Goal: Information Seeking & Learning: Learn about a topic

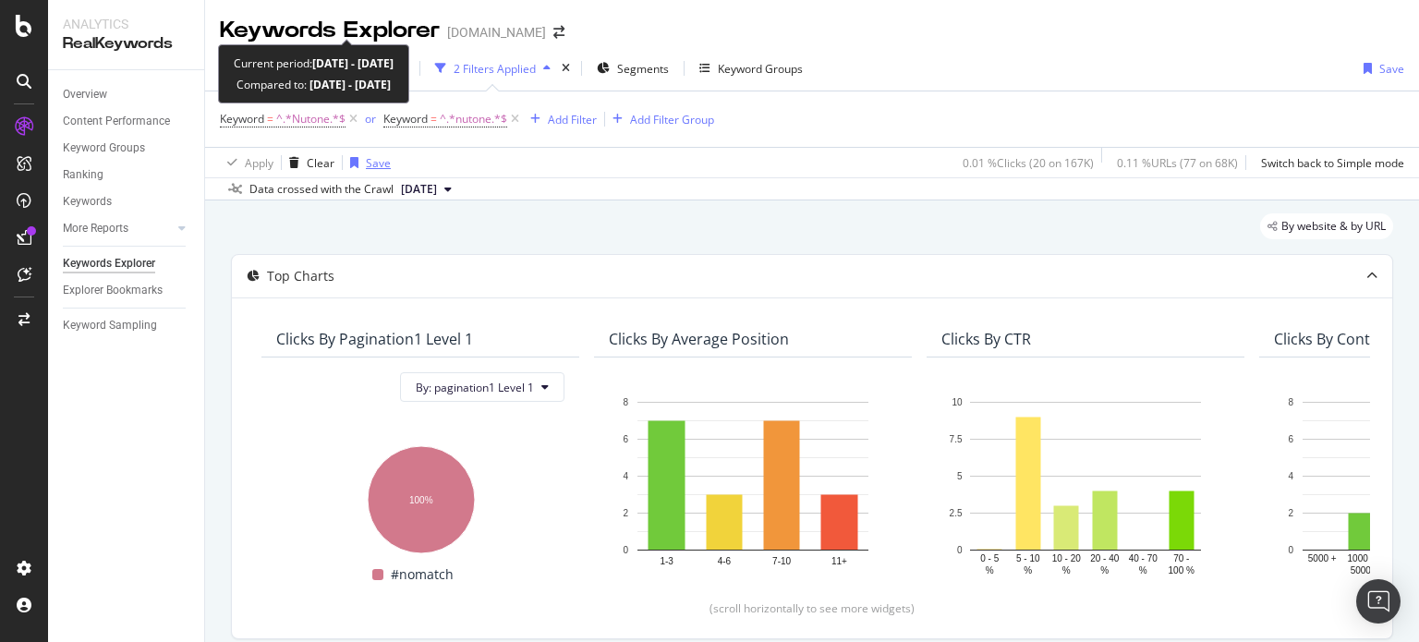
scroll to position [0, 797]
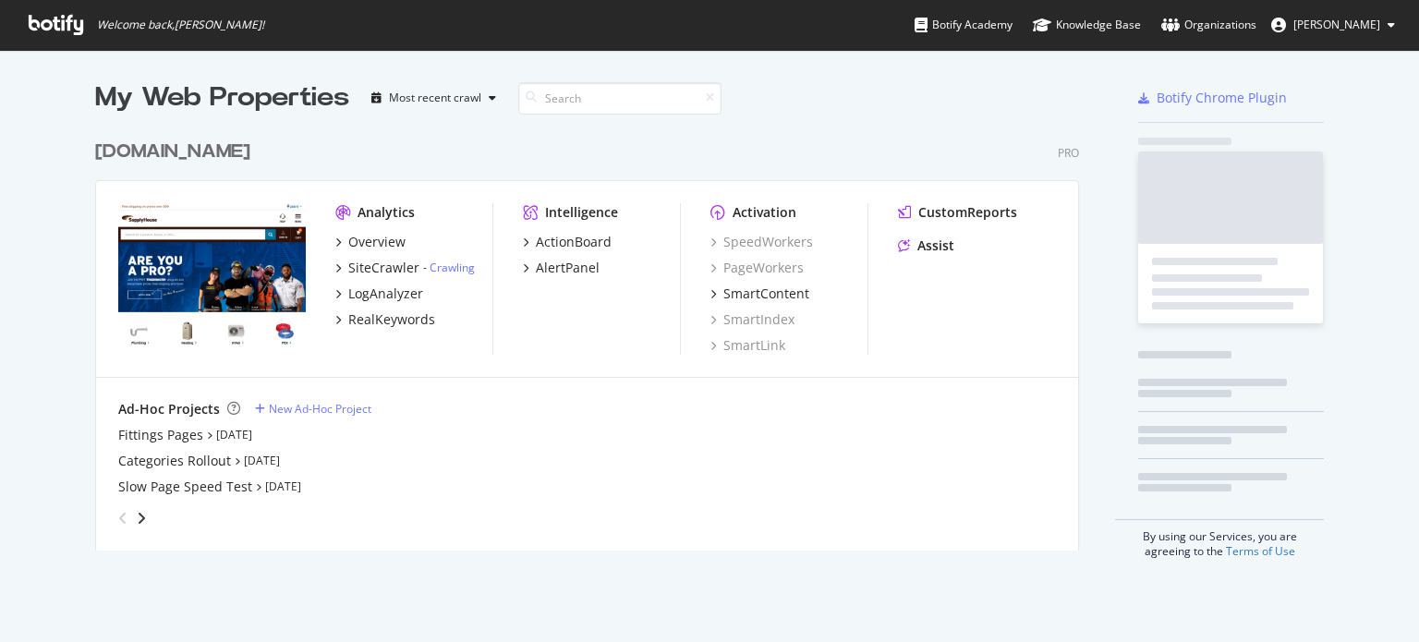
scroll to position [420, 991]
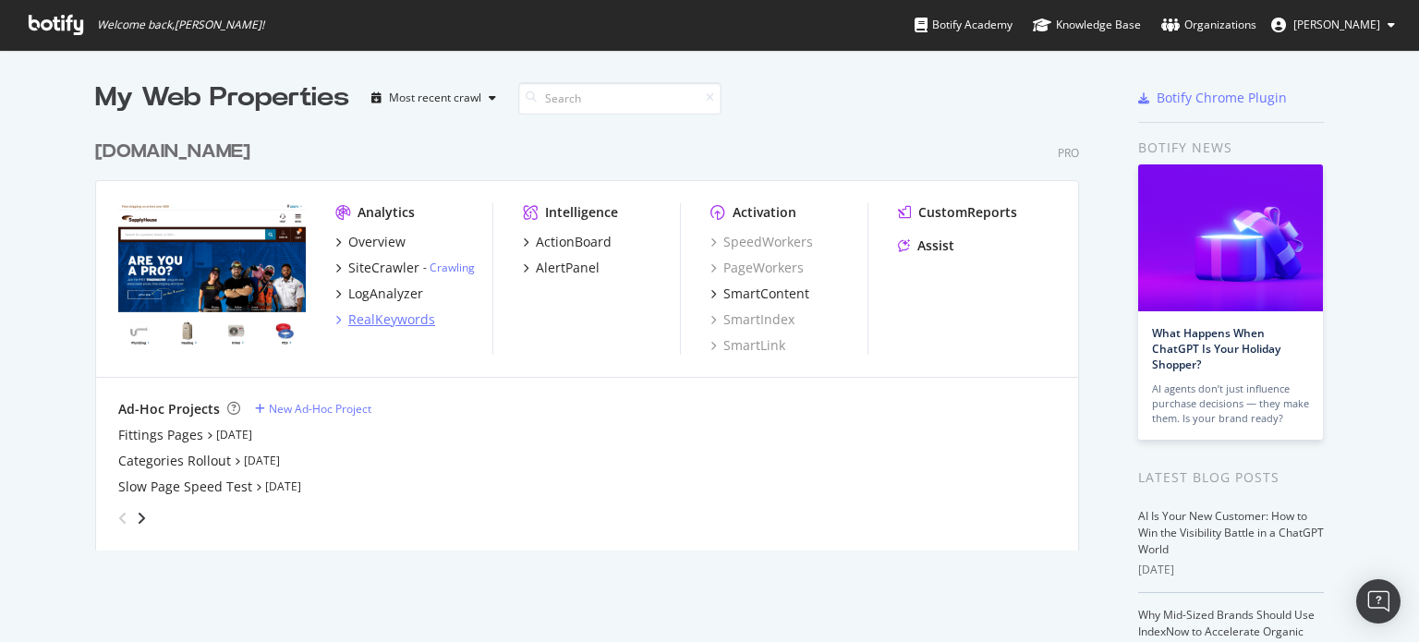
click at [379, 313] on div "RealKeywords" at bounding box center [391, 319] width 87 height 18
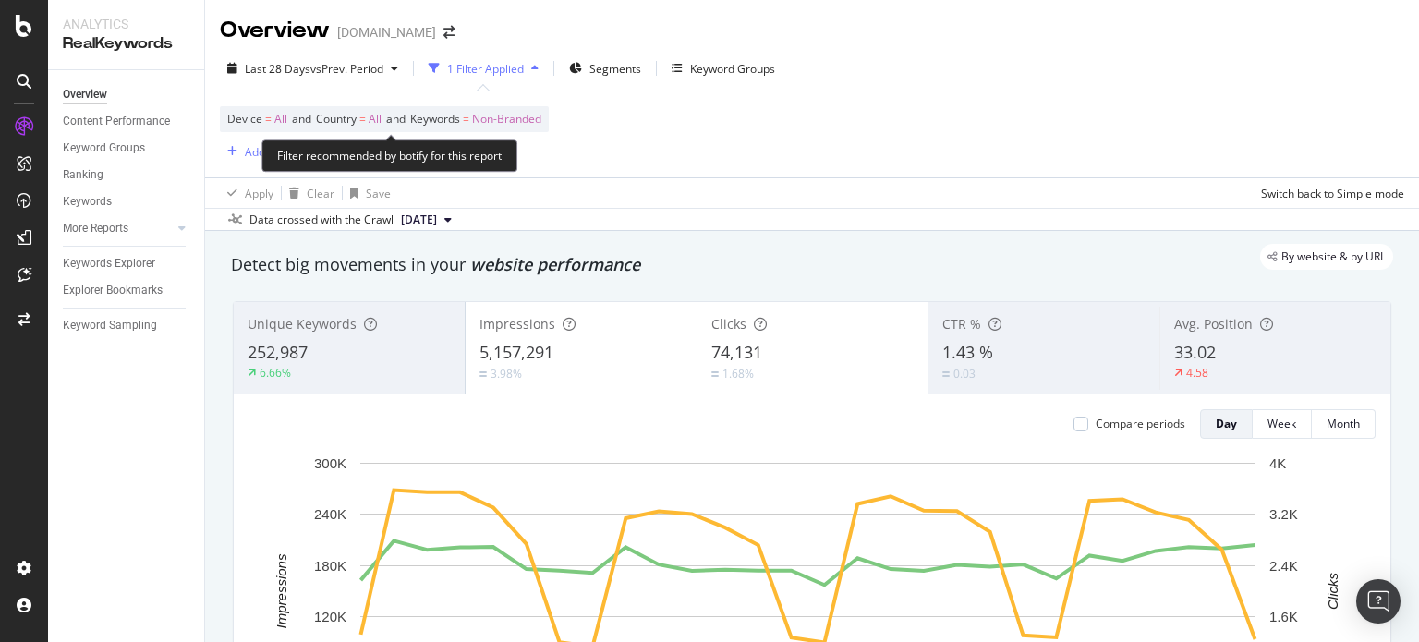
click at [510, 116] on span "Non-Branded" at bounding box center [506, 119] width 69 height 26
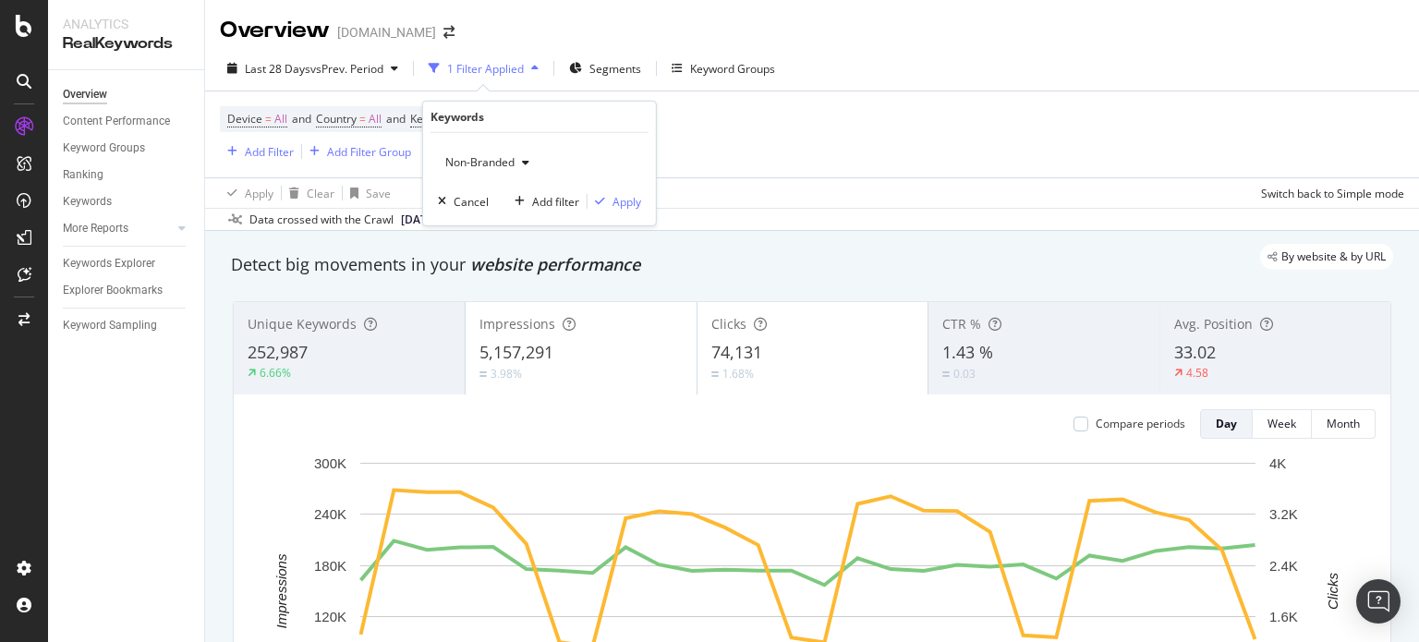
click at [508, 172] on div "Non-Branded" at bounding box center [487, 163] width 99 height 28
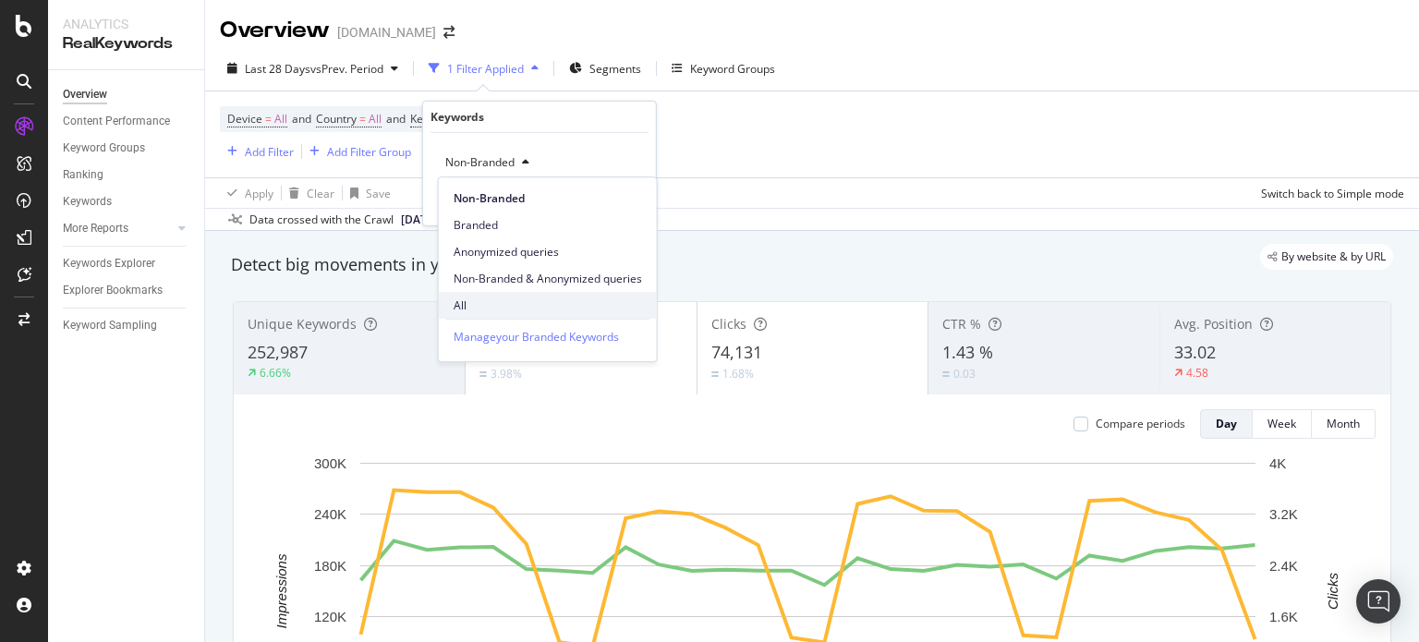
click at [505, 293] on div "All" at bounding box center [548, 305] width 218 height 27
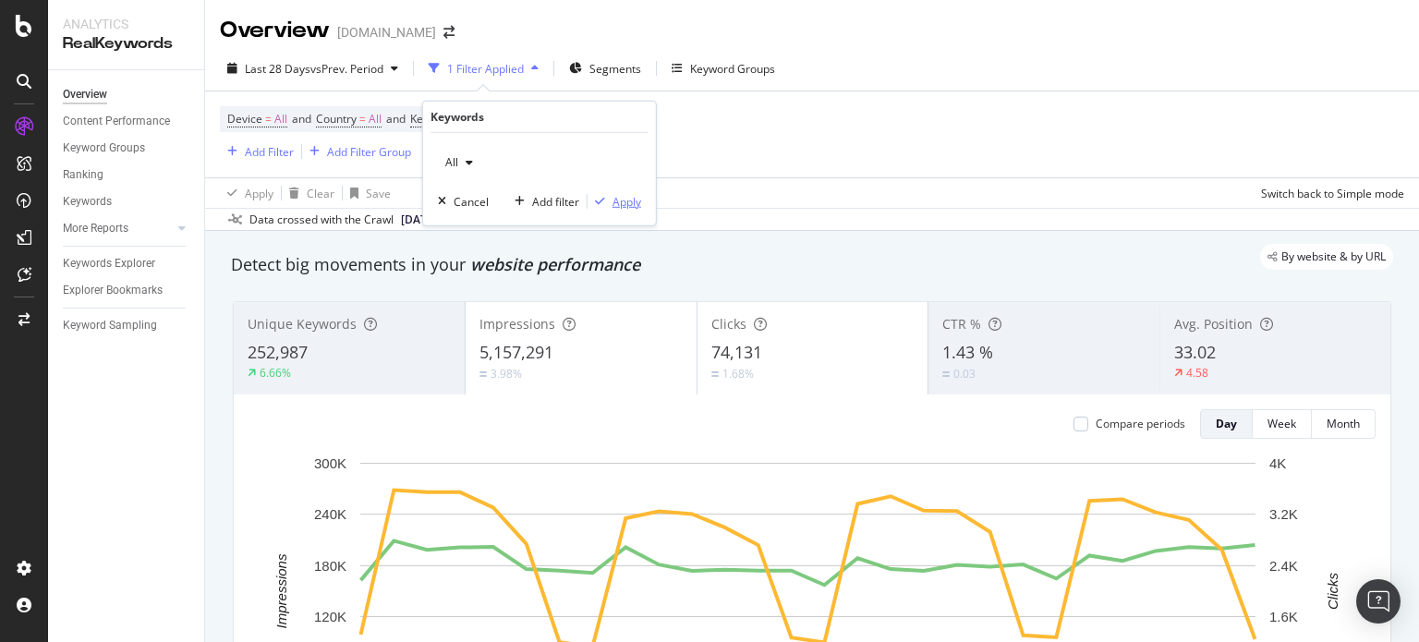
click at [618, 193] on div "Apply" at bounding box center [627, 201] width 29 height 16
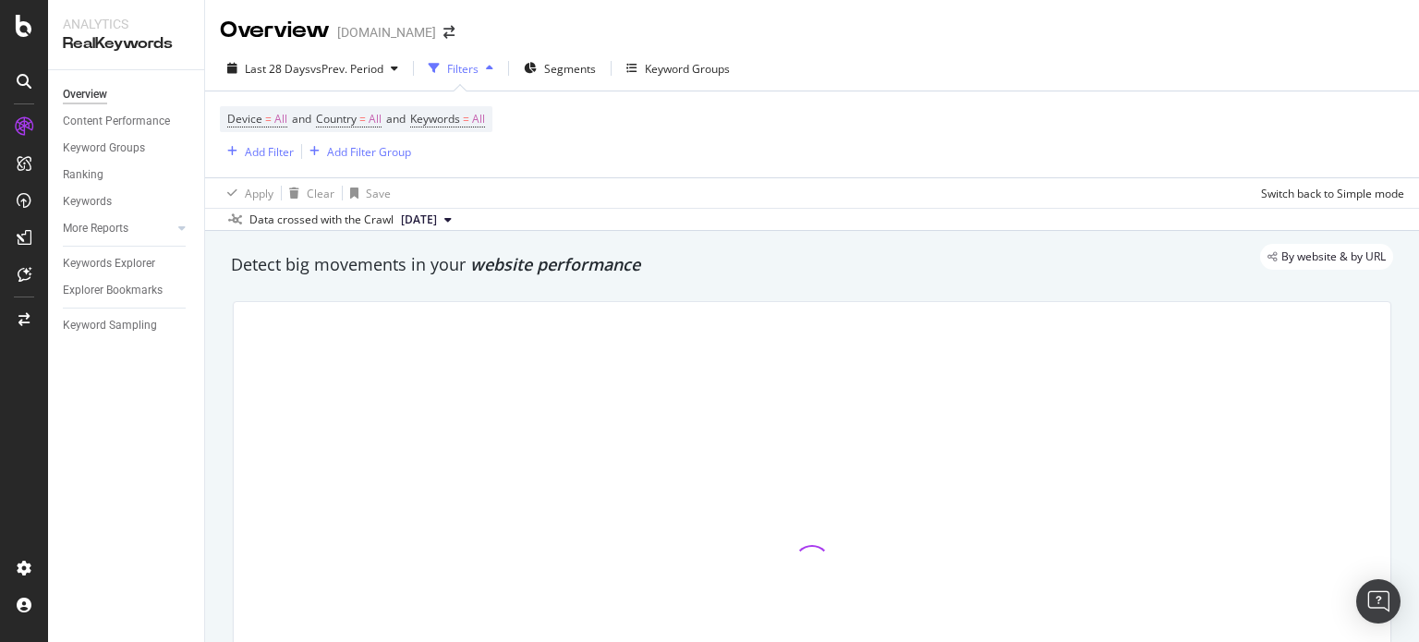
click at [296, 150] on div "Add Filter Add Filter Group" at bounding box center [315, 151] width 191 height 22
click at [282, 151] on div "Add Filter" at bounding box center [269, 152] width 49 height 16
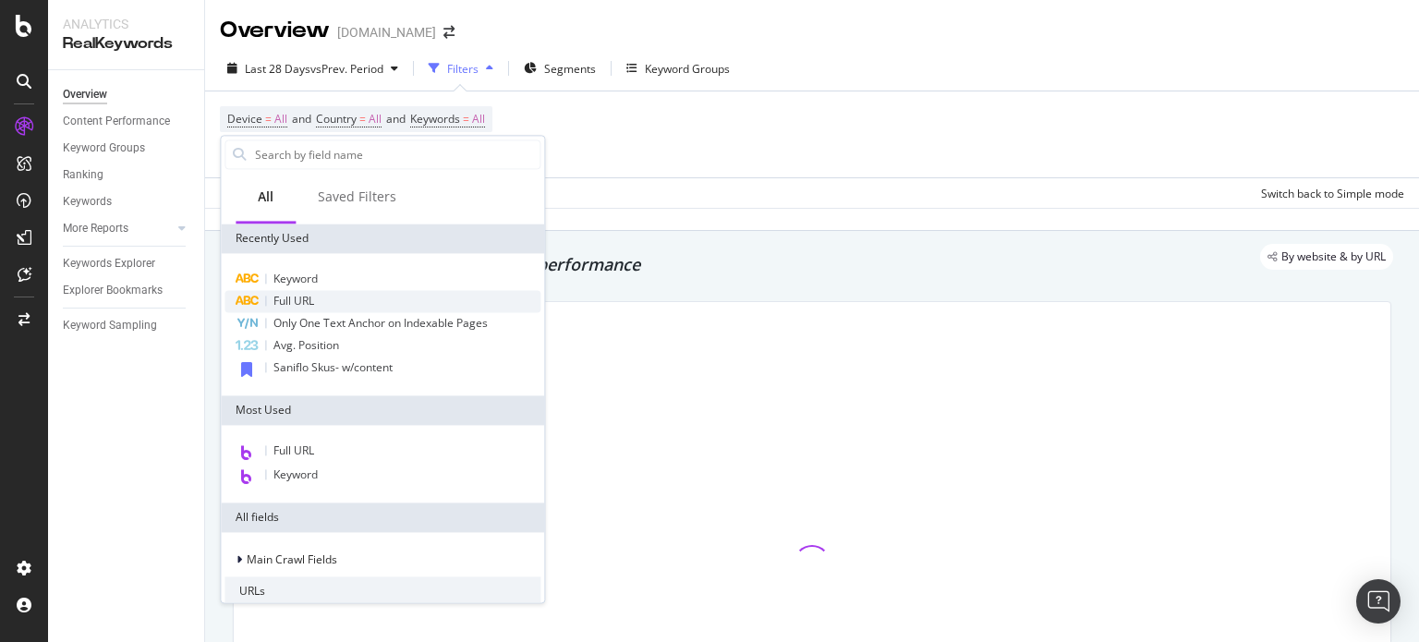
click at [318, 308] on div "Full URL" at bounding box center [383, 301] width 316 height 22
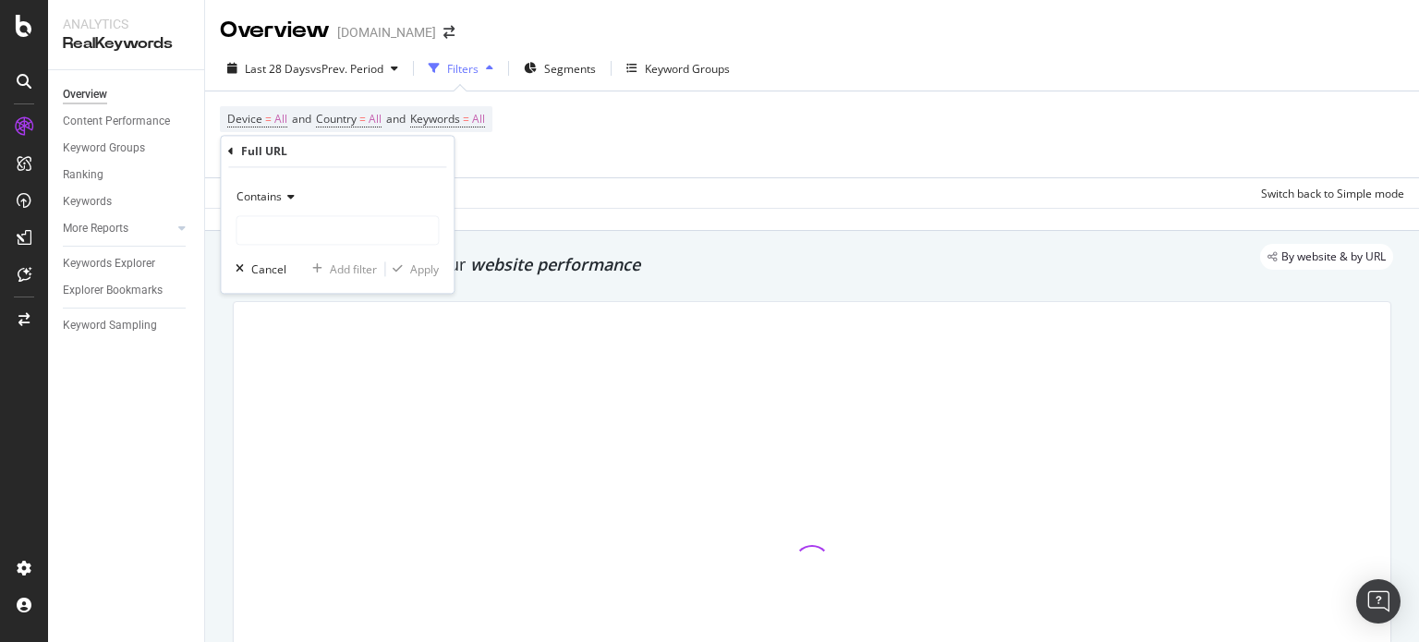
click at [265, 204] on div "Contains" at bounding box center [337, 198] width 203 height 30
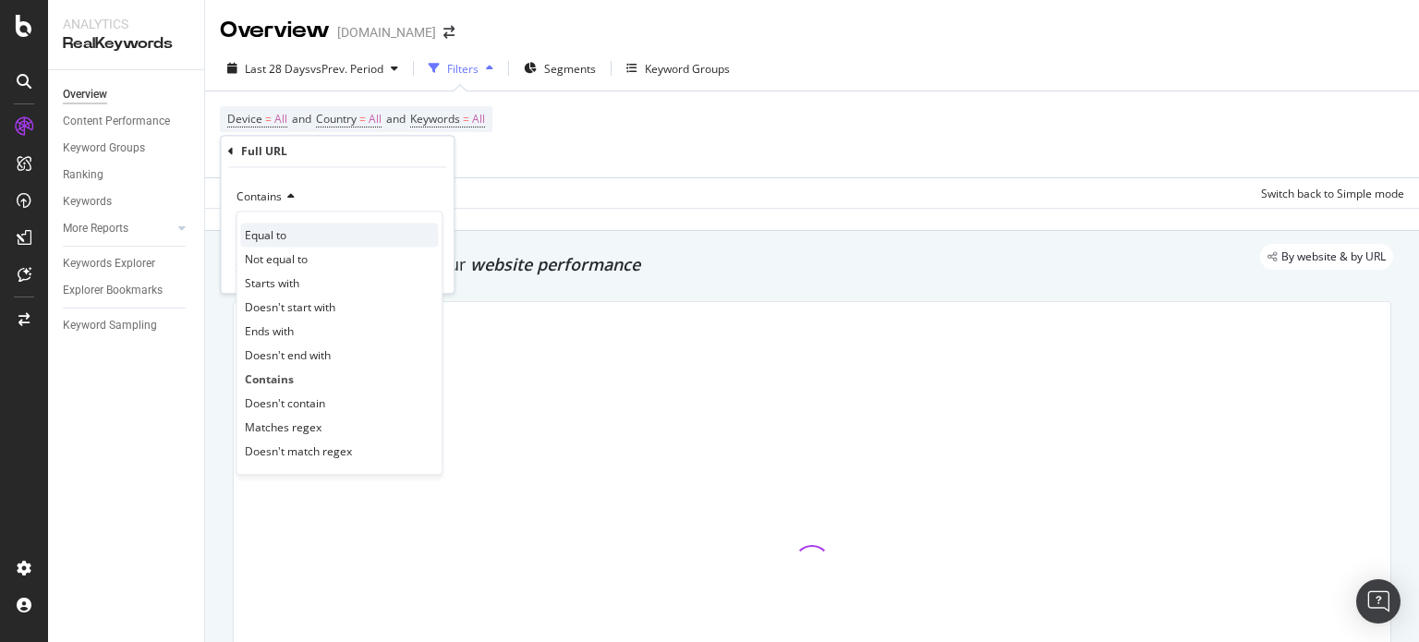
click at [268, 239] on span "Equal to" at bounding box center [266, 235] width 42 height 16
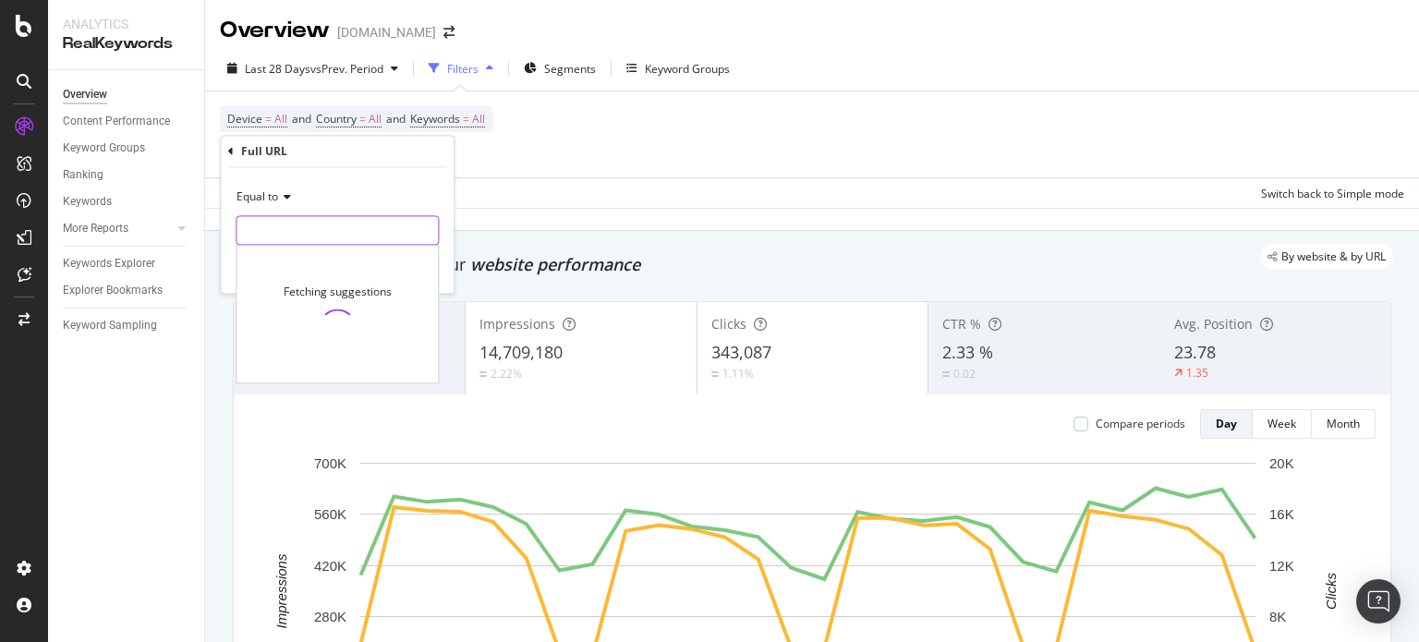
click at [277, 236] on input "text" at bounding box center [337, 231] width 201 height 30
paste input "Backflow Preventers — /Backflow-Preventers-1619000"
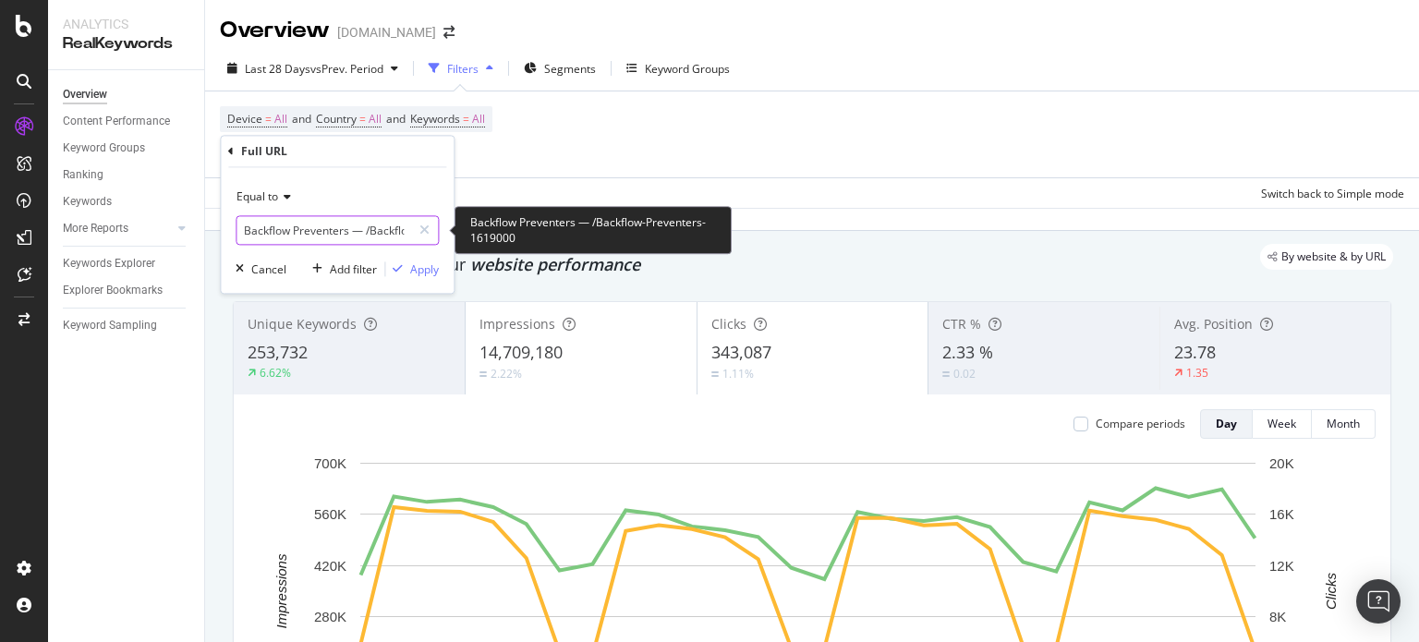
paste input "https://www.supplyhouse.com"
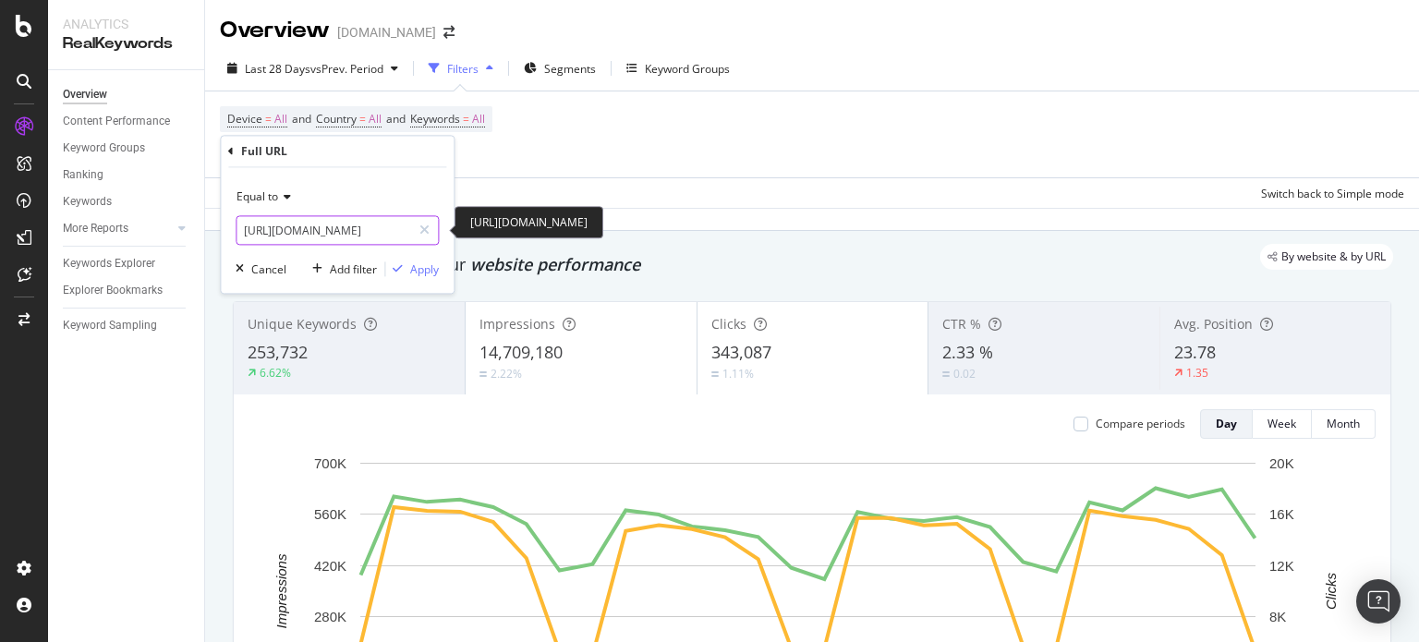
scroll to position [0, 154]
type input "https://www.supplyhouse.com/Backflow-Preventers-1619000"
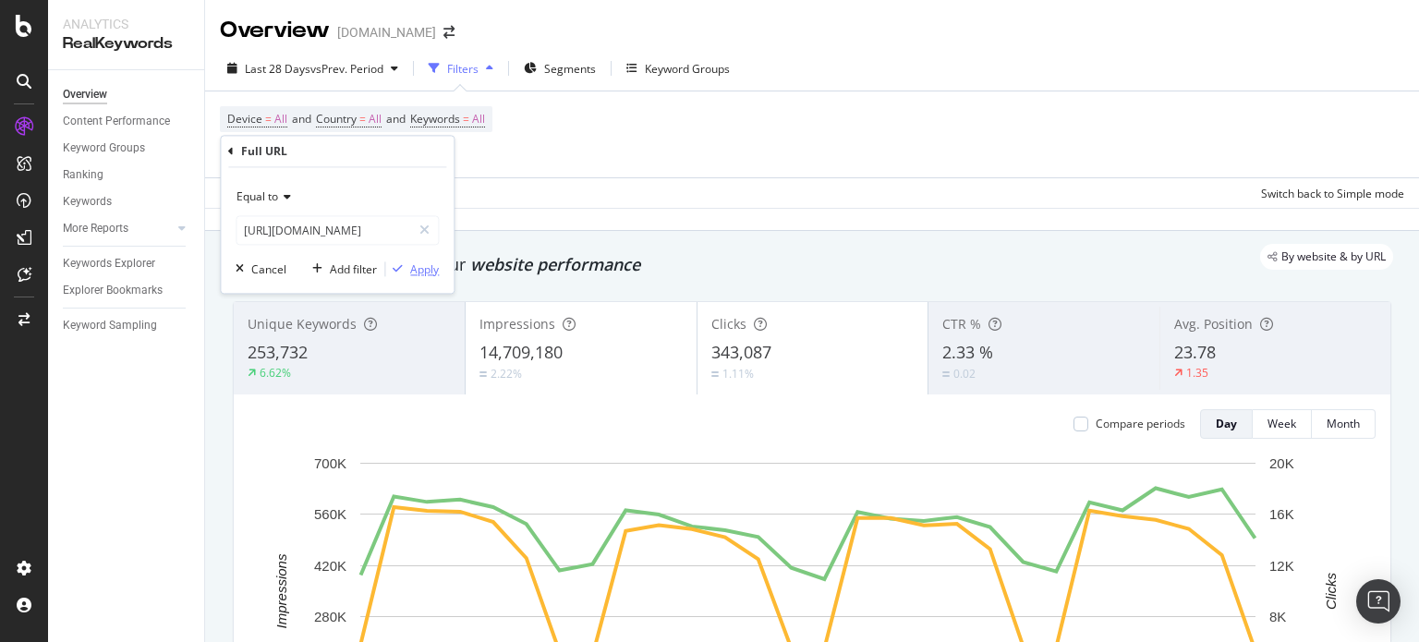
scroll to position [0, 0]
click at [414, 275] on div "Apply" at bounding box center [424, 270] width 29 height 16
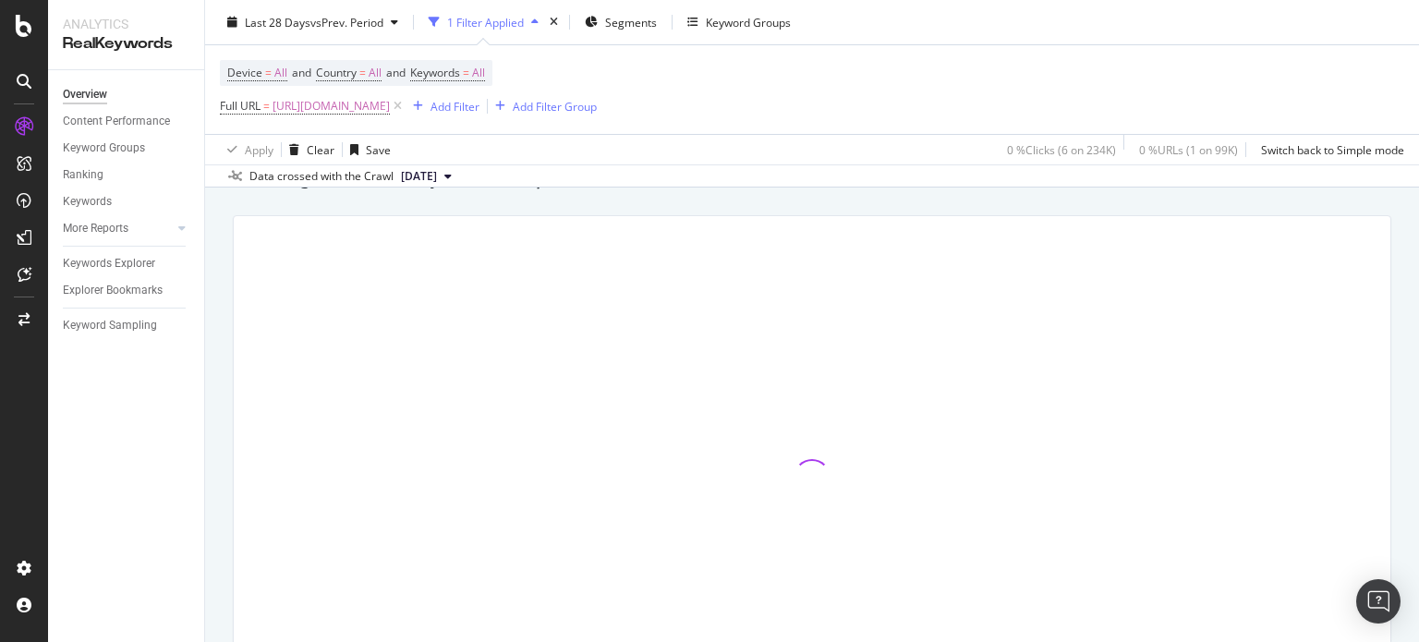
scroll to position [91, 0]
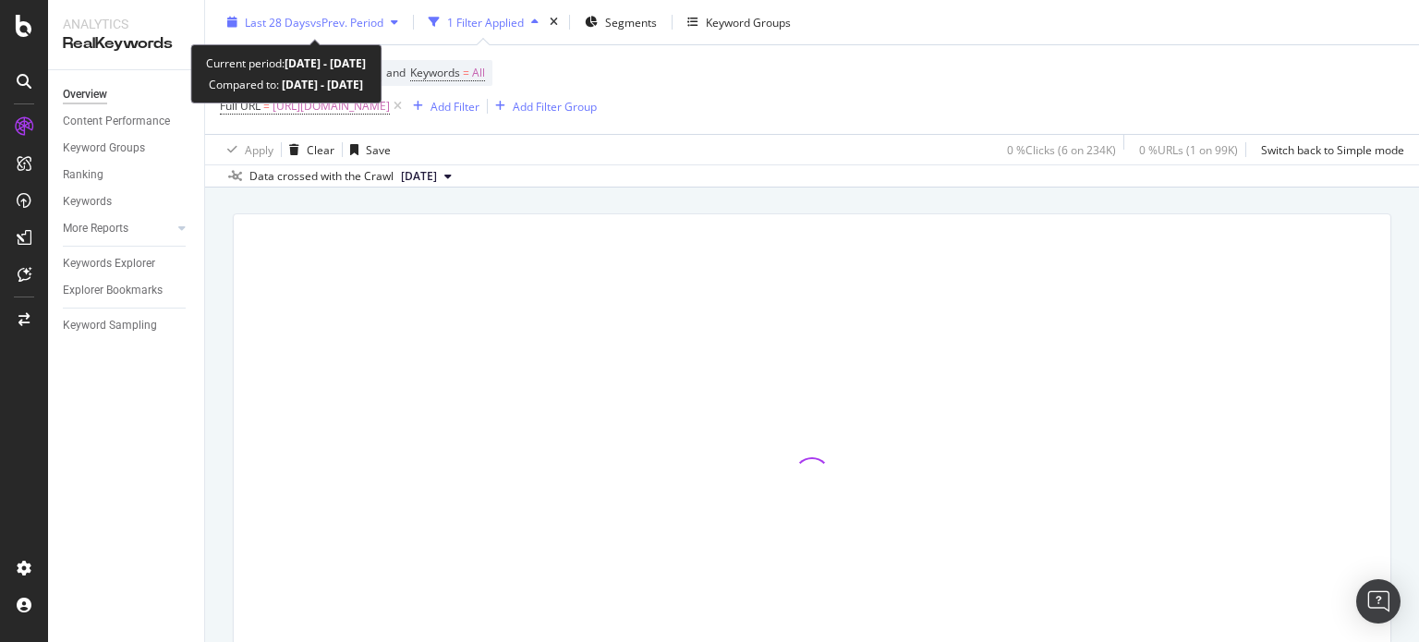
click at [325, 16] on span "vs Prev. Period" at bounding box center [346, 22] width 73 height 16
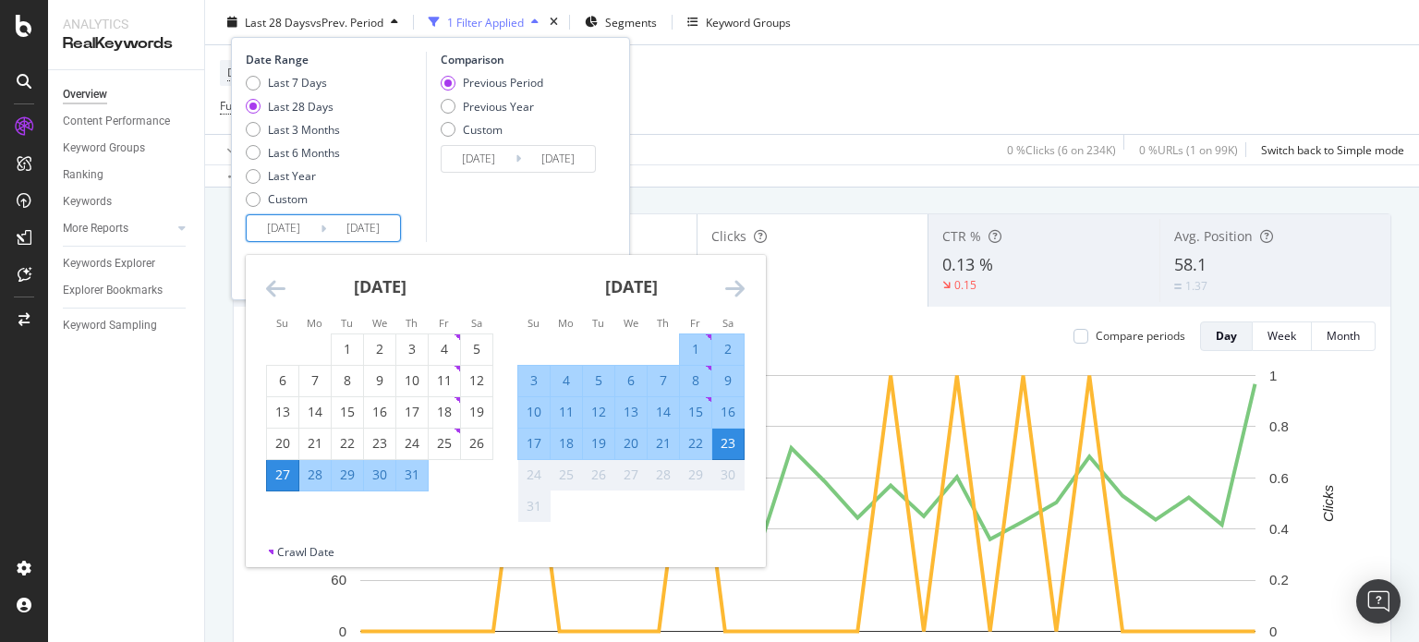
click at [277, 236] on input "2025/07/27" at bounding box center [284, 228] width 74 height 26
click at [276, 281] on icon "Move backward to switch to the previous month." at bounding box center [275, 288] width 19 height 22
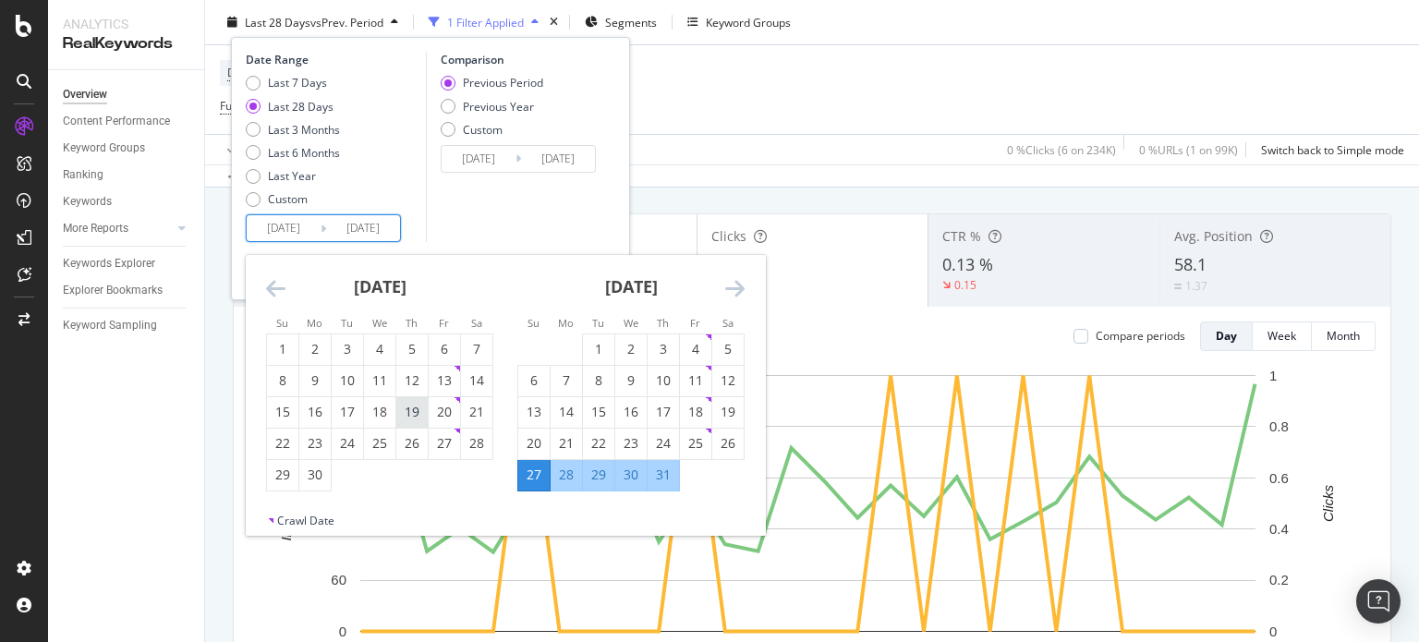
click at [424, 403] on div "19" at bounding box center [411, 412] width 31 height 18
type input "2025/06/19"
type input "2025/04/14"
type input "2025/06/18"
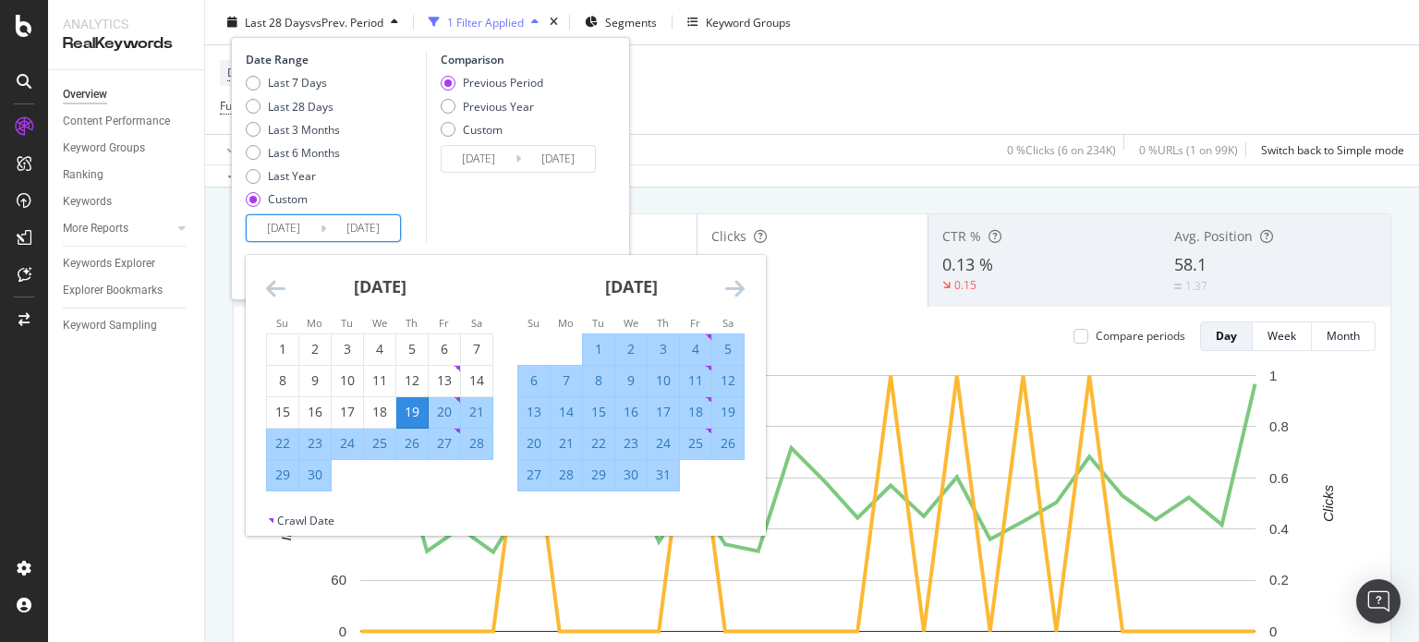
click at [728, 287] on icon "Move forward to switch to the next month." at bounding box center [734, 288] width 19 height 22
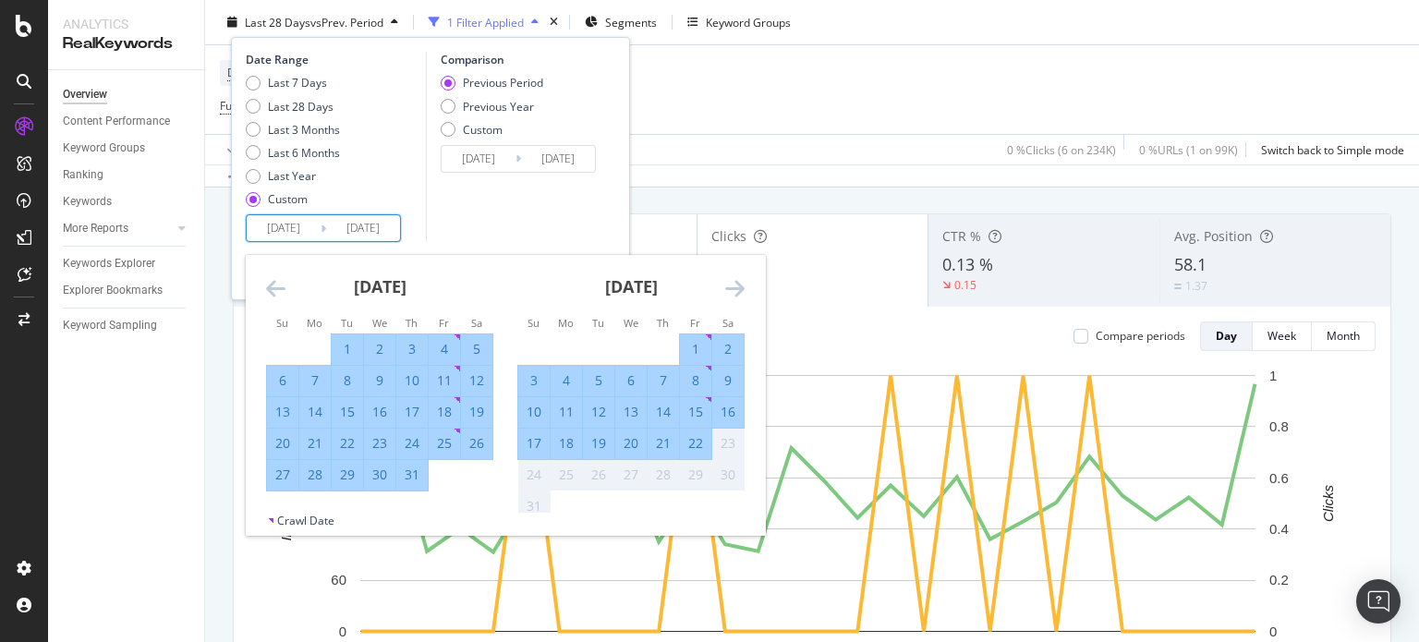
click at [573, 213] on div "Comparison Previous Period Previous Year Custom 2025/04/14 Navigate forward to …" at bounding box center [514, 147] width 176 height 190
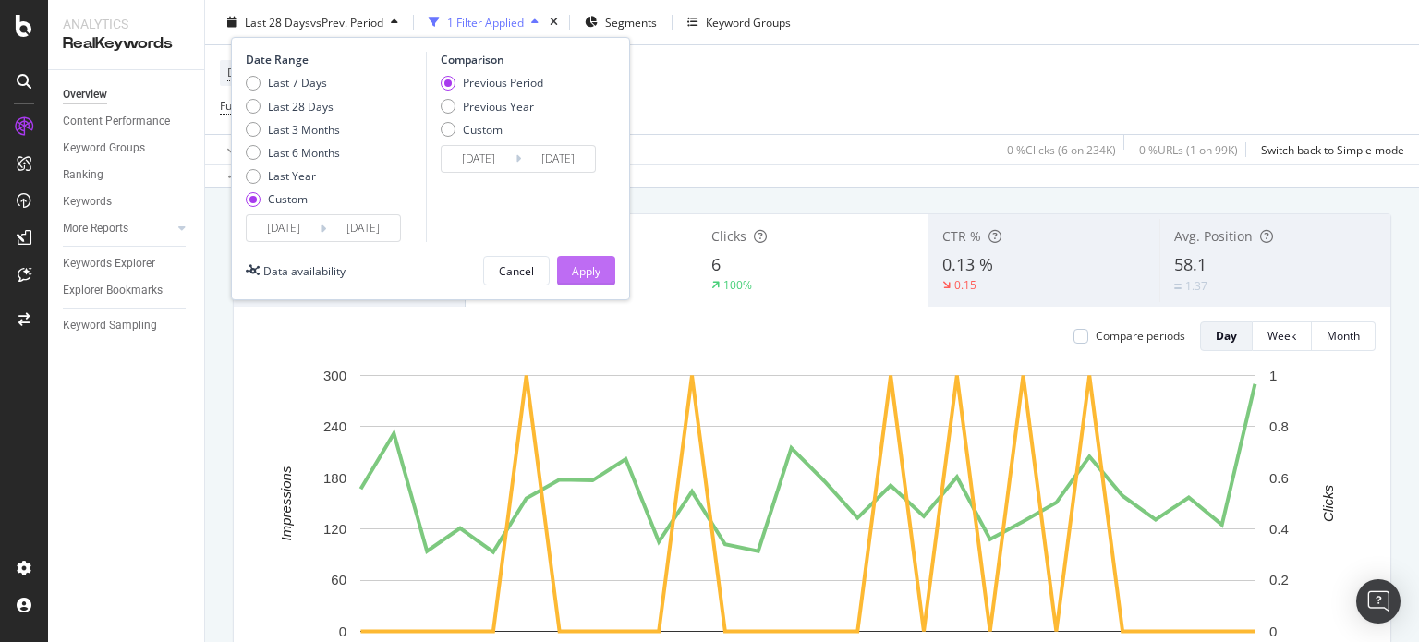
click at [578, 273] on div "Apply" at bounding box center [586, 270] width 29 height 16
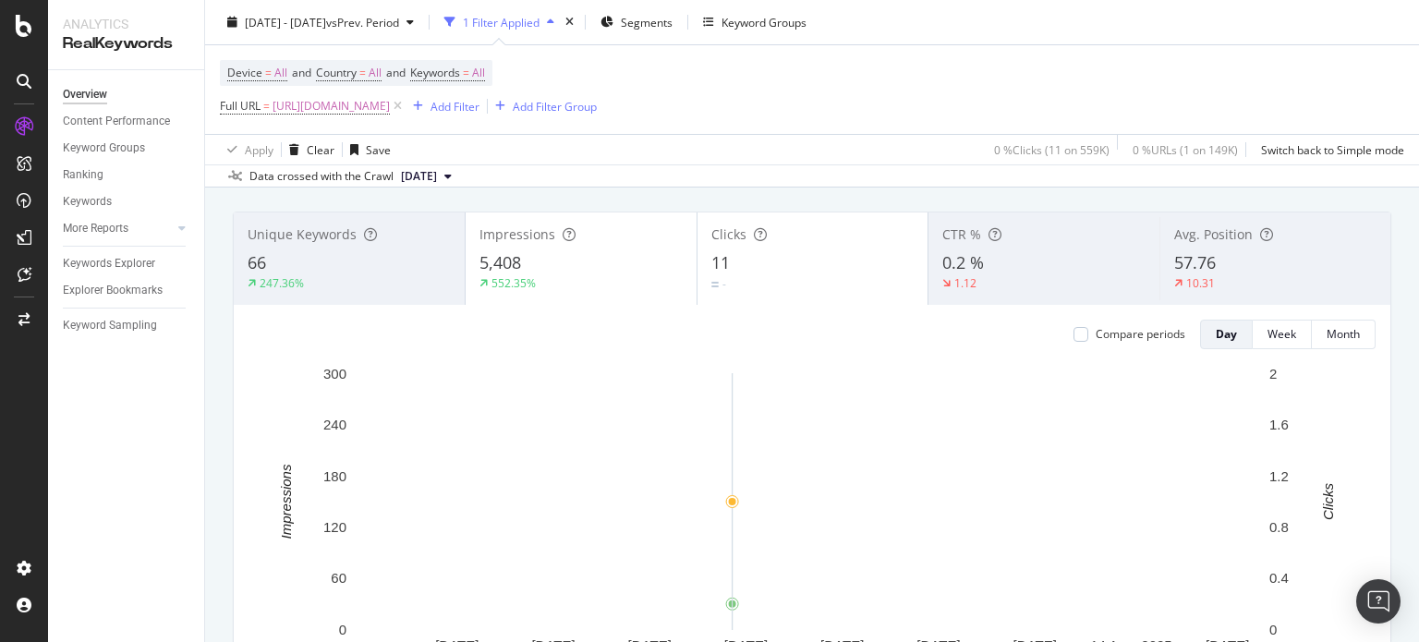
scroll to position [80, 0]
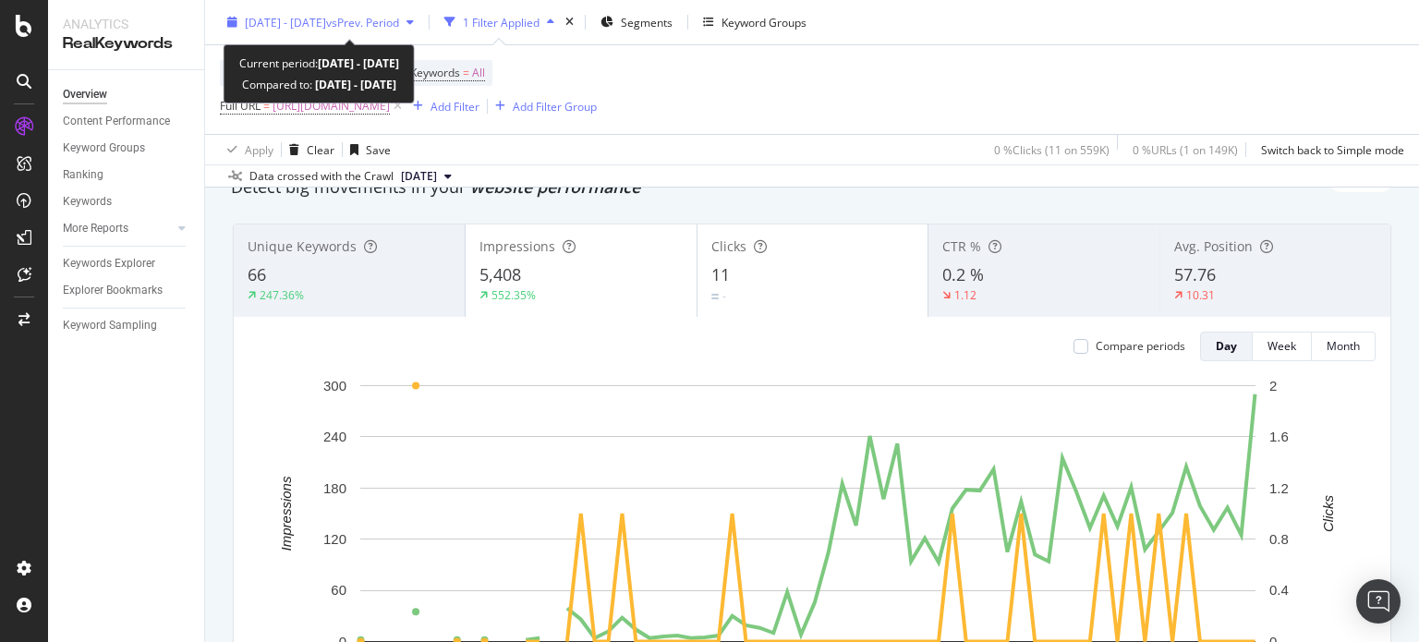
click at [414, 32] on div "2025 Jun. 19th - Aug. 23rd vs Prev. Period" at bounding box center [320, 22] width 201 height 28
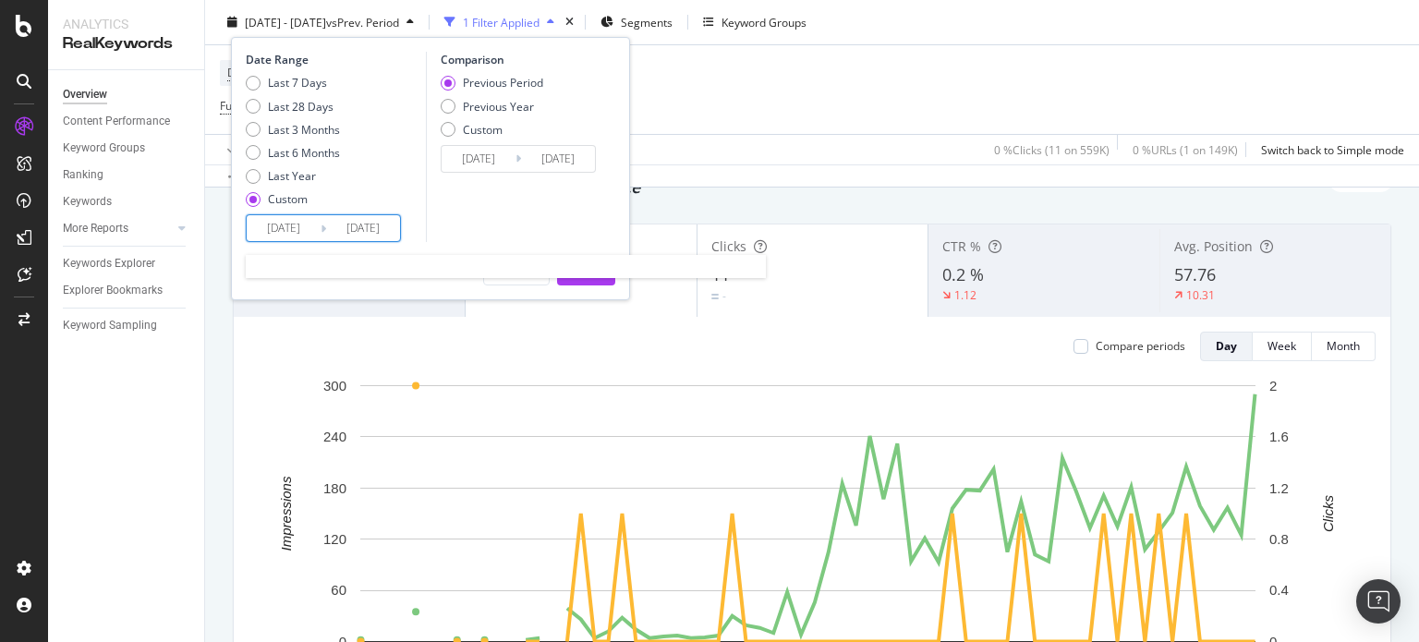
click at [296, 234] on input "2025/06/19" at bounding box center [284, 228] width 74 height 26
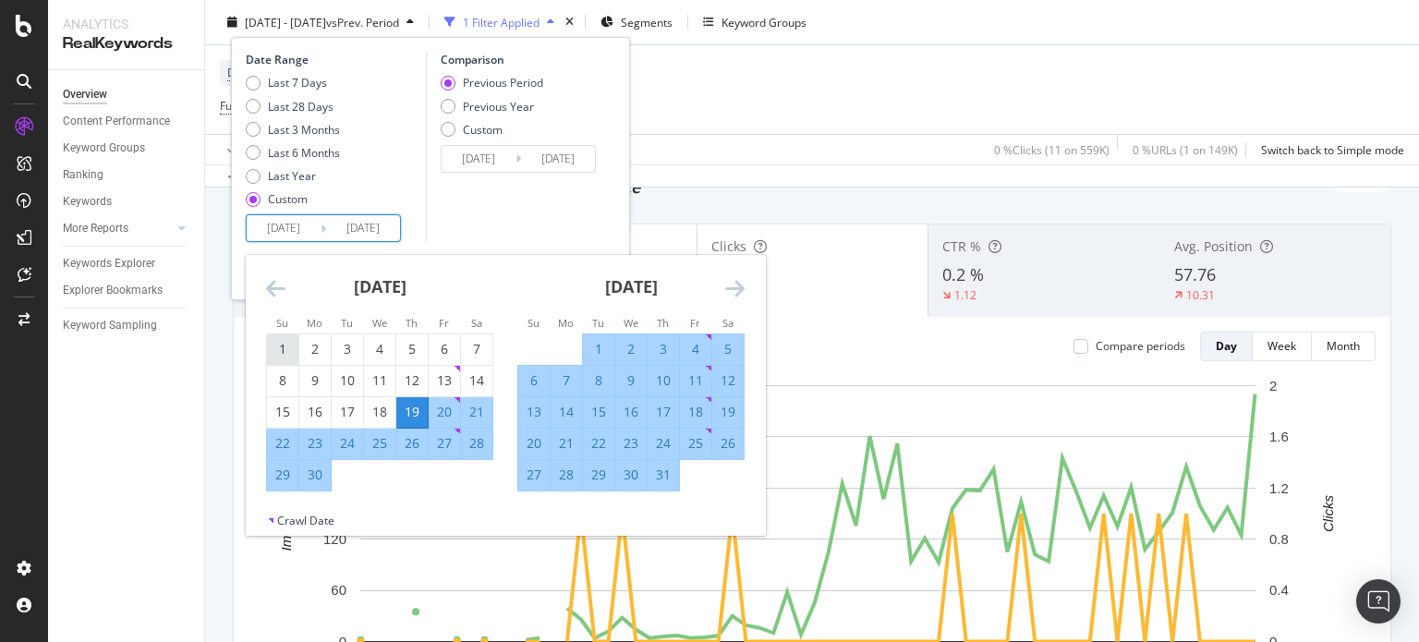
click at [285, 350] on div "1" at bounding box center [282, 349] width 31 height 18
type input "2025/06/01"
type input "2025/03/09"
type input "2025/05/31"
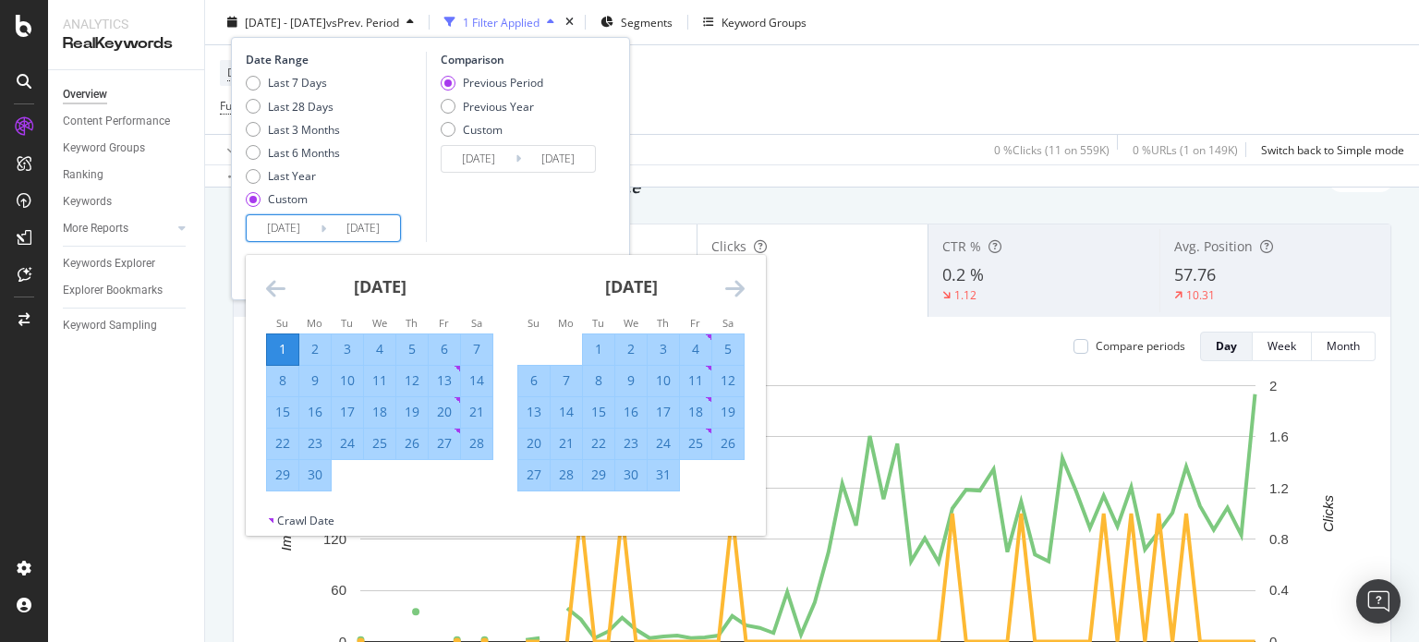
click at [565, 205] on div "Comparison Previous Period Previous Year Custom 2025/03/09 Navigate forward to …" at bounding box center [514, 147] width 176 height 190
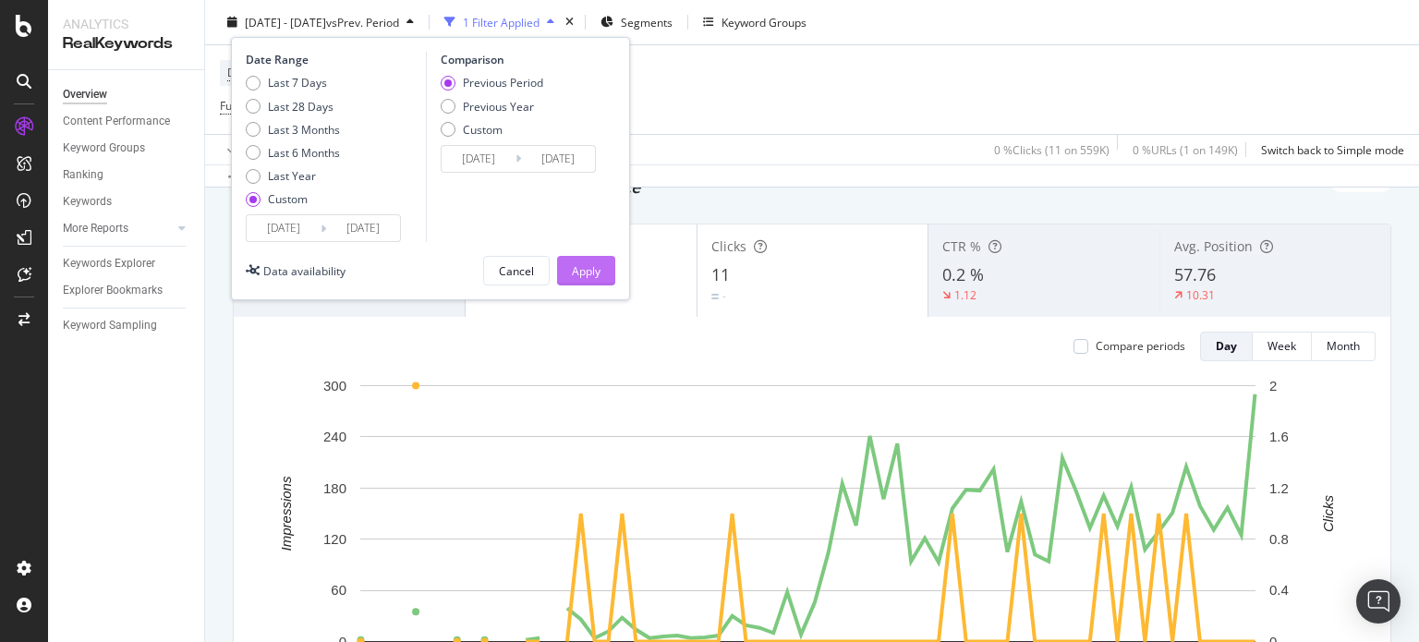
click at [590, 259] on div "Apply" at bounding box center [586, 271] width 29 height 28
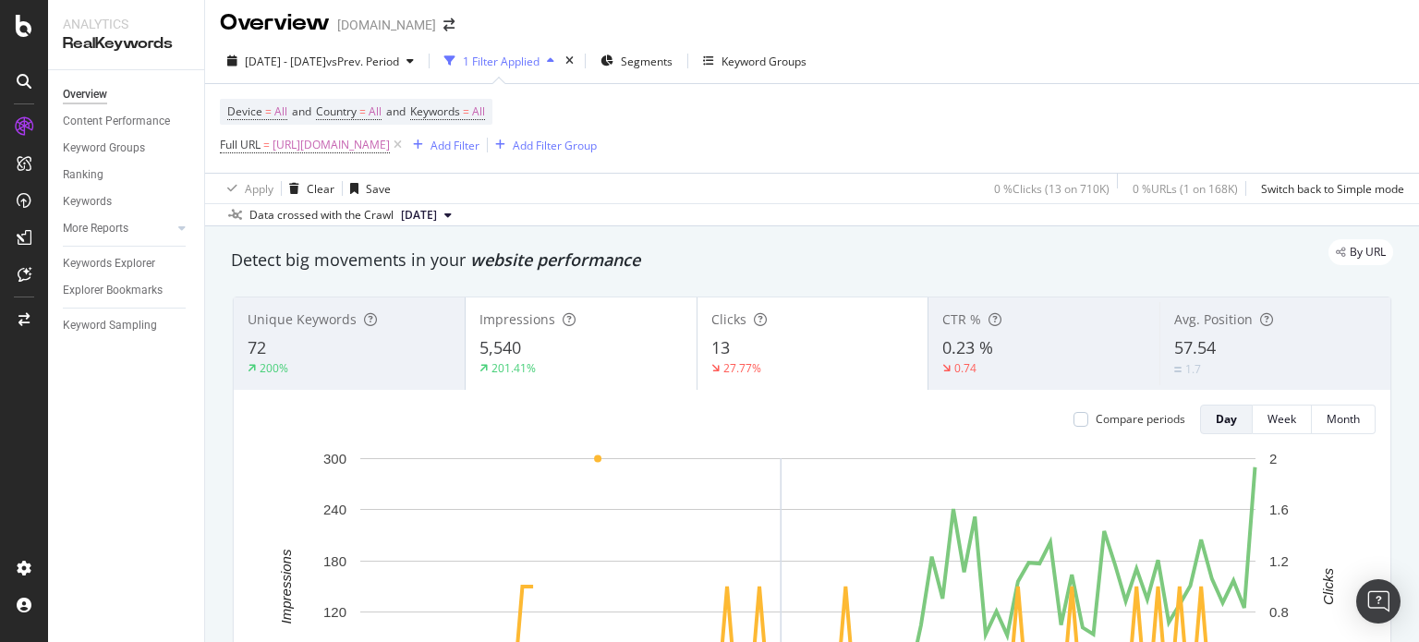
scroll to position [9, 0]
click at [1199, 335] on span "57.54" at bounding box center [1195, 346] width 42 height 22
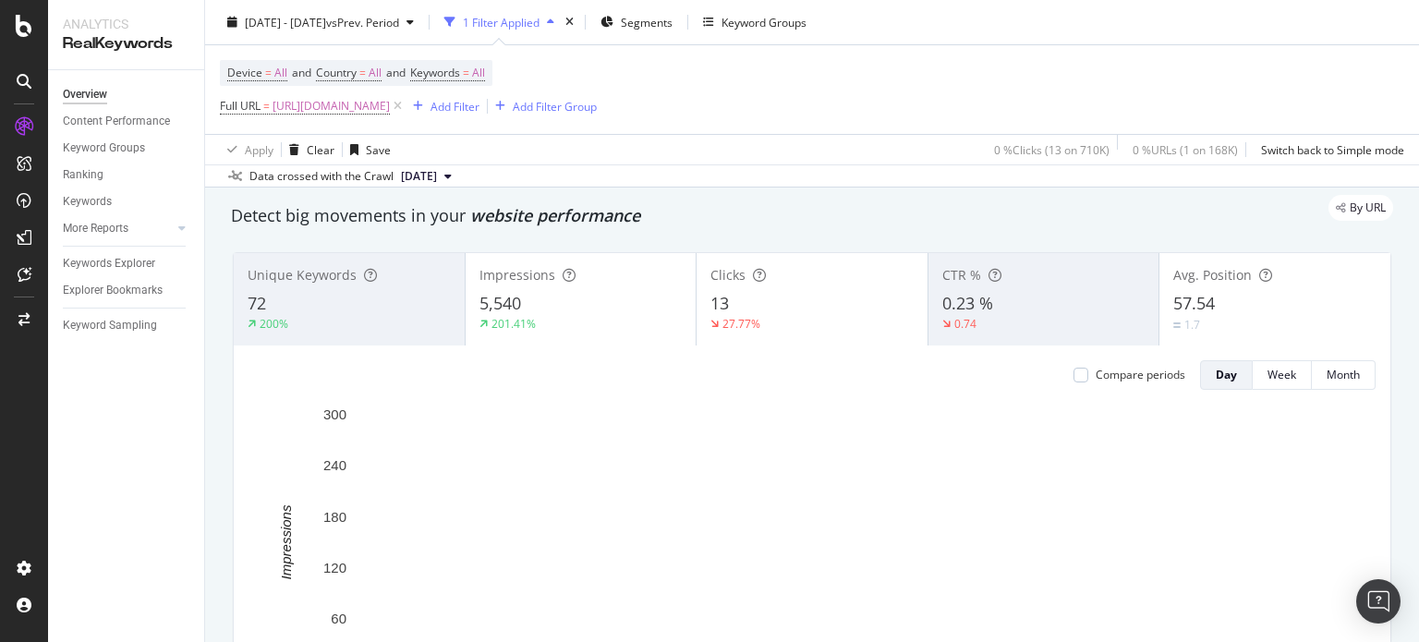
scroll to position [55, 0]
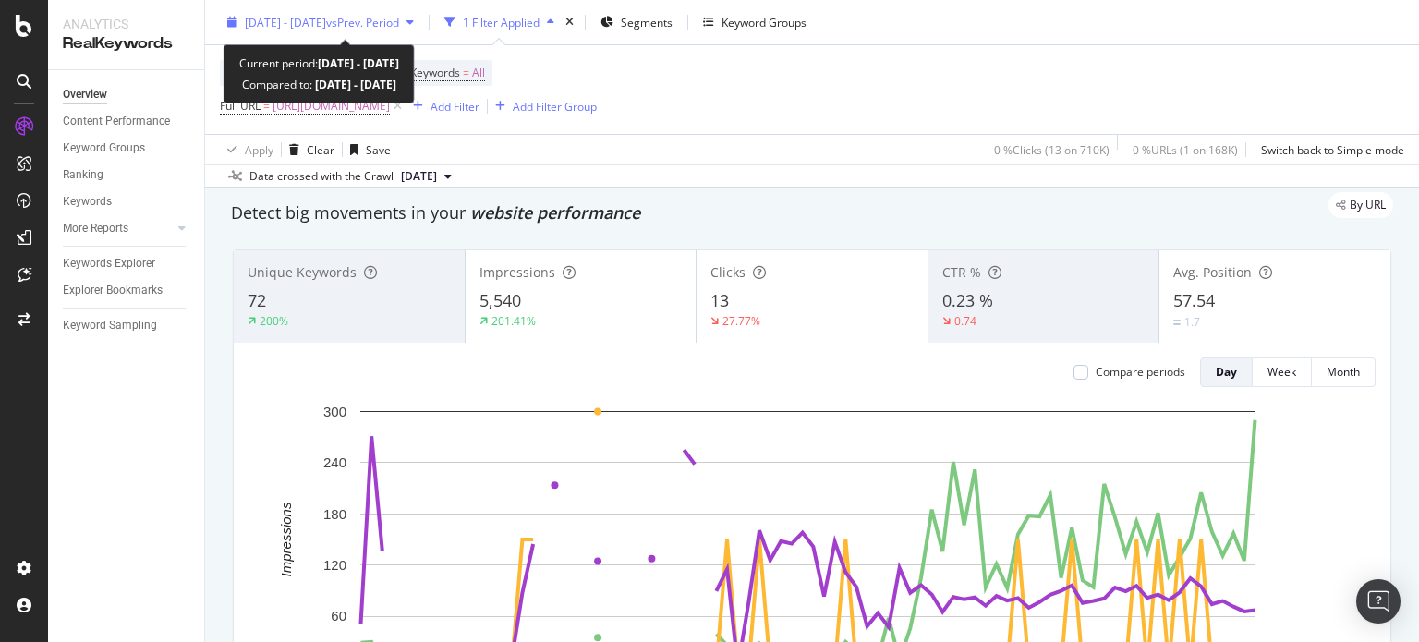
click at [421, 33] on div "2025 Jun. 1st - Aug. 23rd vs Prev. Period" at bounding box center [320, 22] width 201 height 28
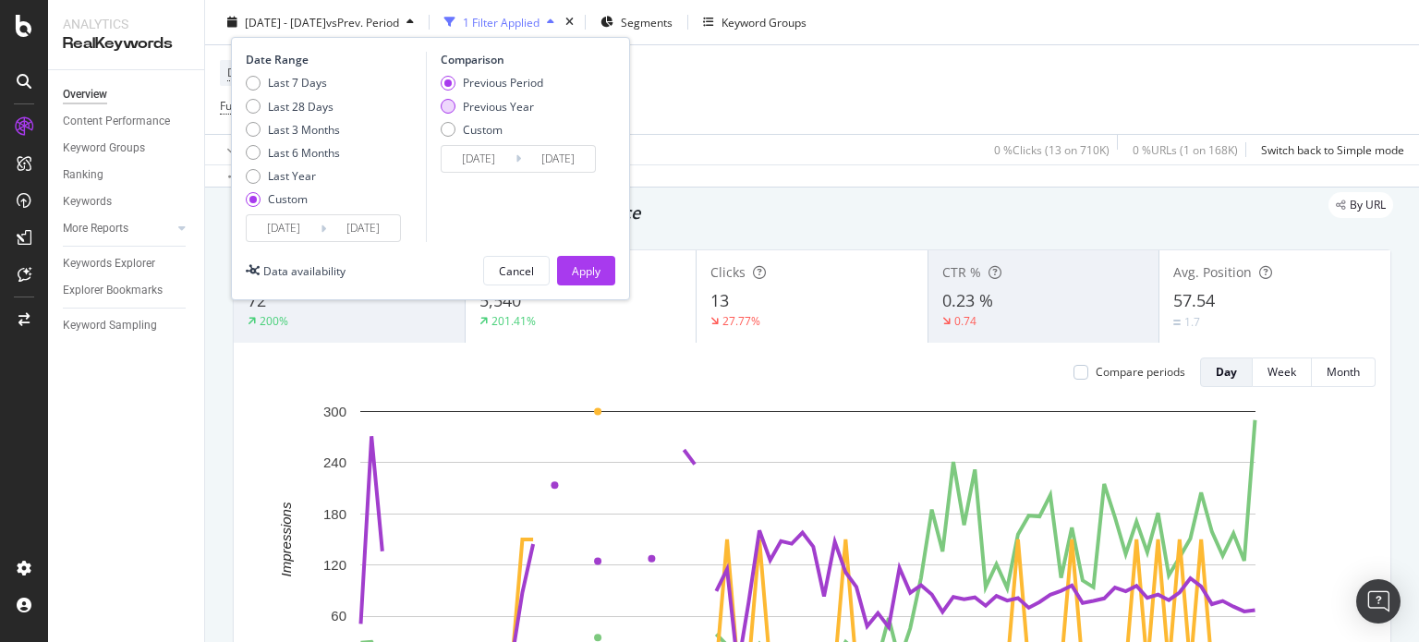
click at [484, 112] on div "Previous Year" at bounding box center [498, 106] width 71 height 16
type input "2024/06/02"
type input "[DATE]"
click at [573, 265] on div "Apply" at bounding box center [586, 270] width 29 height 16
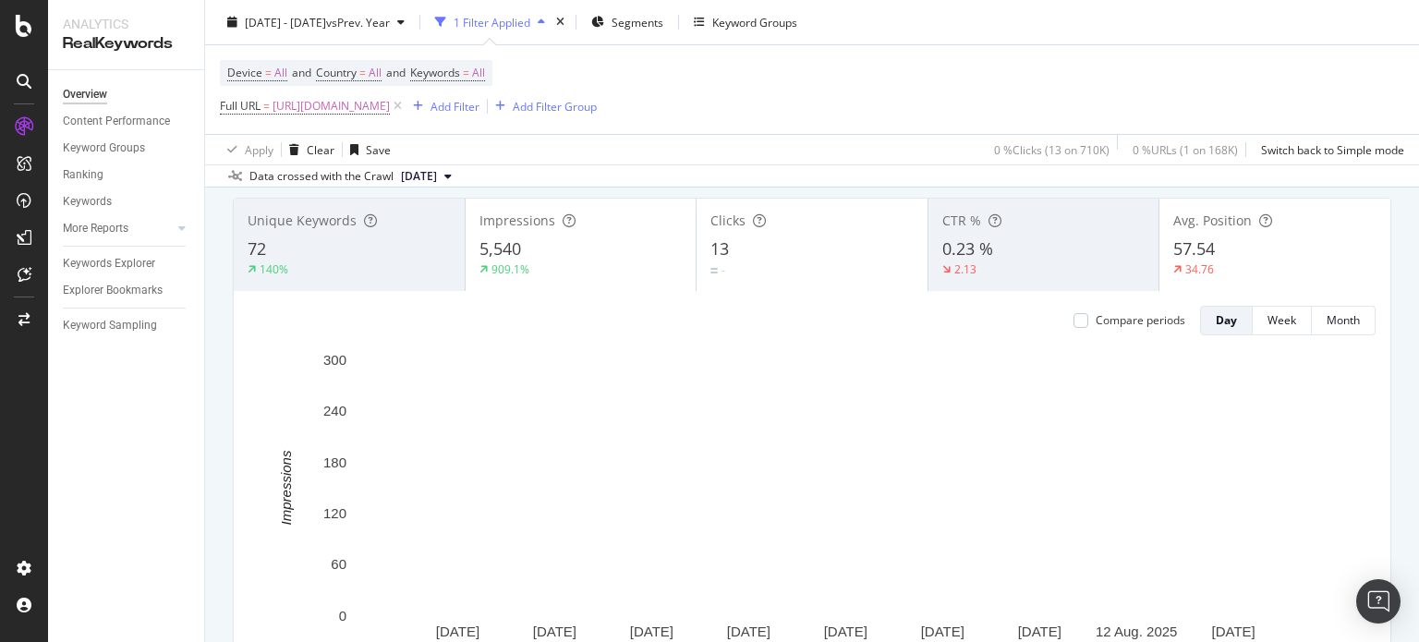
scroll to position [105, 0]
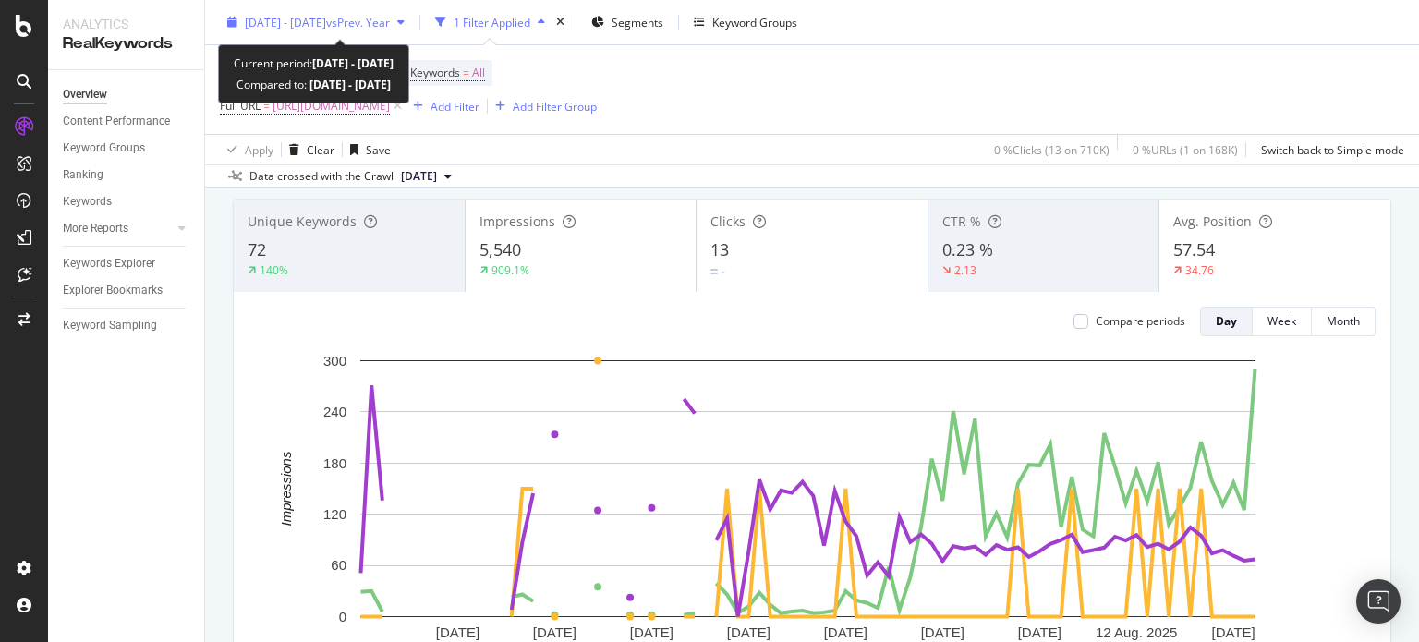
click at [326, 21] on span "2025 Jun. 1st - Aug. 23rd" at bounding box center [285, 22] width 81 height 16
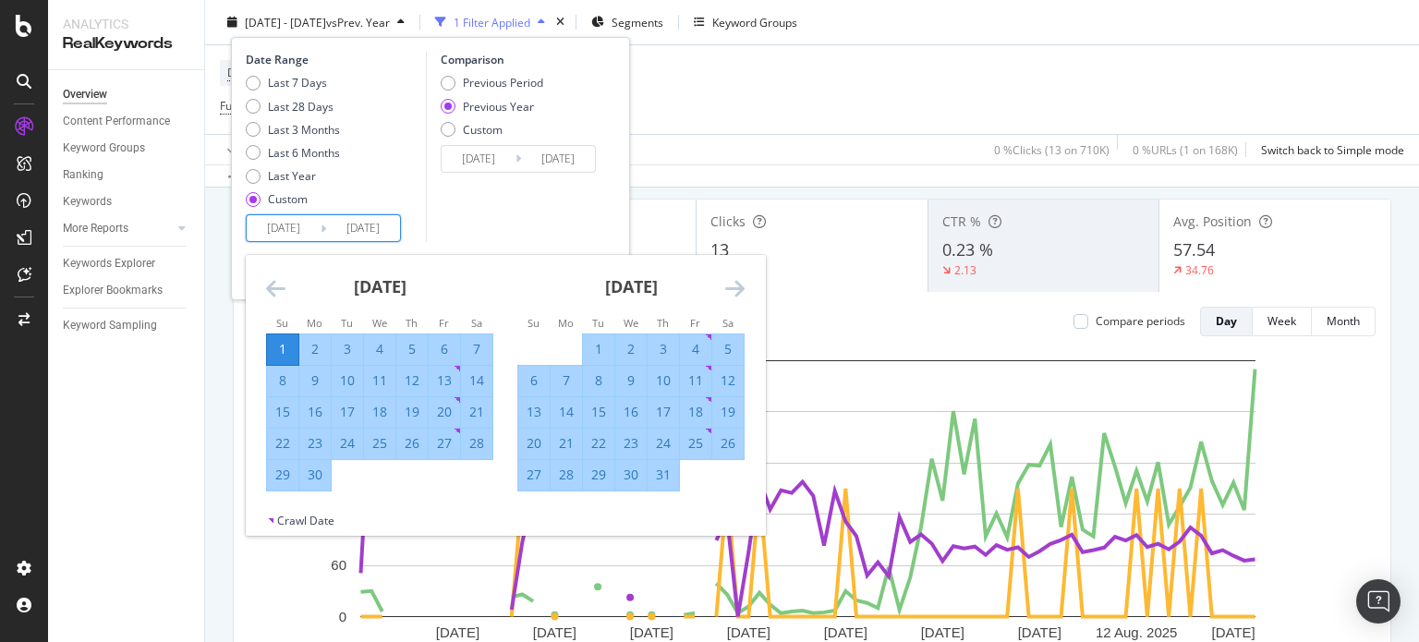
click at [300, 228] on input "2025/06/01" at bounding box center [284, 228] width 74 height 26
click at [421, 410] on div "19" at bounding box center [411, 412] width 31 height 18
type input "2025/06/19"
type input "2024/06/20"
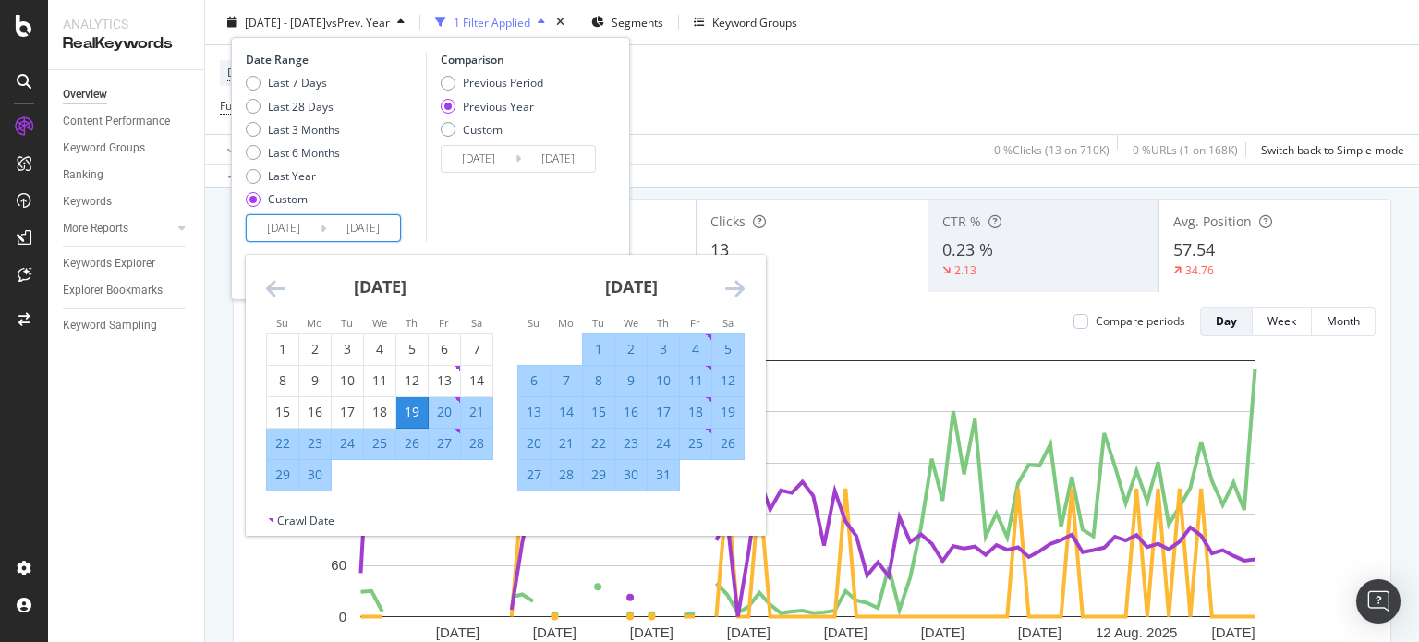
click at [725, 286] on icon "Move forward to switch to the next month." at bounding box center [734, 288] width 19 height 22
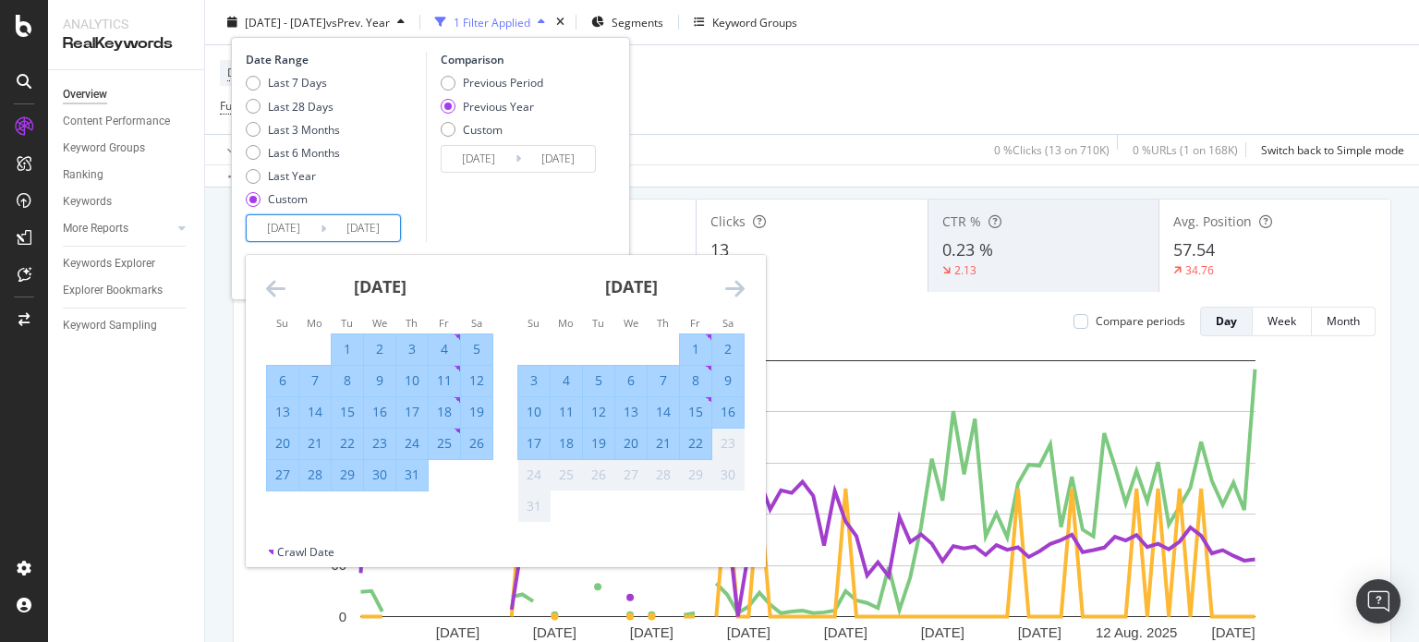
click at [586, 242] on div "Date Range Last 7 Days Last 28 Days Last 3 Months Last 6 Months Last Year Custo…" at bounding box center [430, 168] width 399 height 263
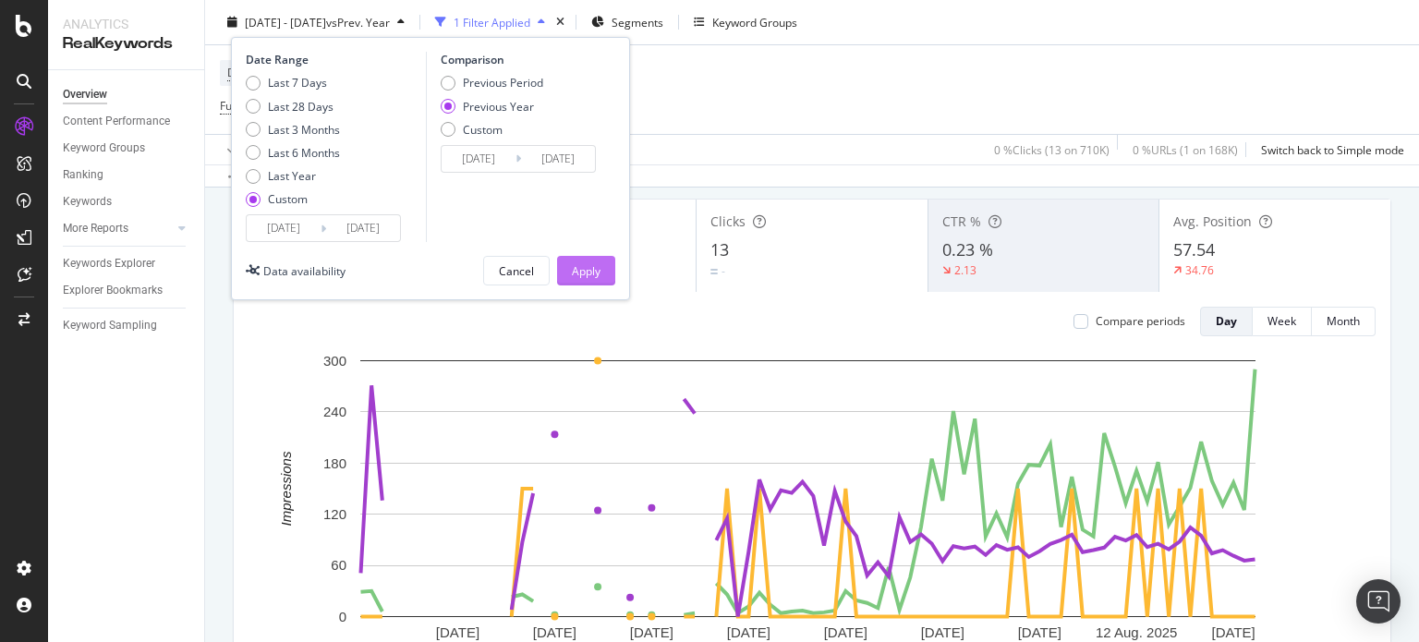
click at [577, 272] on div "Apply" at bounding box center [586, 270] width 29 height 16
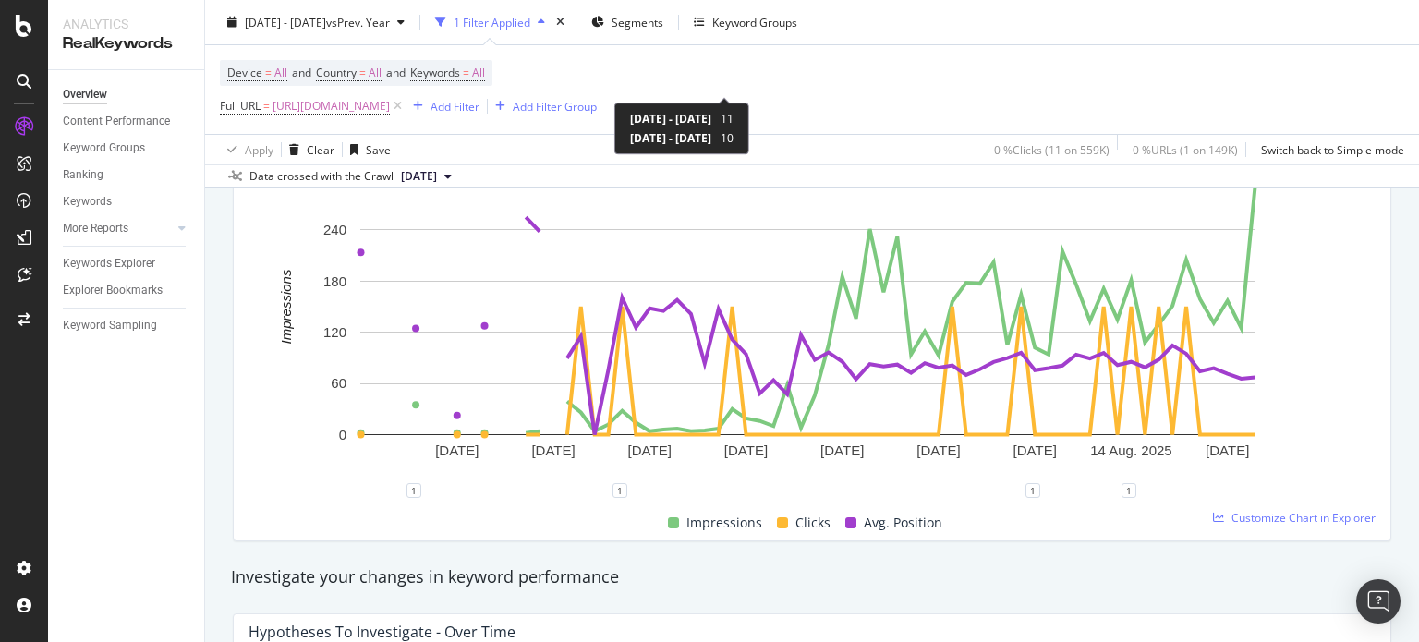
scroll to position [288, 0]
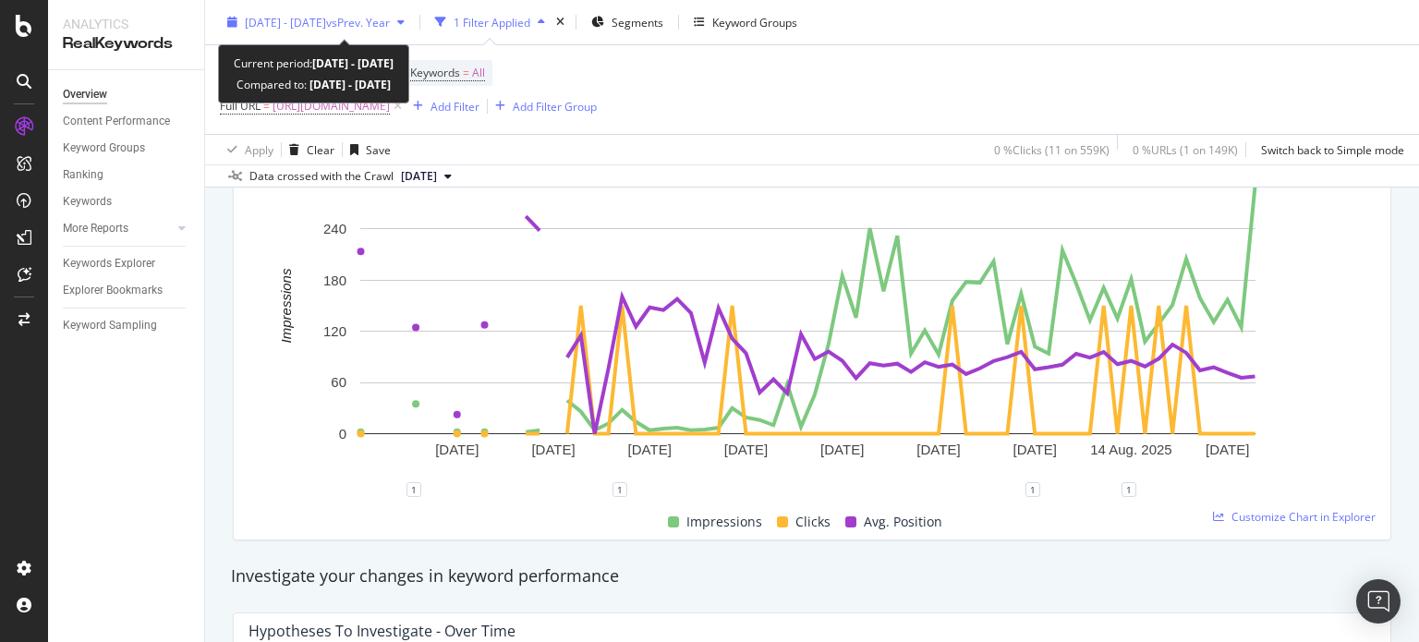
click at [326, 26] on span "2025 Jun. 19th - Aug. 23rd" at bounding box center [285, 22] width 81 height 16
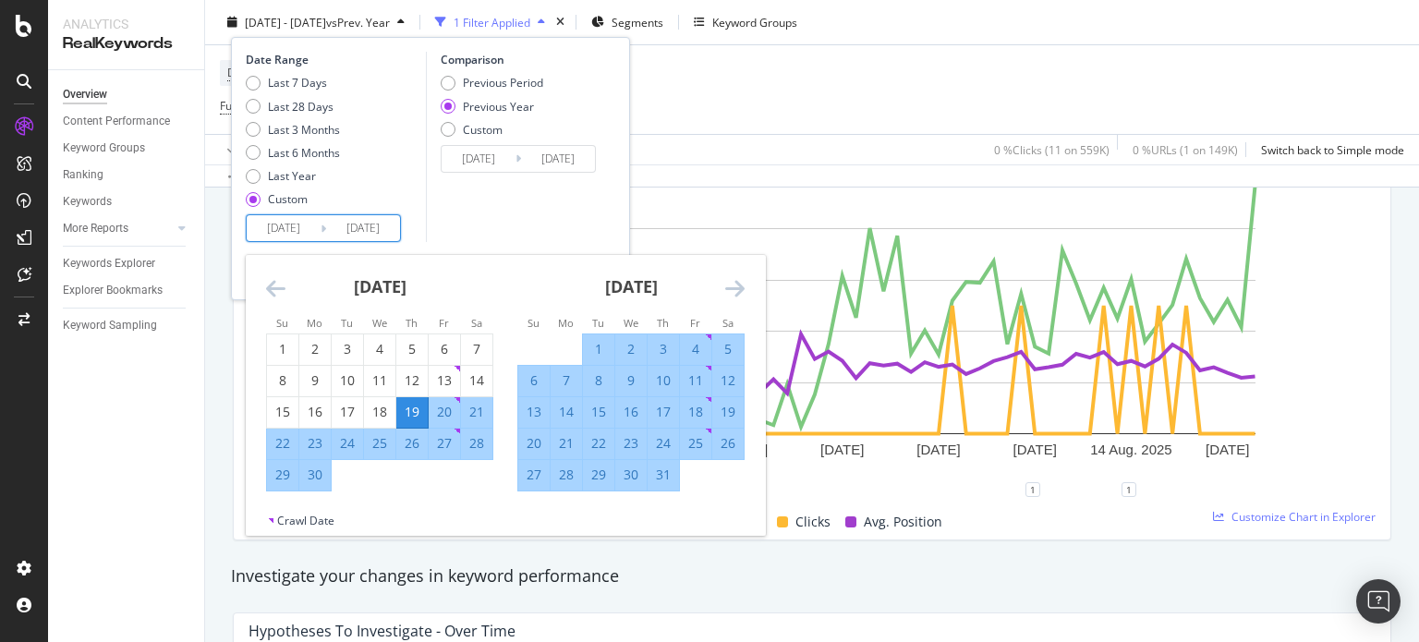
click at [296, 228] on input "2025/06/19" at bounding box center [284, 228] width 74 height 26
click at [351, 369] on div "10" at bounding box center [347, 381] width 31 height 30
type input "[DATE]"
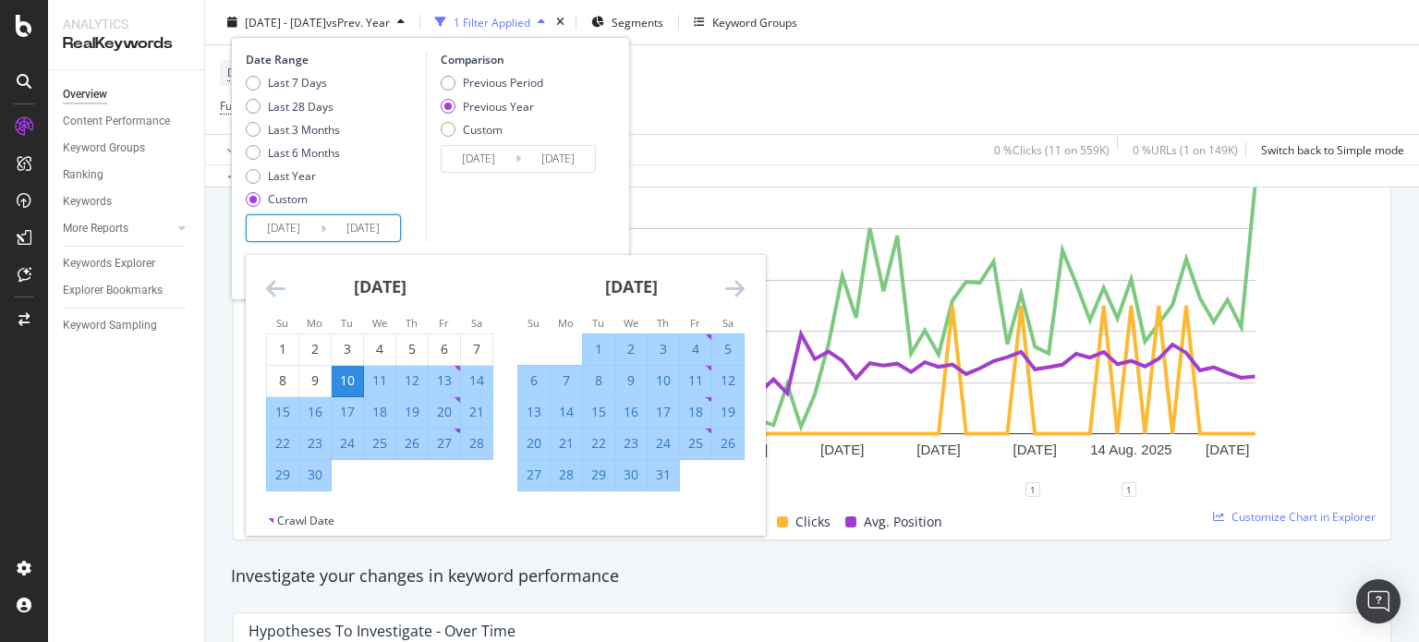
click at [531, 198] on div "Comparison Previous Period Previous Year Custom 2024/06/11 Navigate forward to …" at bounding box center [514, 147] width 176 height 190
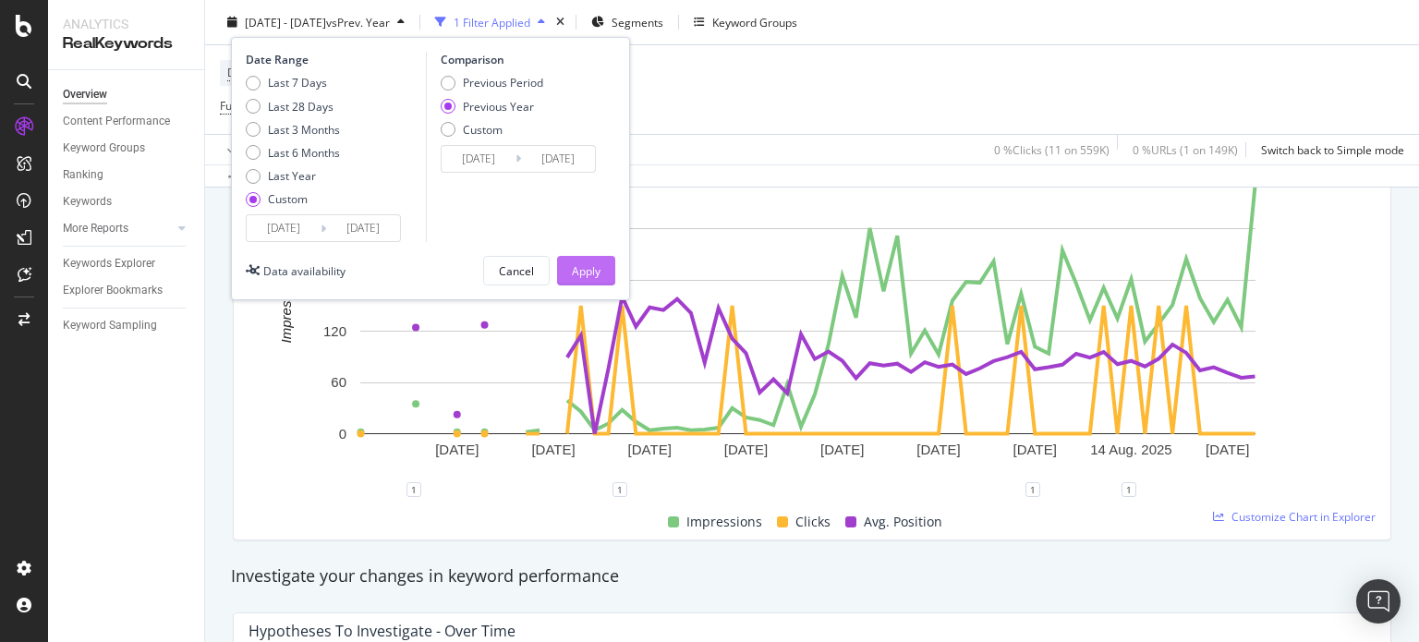
click at [566, 259] on button "Apply" at bounding box center [586, 271] width 58 height 30
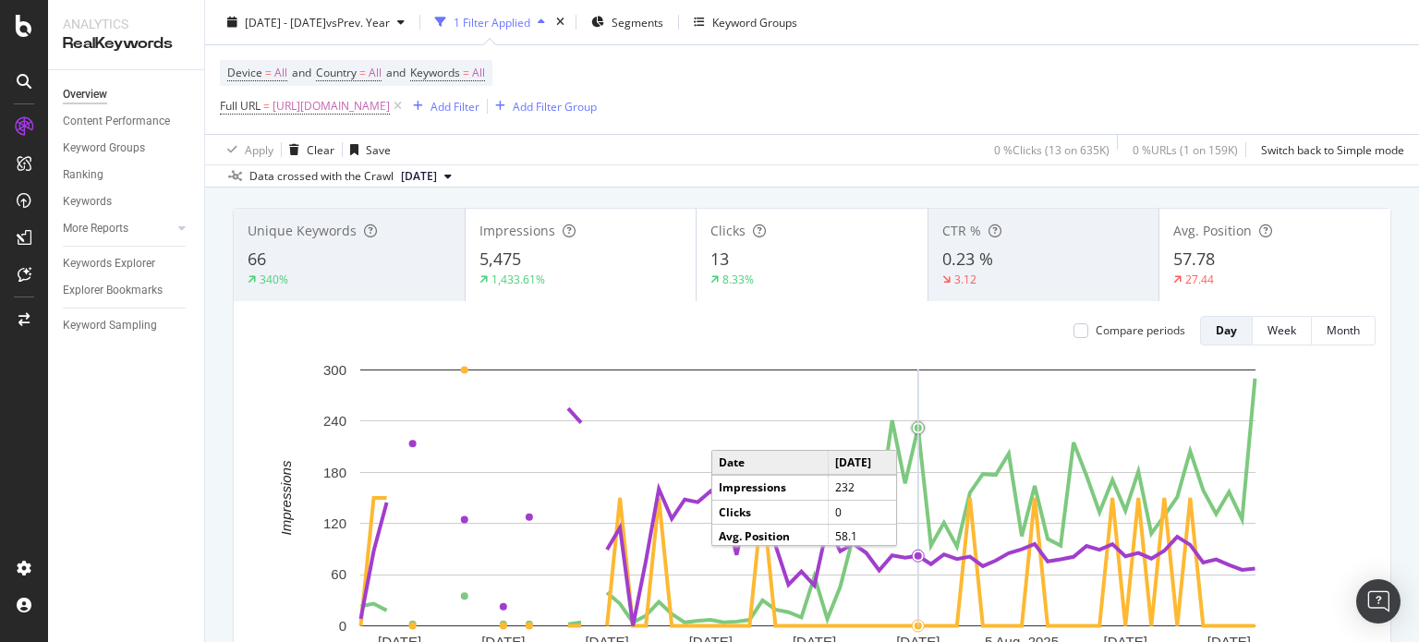
scroll to position [100, 0]
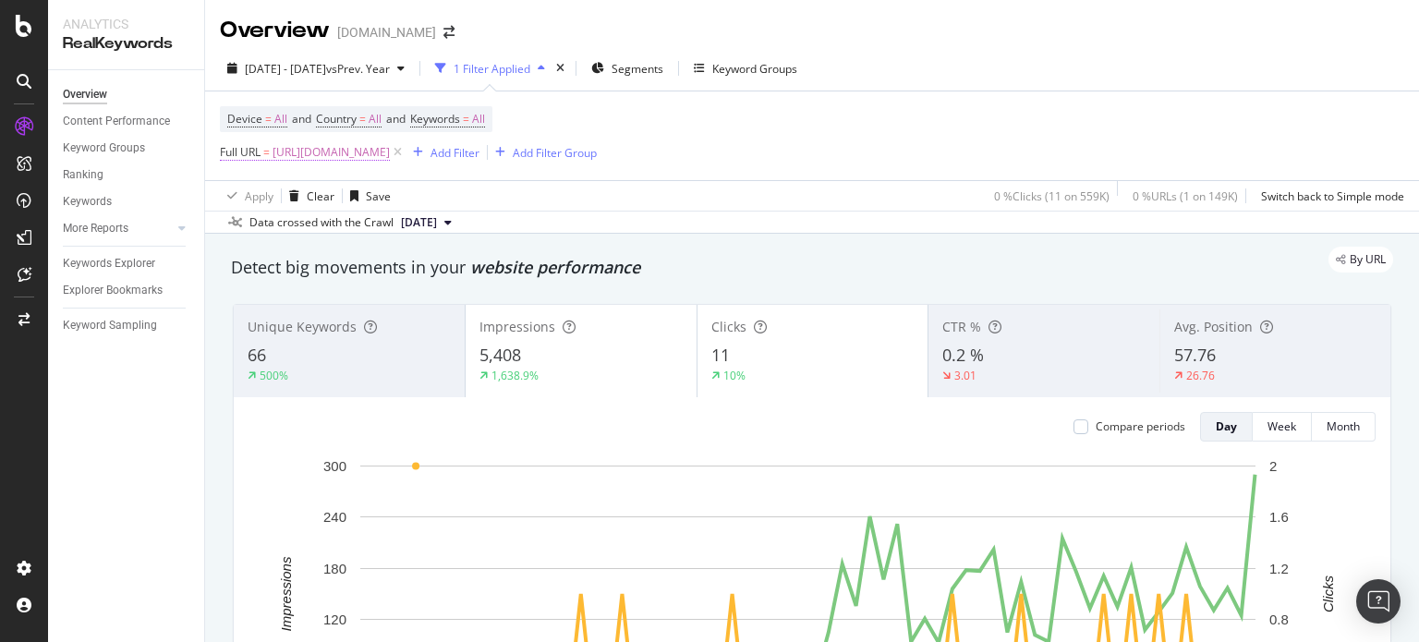
click at [390, 154] on span "https://www.supplyhouse.com/Backflow-Preventers-1619000" at bounding box center [331, 153] width 117 height 26
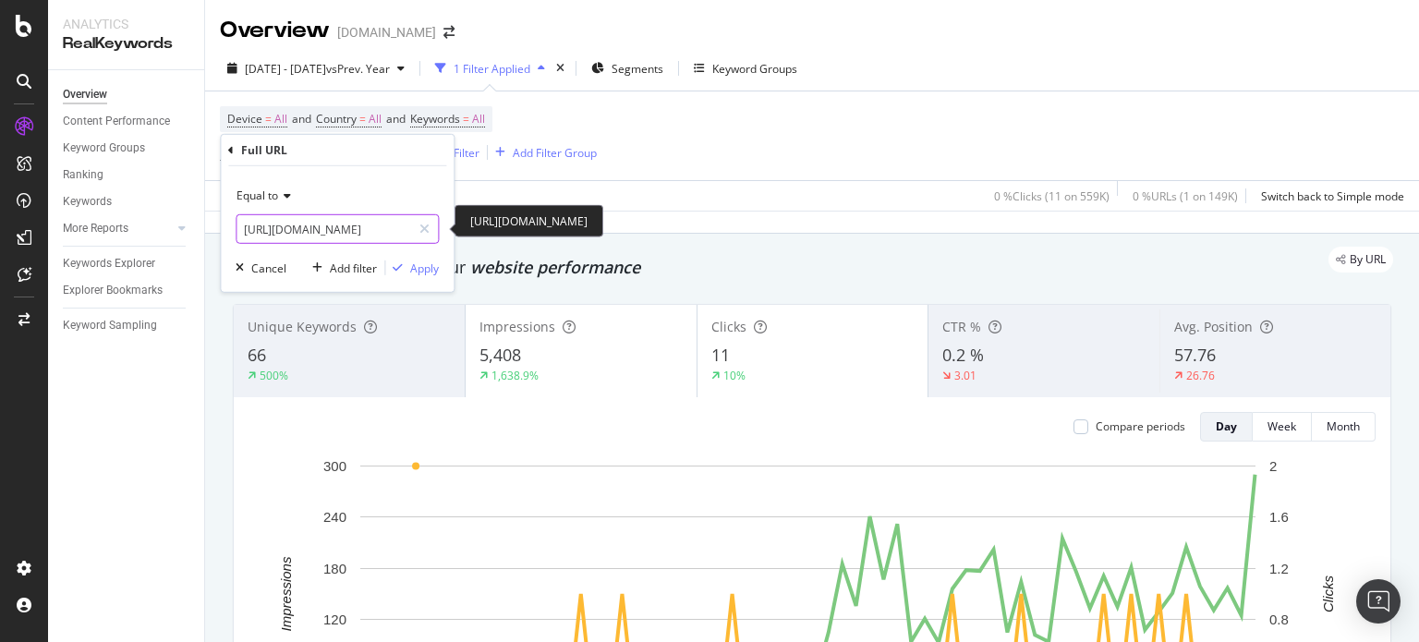
click at [357, 228] on input "https://www.supplyhouse.com/Backflow-Preventers-1619000" at bounding box center [324, 229] width 175 height 30
paste input "/Water-Heater-Parts-26631"
type input "/Water-Heater-Parts-26631000"
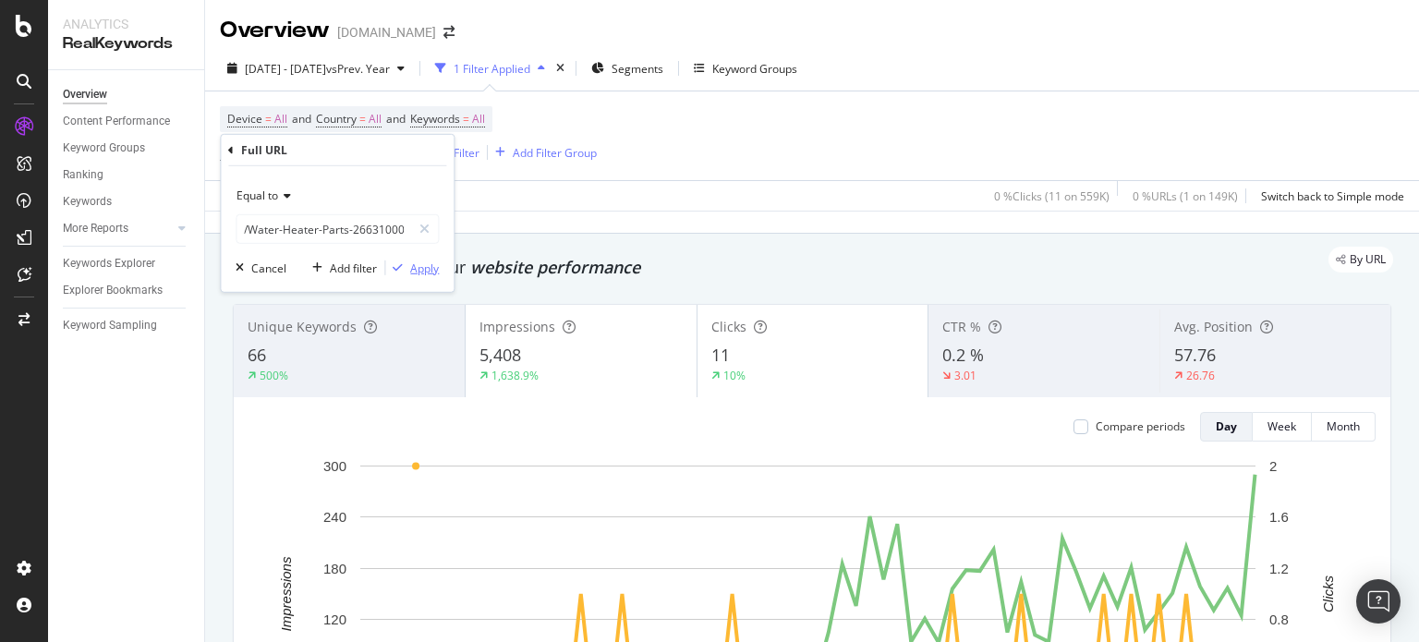
click at [417, 270] on div "Apply" at bounding box center [424, 268] width 29 height 16
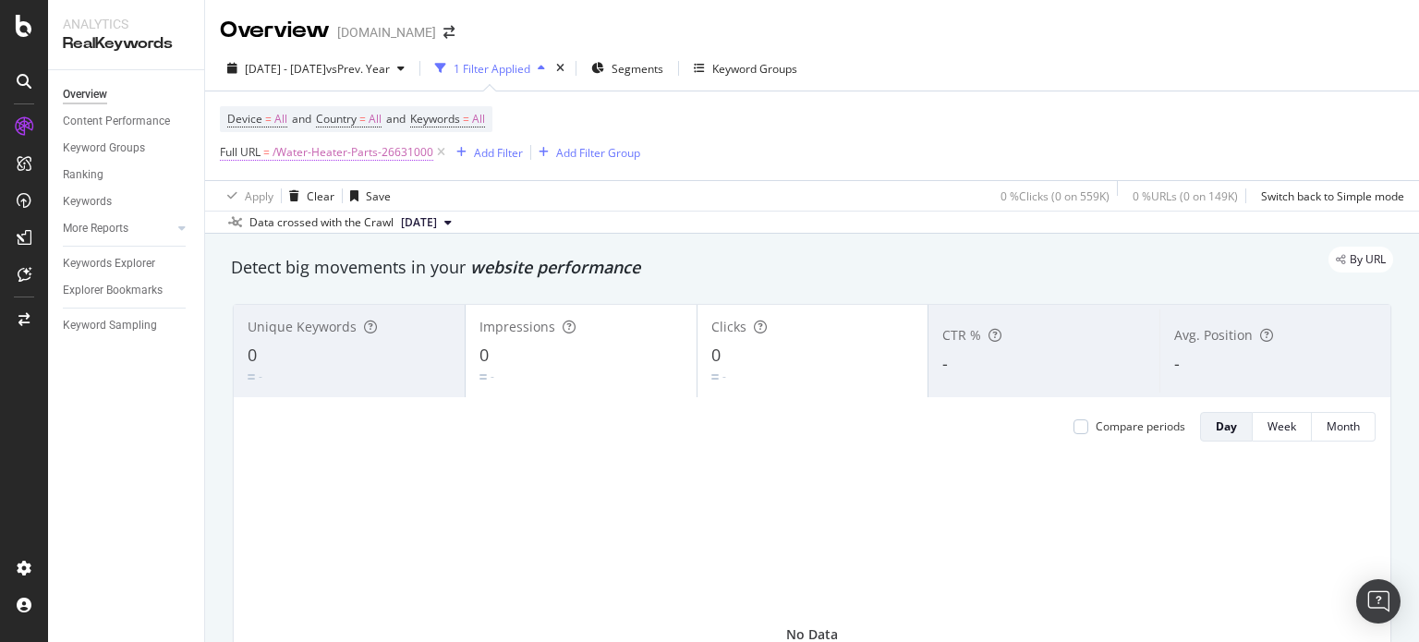
click at [408, 156] on span "/Water-Heater-Parts-26631000" at bounding box center [353, 153] width 161 height 26
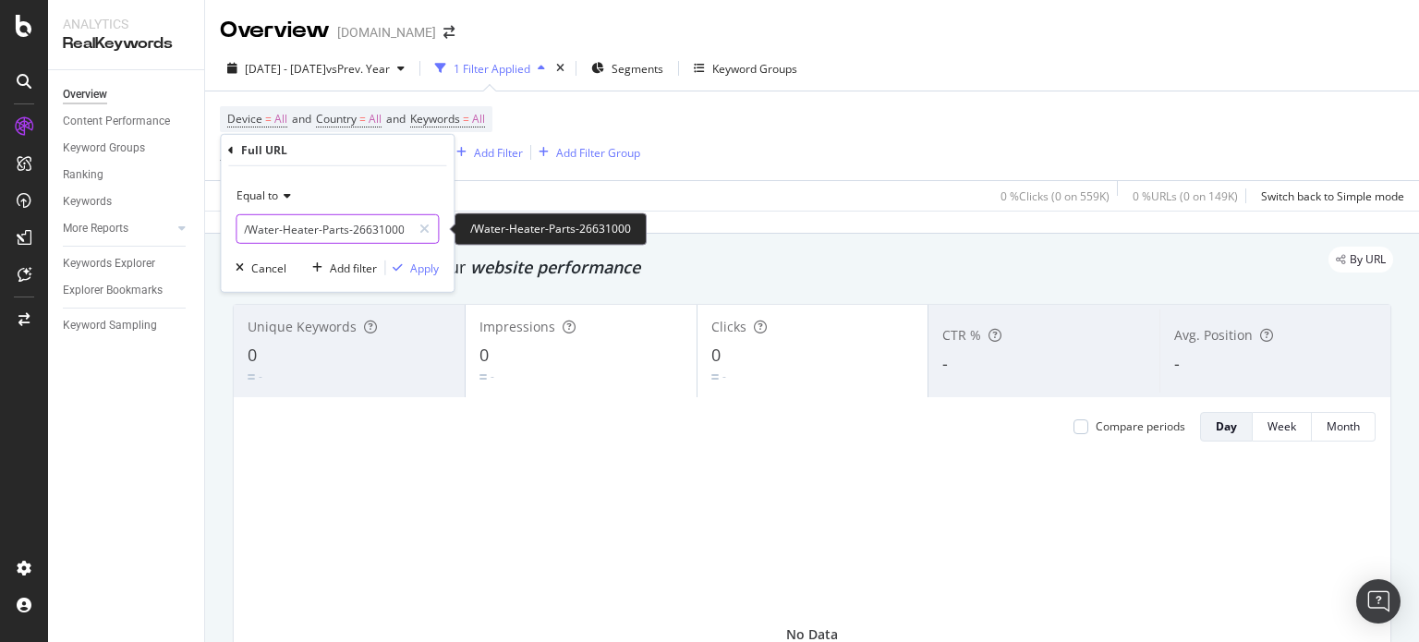
click at [362, 234] on input "/Water-Heater-Parts-26631000" at bounding box center [324, 229] width 175 height 30
click at [382, 234] on input "/Water-Heater-Parts-26631000" at bounding box center [324, 229] width 175 height 30
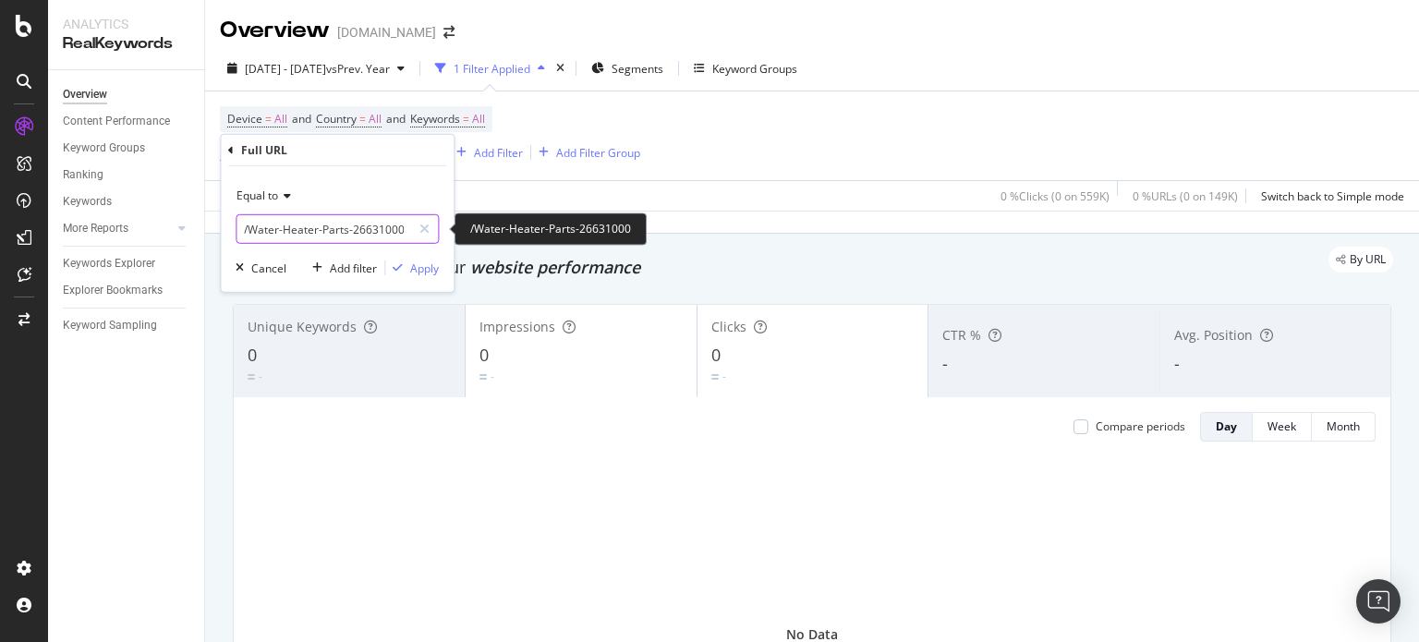
click at [382, 234] on input "/Water-Heater-Parts-26631000" at bounding box center [324, 229] width 175 height 30
paste input "https://www.supplyhouse.com"
type input "[URL][DOMAIN_NAME]"
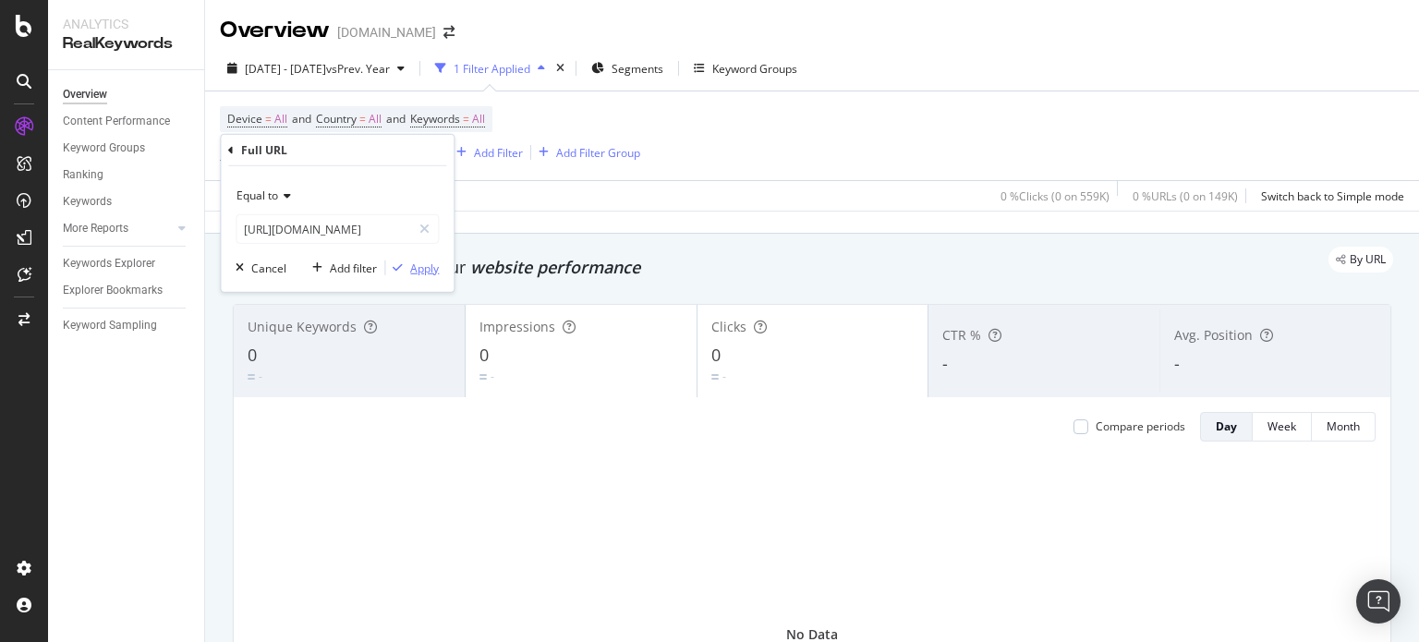
scroll to position [0, 0]
click at [435, 271] on div "Apply" at bounding box center [424, 268] width 29 height 16
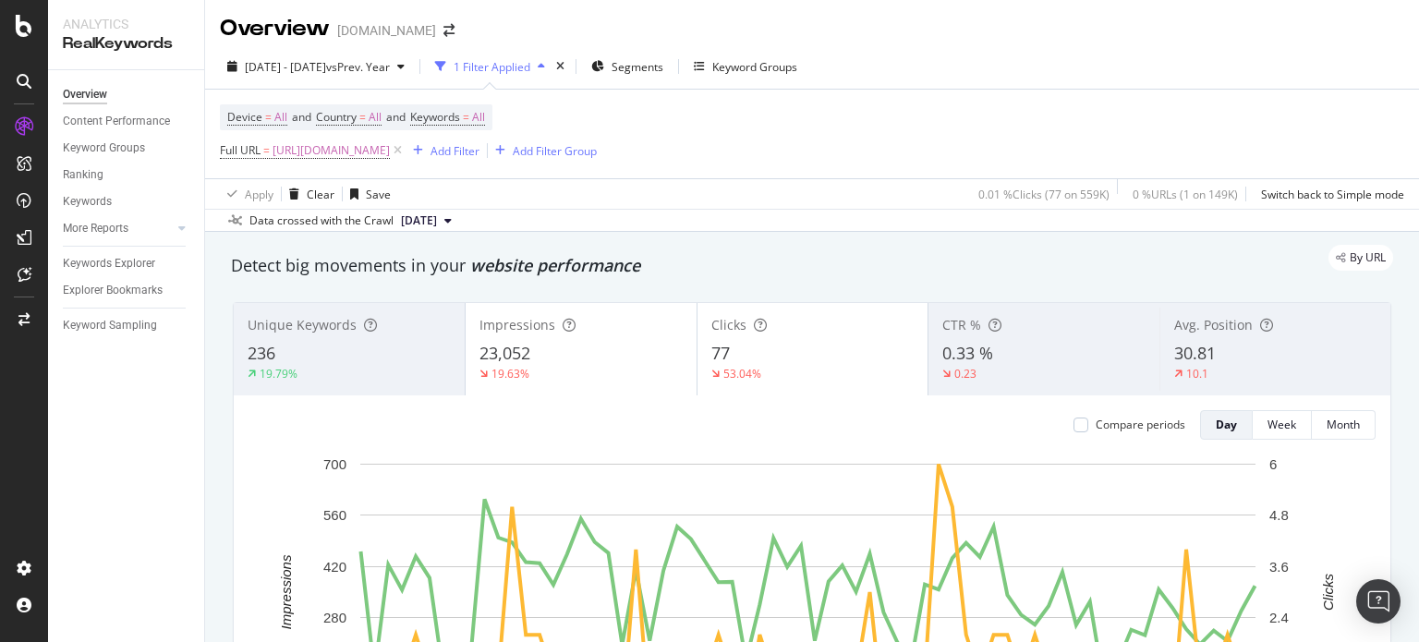
scroll to position [3, 0]
click at [1181, 352] on span "30.81" at bounding box center [1195, 352] width 42 height 22
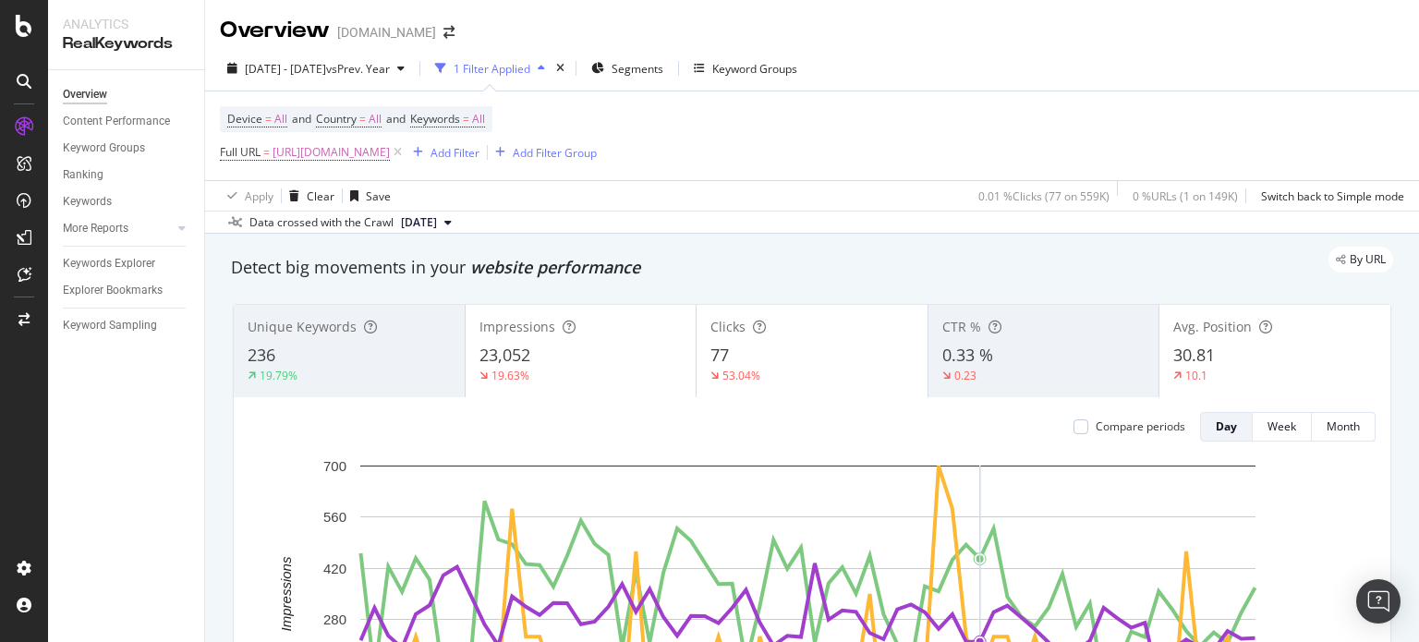
scroll to position [0, 0]
click at [1228, 368] on div "10.1" at bounding box center [1275, 376] width 203 height 17
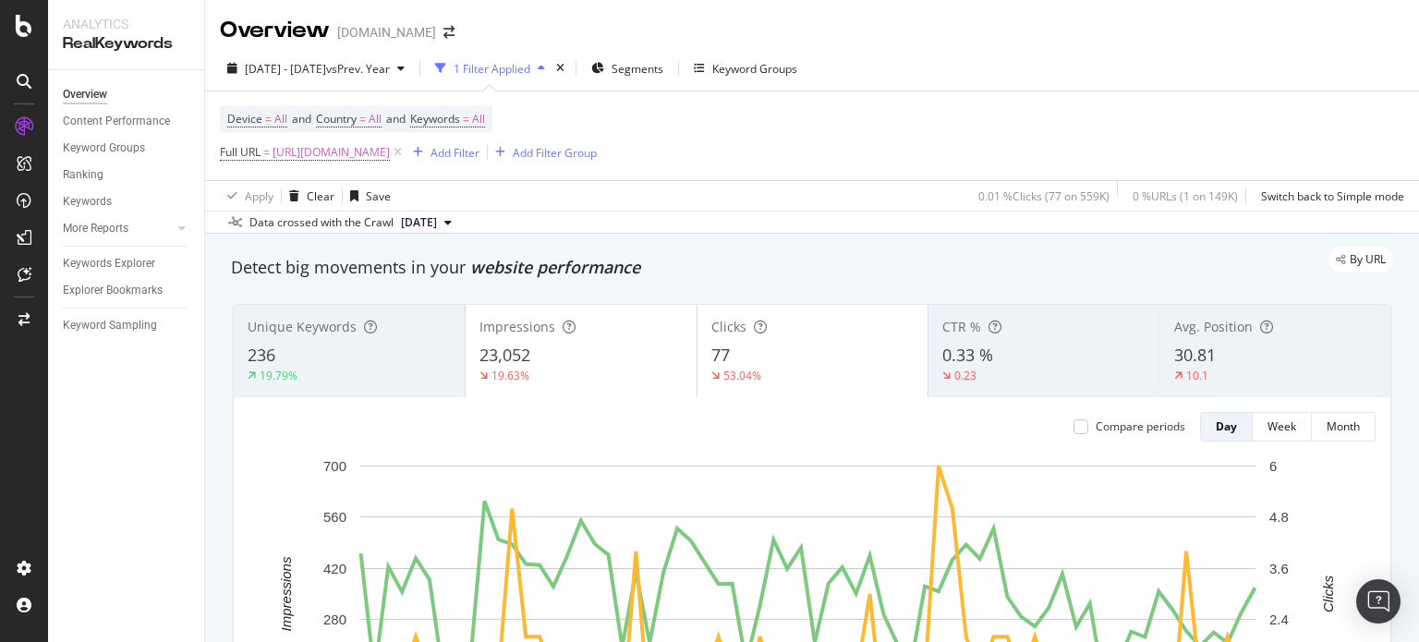
click at [638, 318] on div "Impressions" at bounding box center [581, 327] width 203 height 18
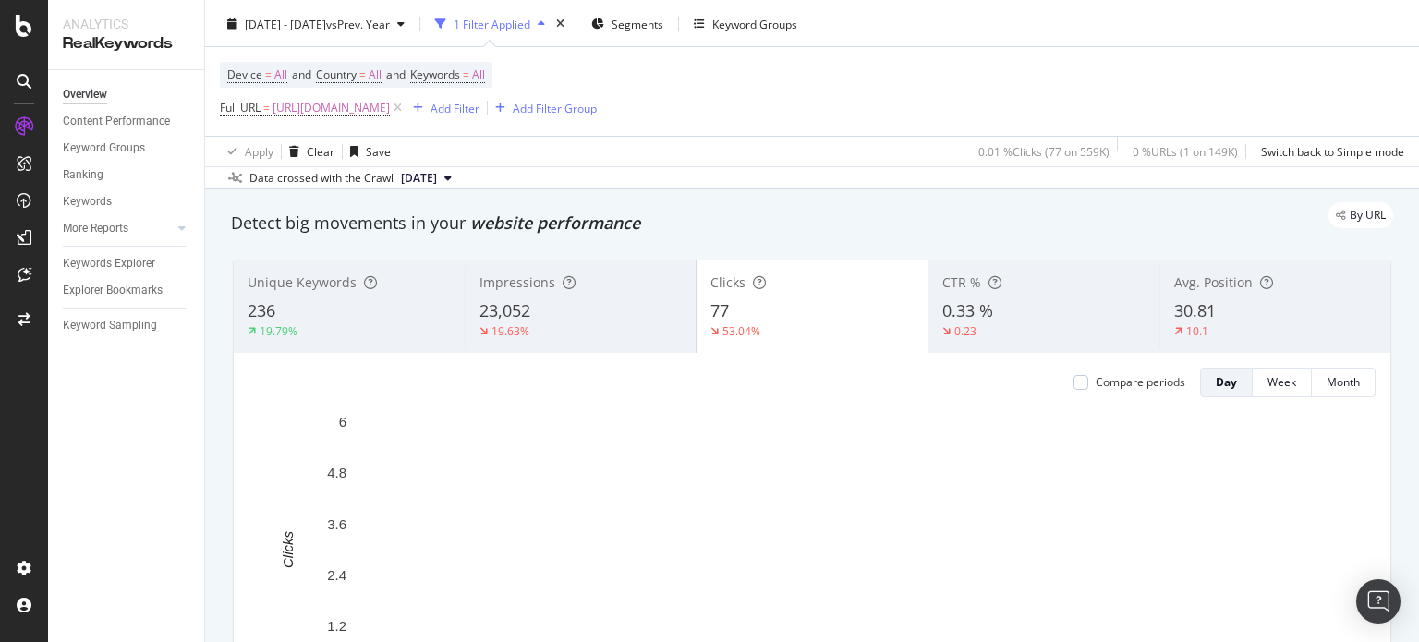
scroll to position [46, 0]
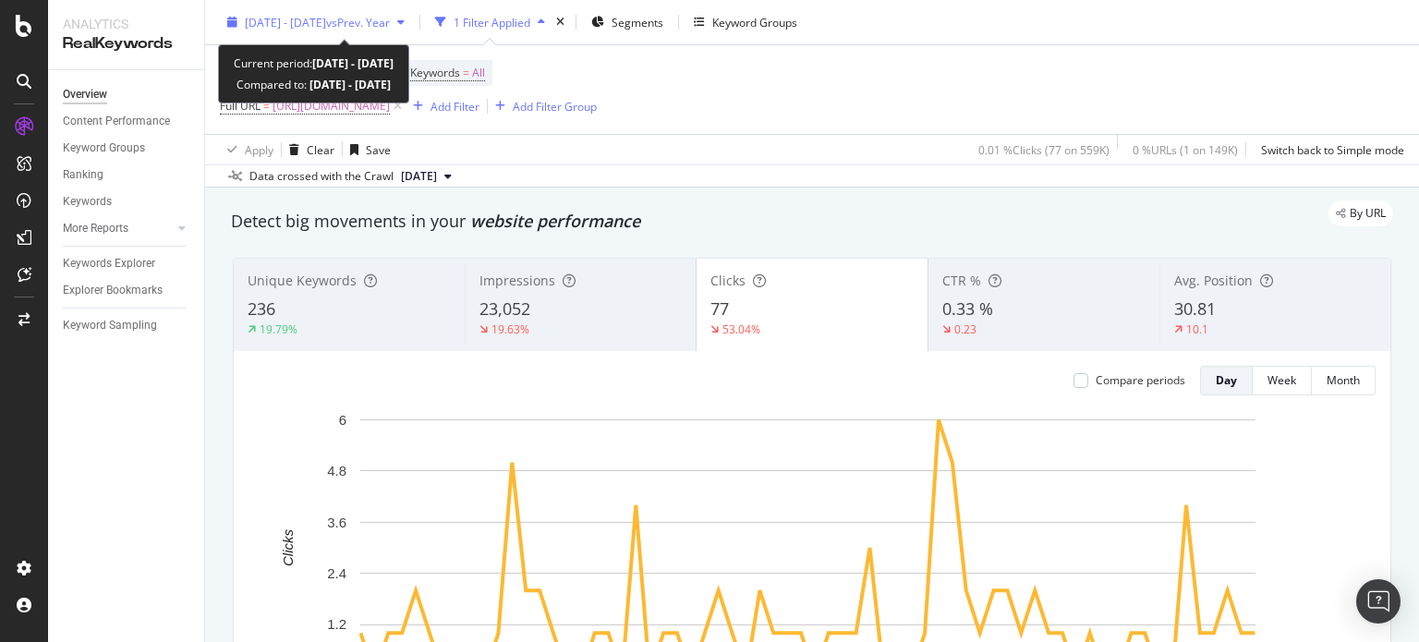
click at [326, 29] on span "2025 Jun. 19th - Aug. 23rd" at bounding box center [285, 23] width 81 height 16
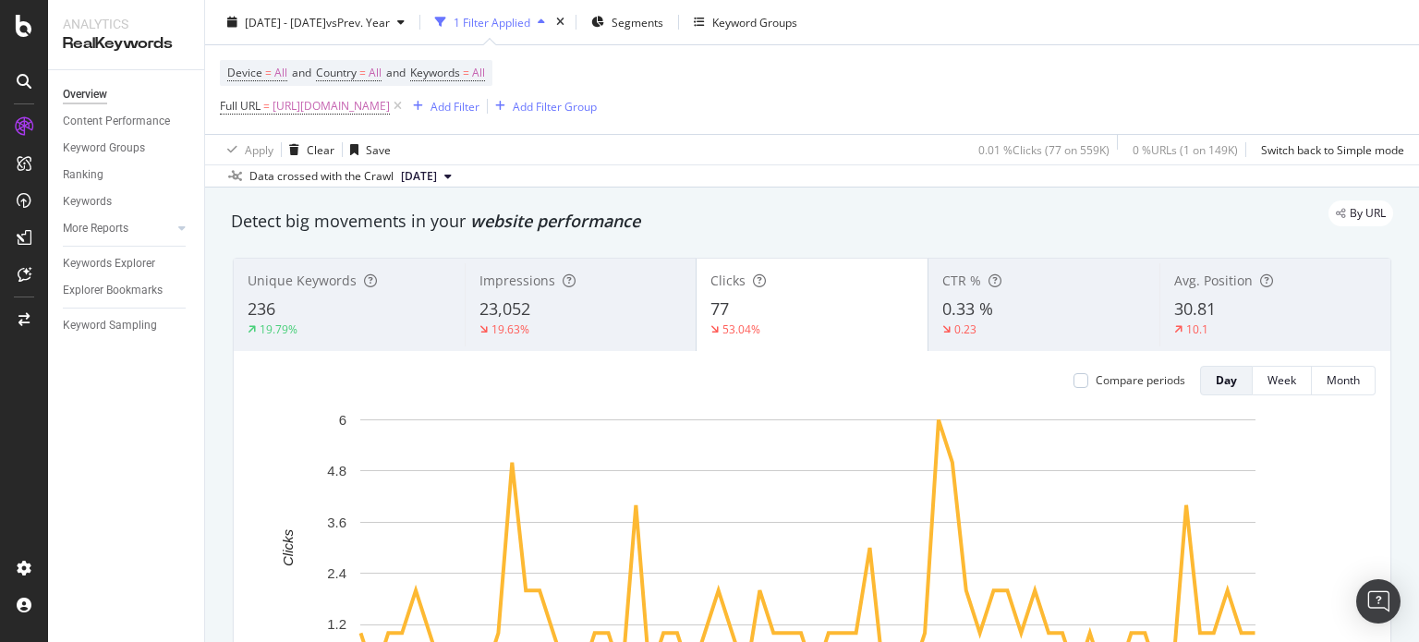
click at [903, 111] on div "Device = All and Country = All and Keywords = All Full URL = https://www.supply…" at bounding box center [812, 89] width 1185 height 89
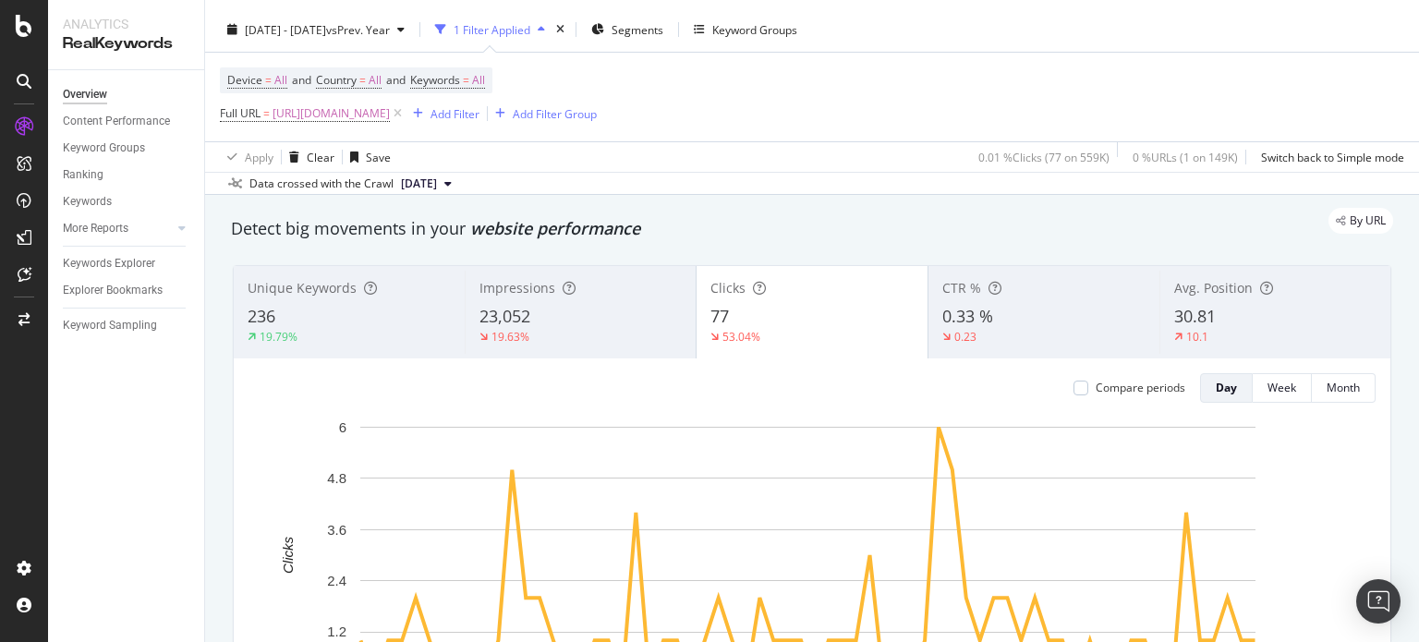
scroll to position [100, 0]
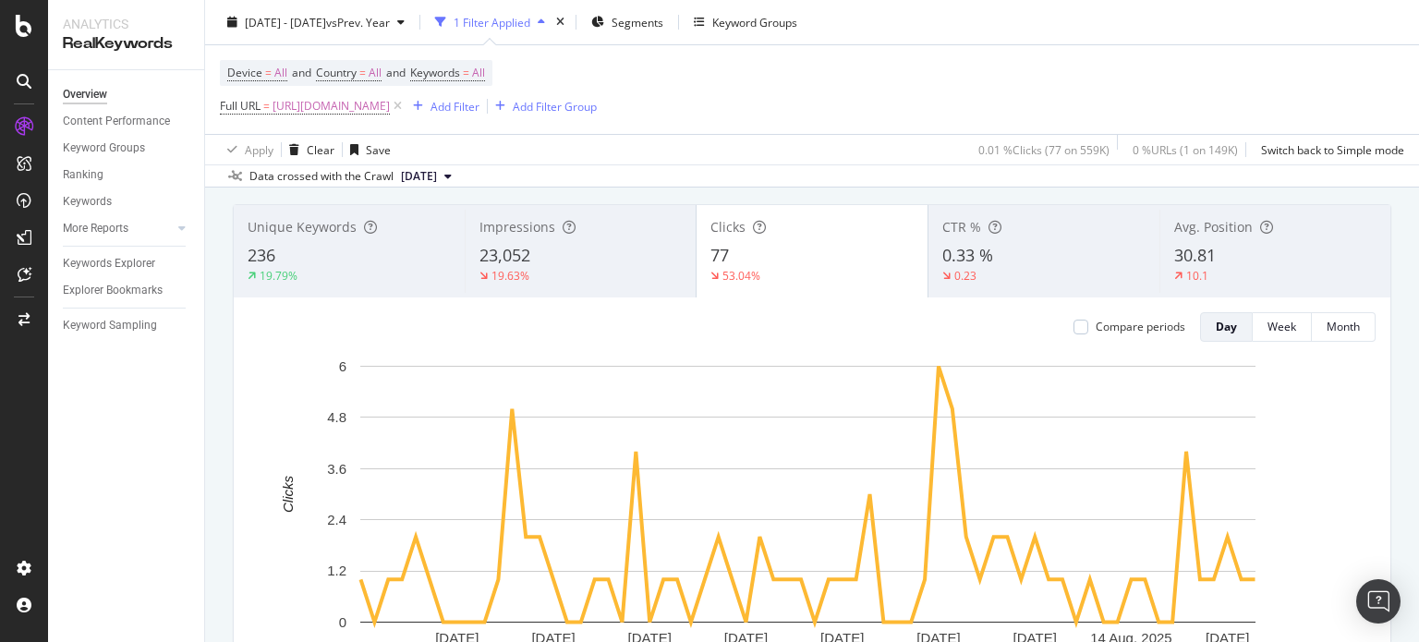
click at [836, 273] on div "53.04%" at bounding box center [812, 276] width 203 height 17
click at [1160, 276] on div "Avg. Position 30.81 10.1" at bounding box center [1275, 251] width 231 height 83
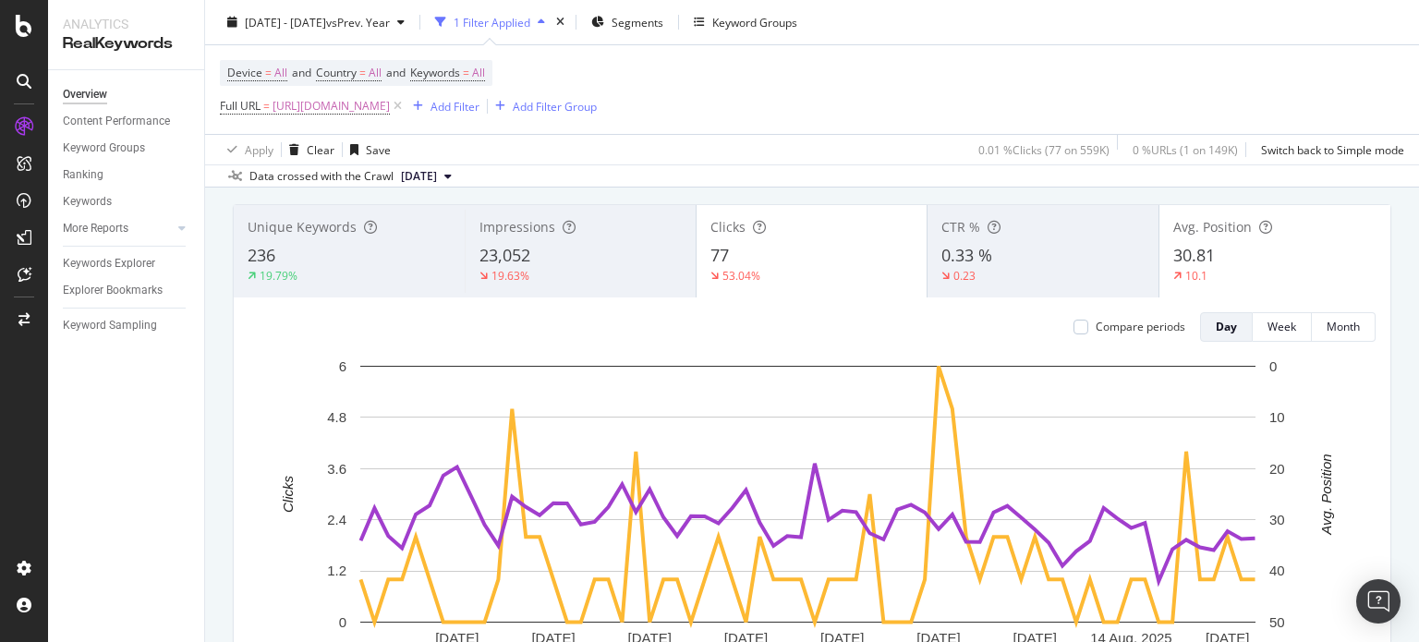
click at [817, 276] on div "53.04%" at bounding box center [812, 276] width 203 height 17
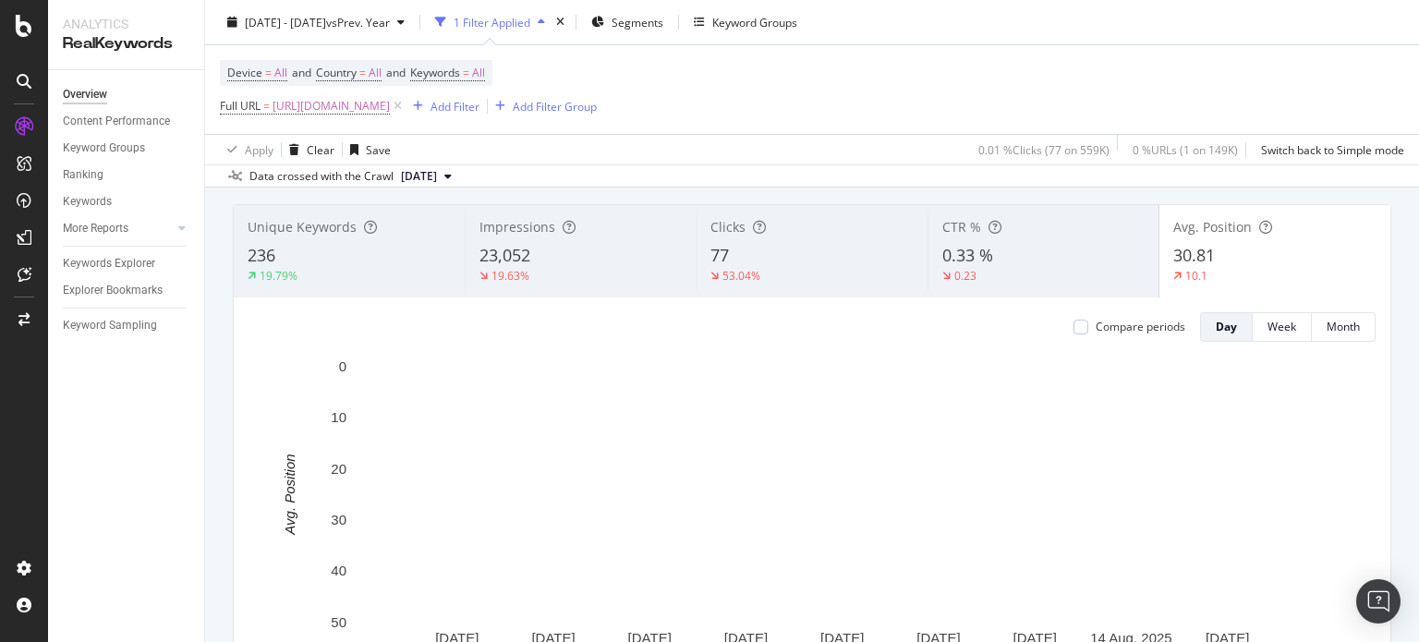
scroll to position [103, 0]
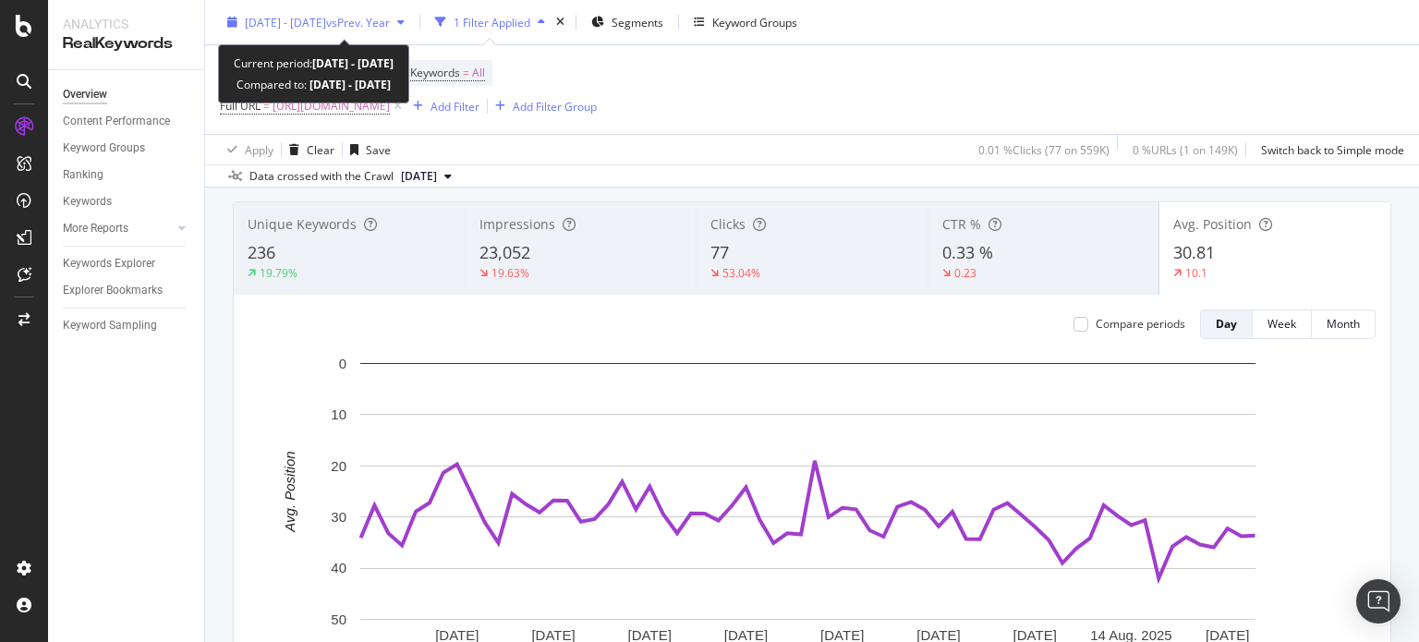
click at [378, 12] on div "2025 Jun. 19th - Aug. 23rd vs Prev. Year" at bounding box center [316, 22] width 192 height 28
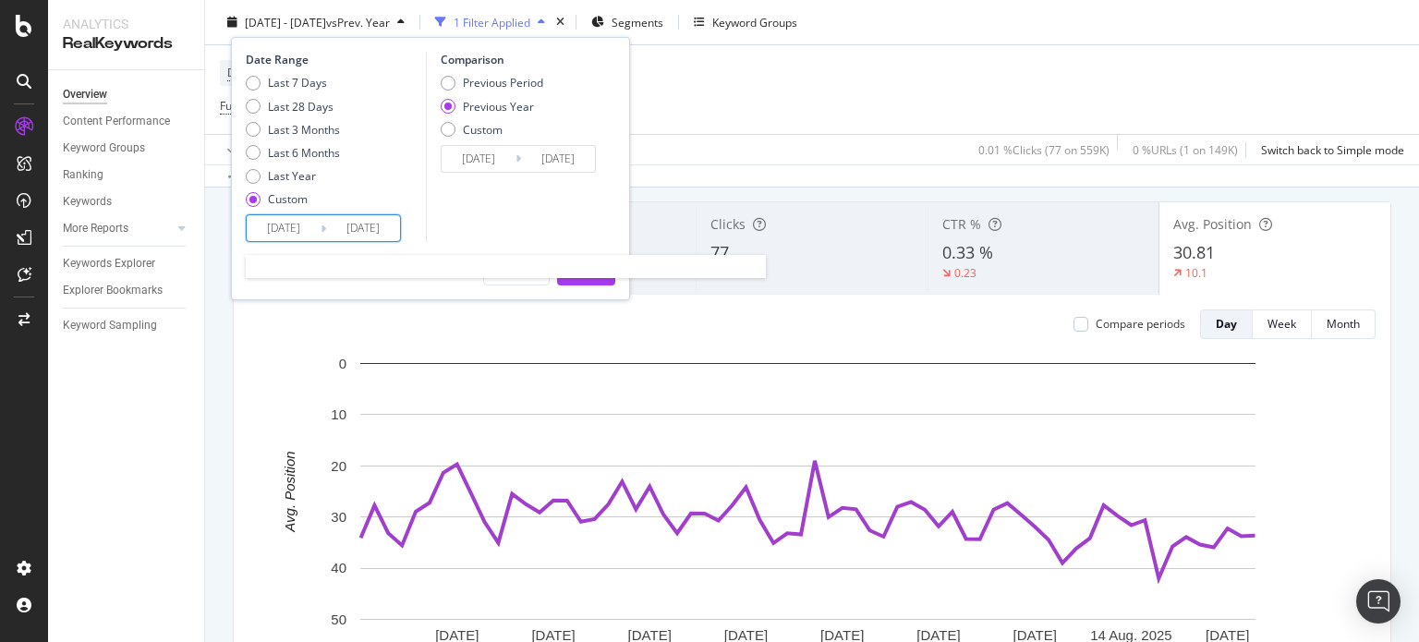
click at [298, 231] on input "2025/06/19" at bounding box center [284, 228] width 74 height 26
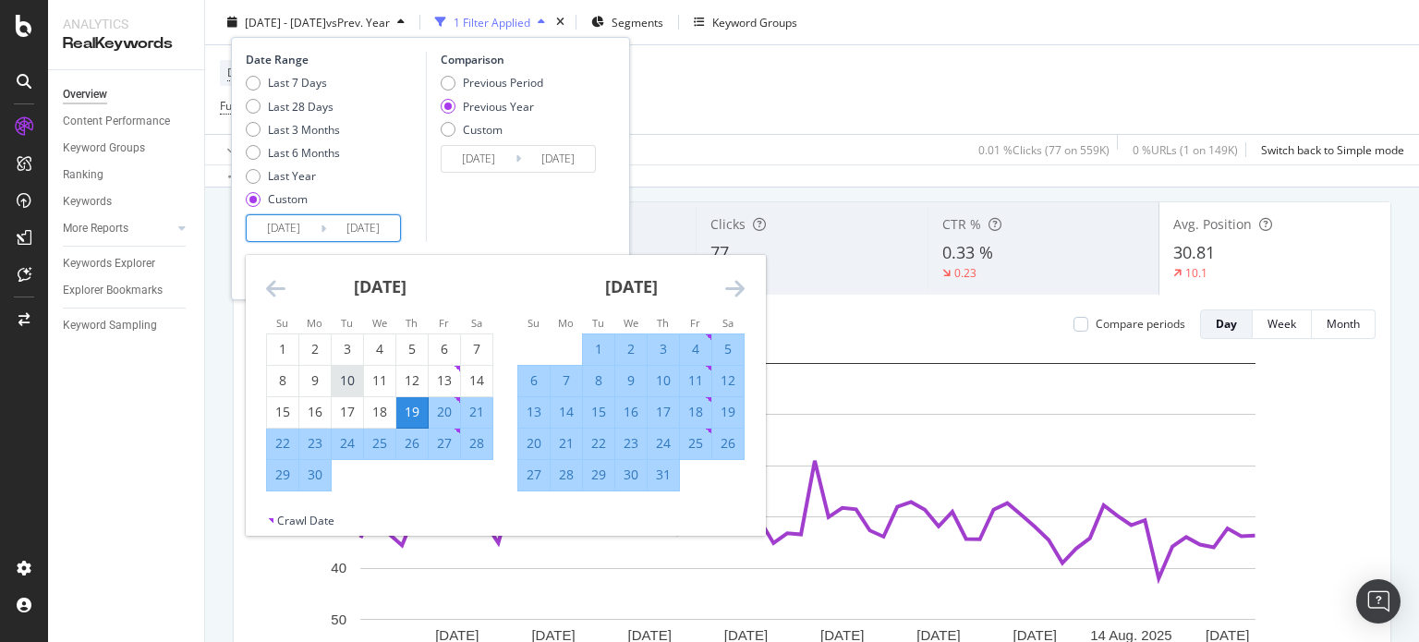
click at [336, 375] on div "10" at bounding box center [347, 380] width 31 height 18
type input "[DATE]"
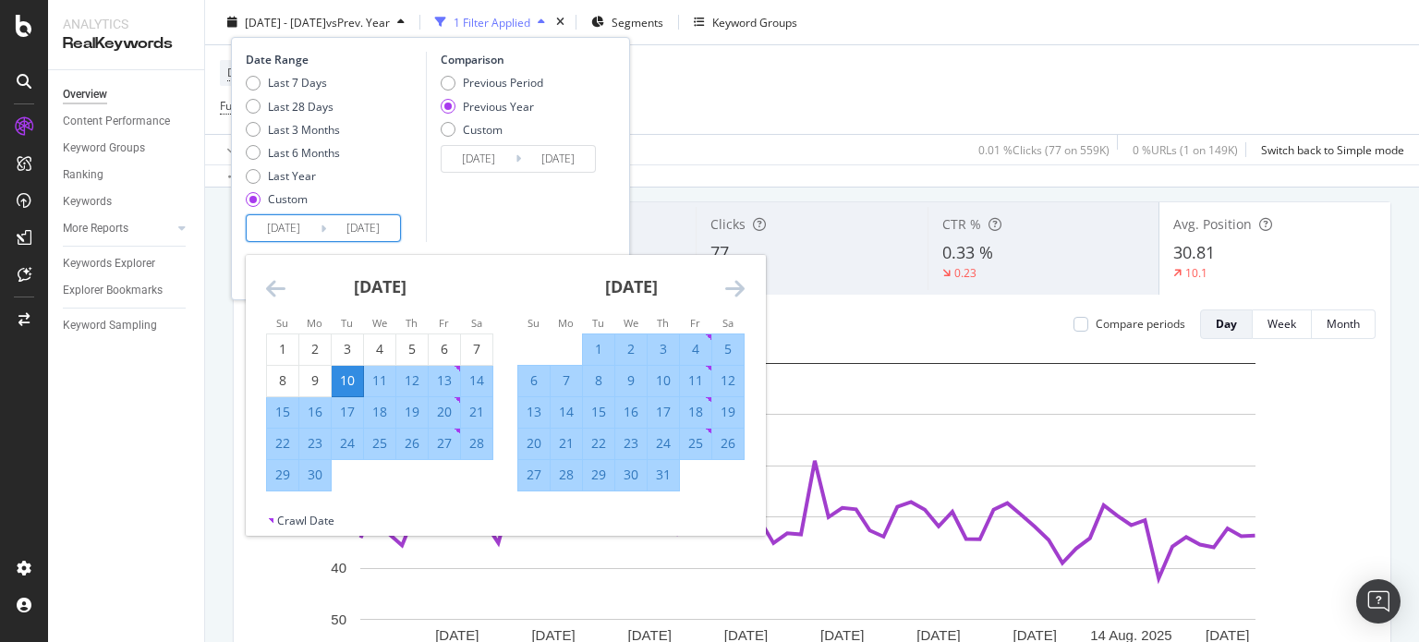
click at [489, 244] on div "Date Range Last 7 Days Last 28 Days Last 3 Months Last 6 Months Last Year Custo…" at bounding box center [430, 168] width 399 height 263
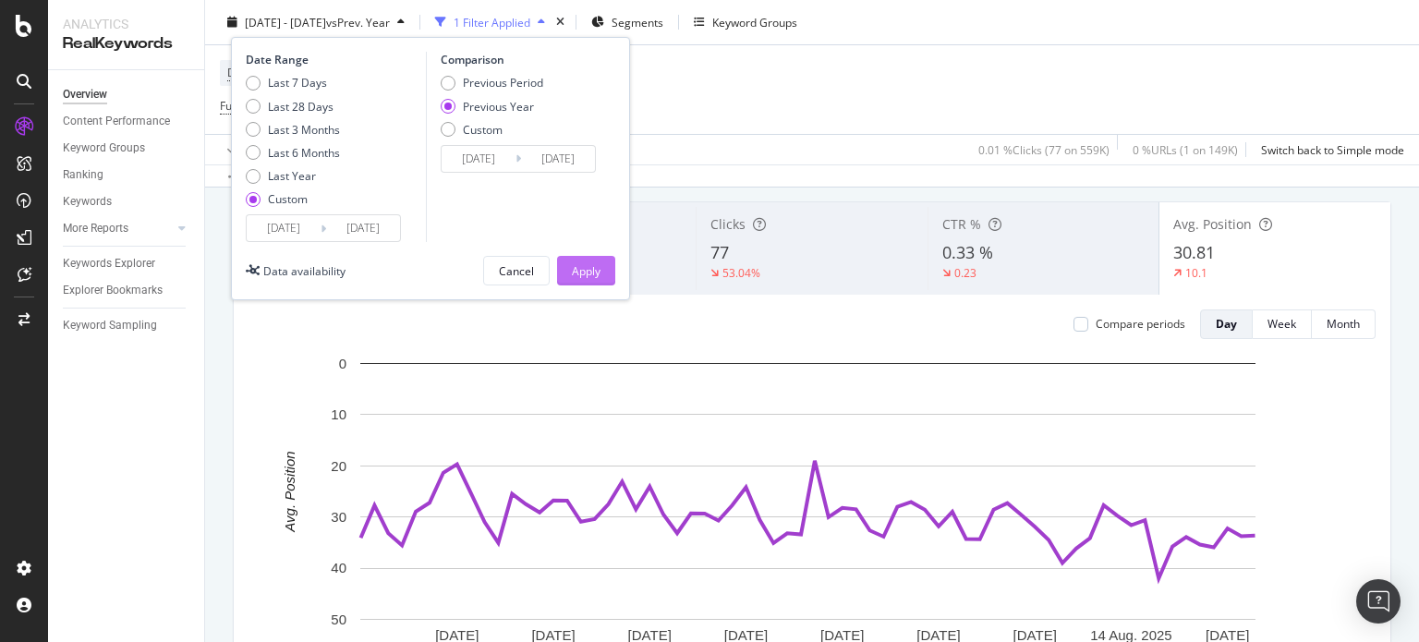
click at [588, 274] on div "Apply" at bounding box center [586, 270] width 29 height 16
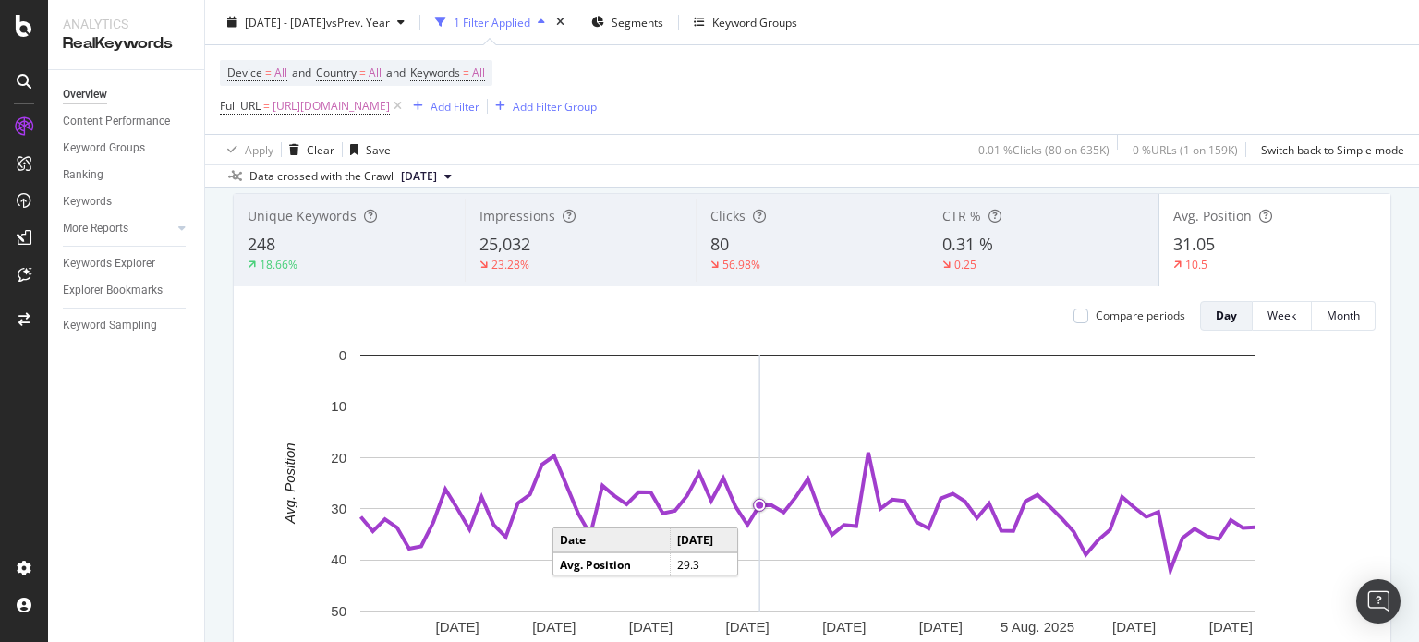
scroll to position [111, 0]
click at [607, 262] on div "23.28%" at bounding box center [581, 265] width 202 height 17
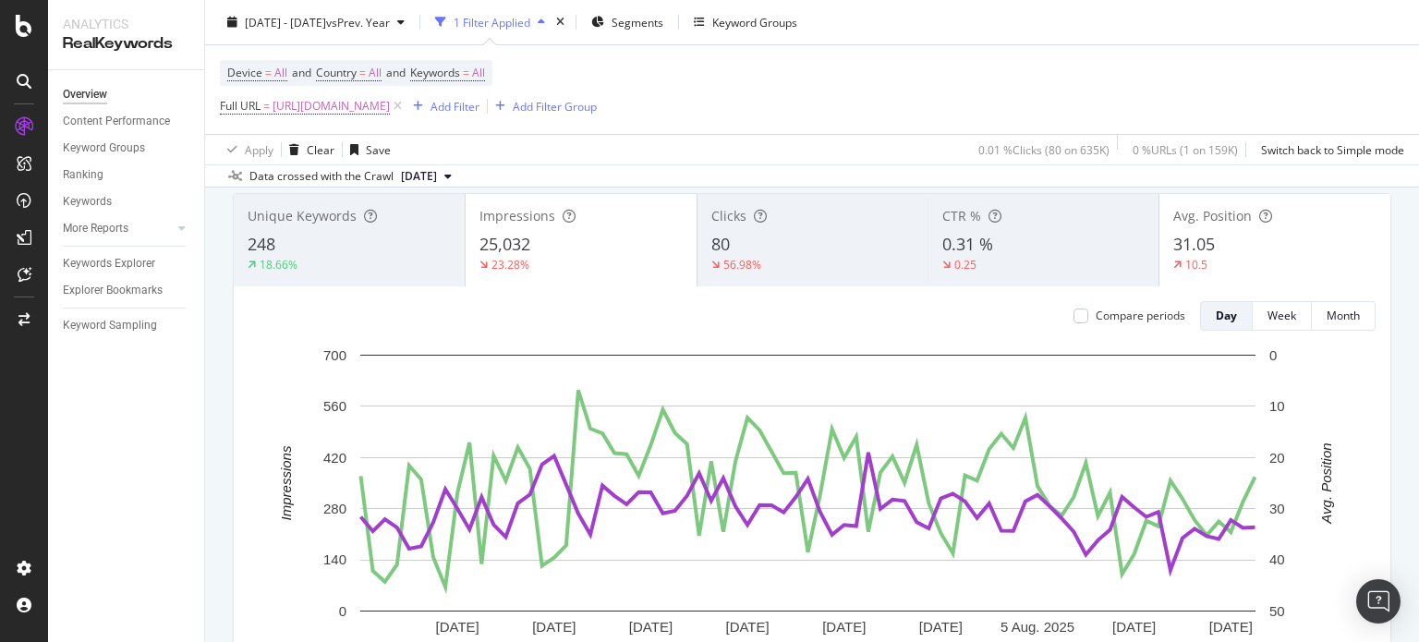
click at [803, 203] on div "Clicks 80 56.98%" at bounding box center [813, 240] width 231 height 83
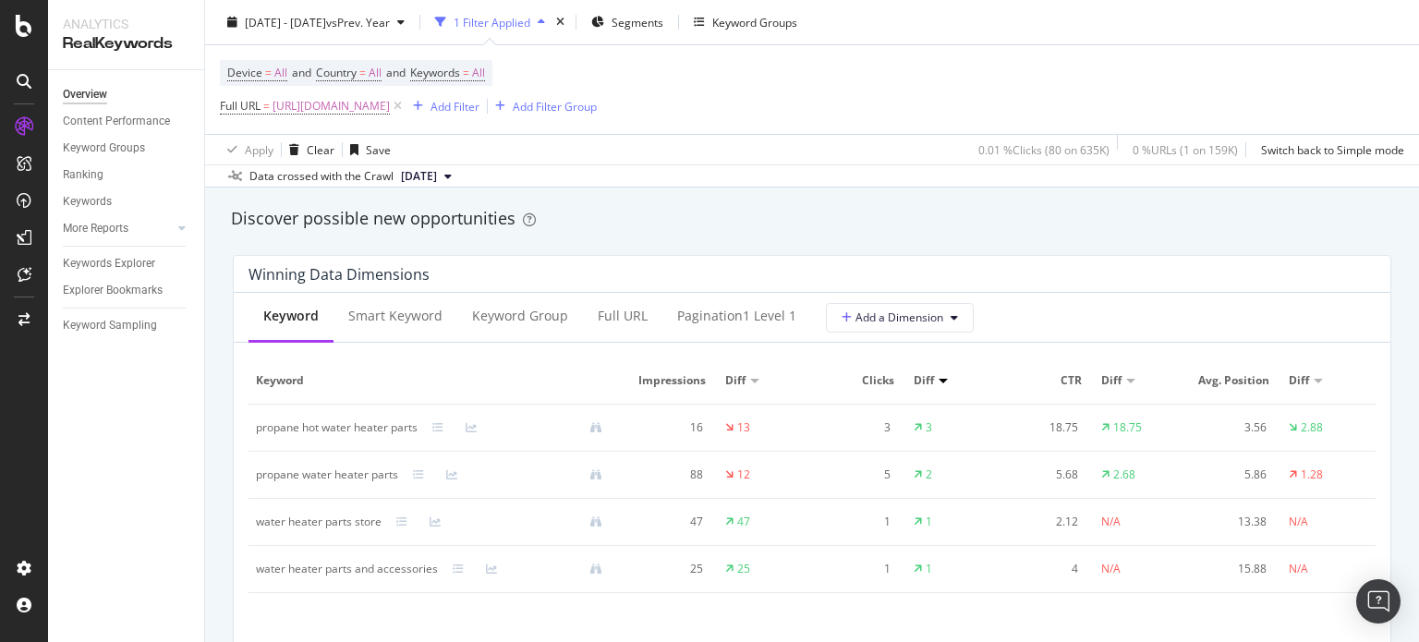
scroll to position [1606, 0]
click at [860, 324] on button "Add a Dimension" at bounding box center [900, 316] width 148 height 30
click at [826, 273] on div "Winning Data Dimensions" at bounding box center [808, 272] width 1118 height 18
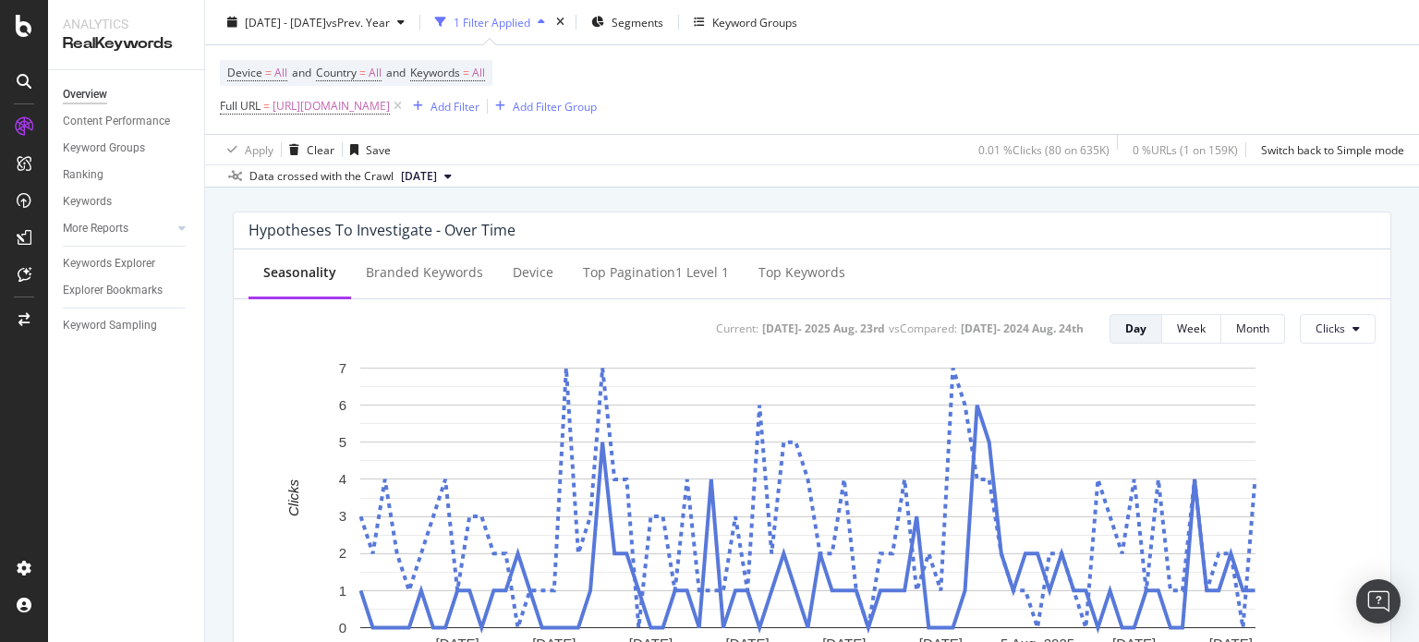
scroll to position [687, 0]
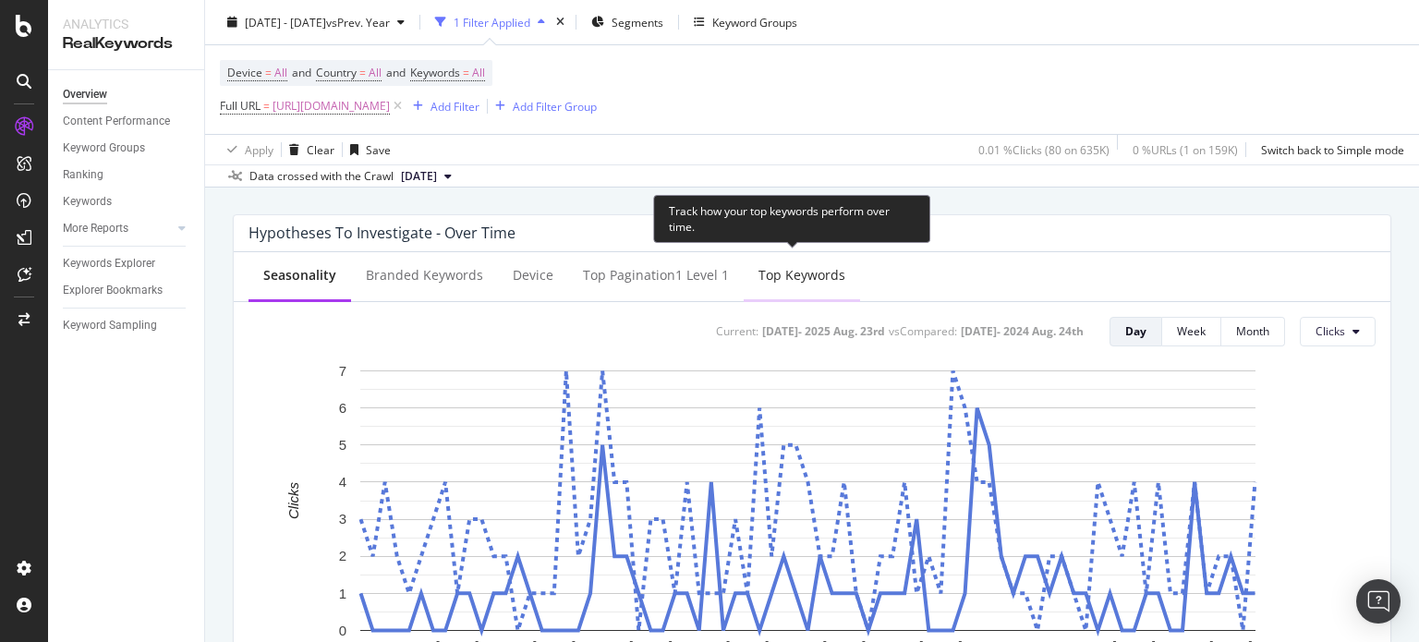
click at [766, 288] on div "Top Keywords" at bounding box center [802, 276] width 116 height 51
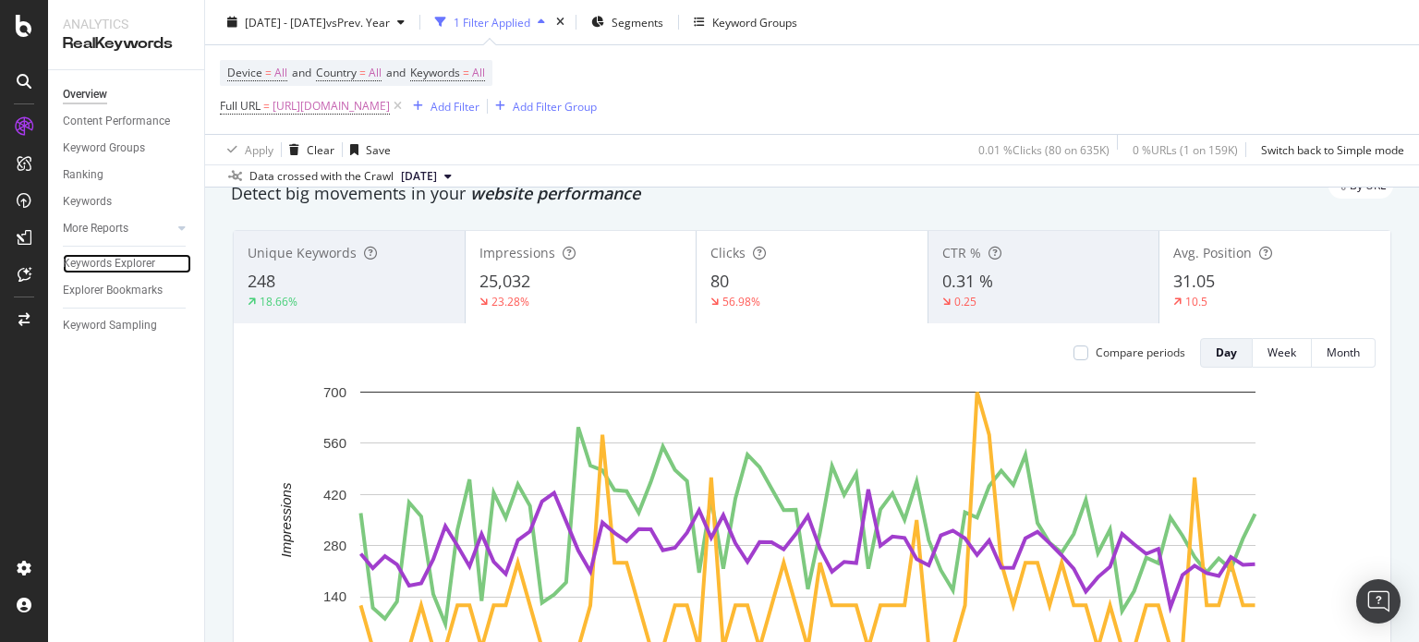
scroll to position [48, 0]
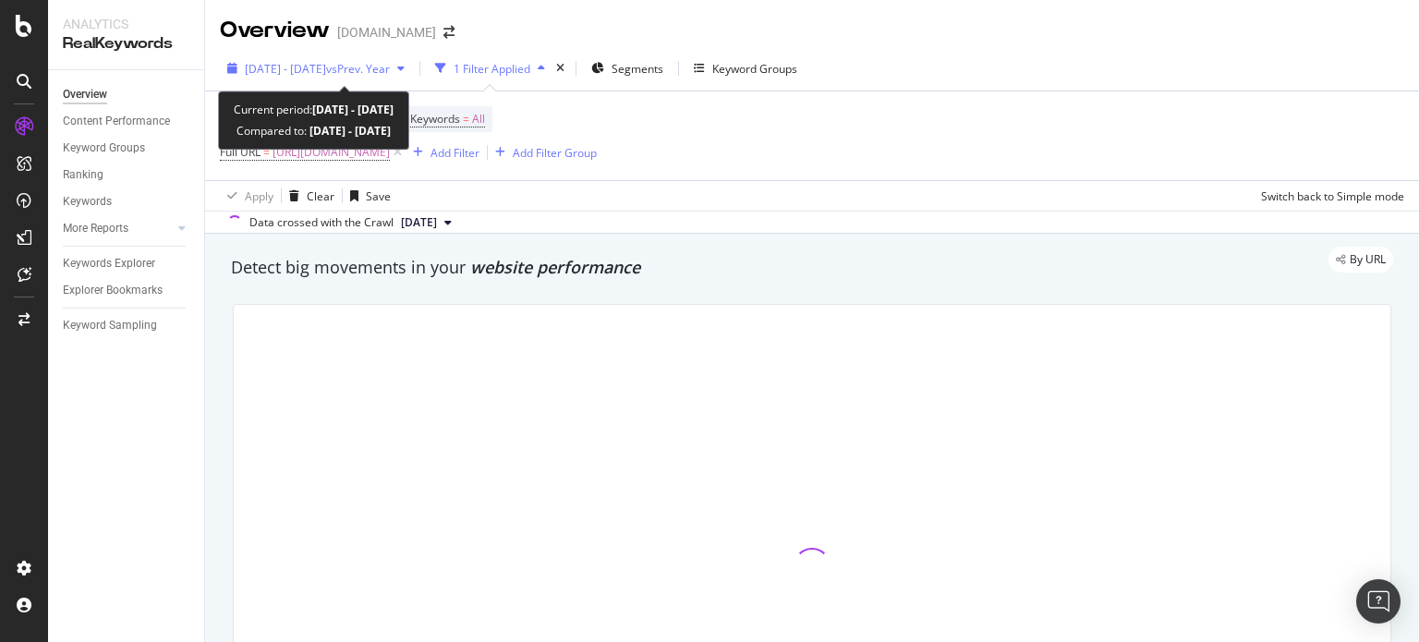
click at [326, 65] on span "[DATE] - [DATE]" at bounding box center [285, 69] width 81 height 16
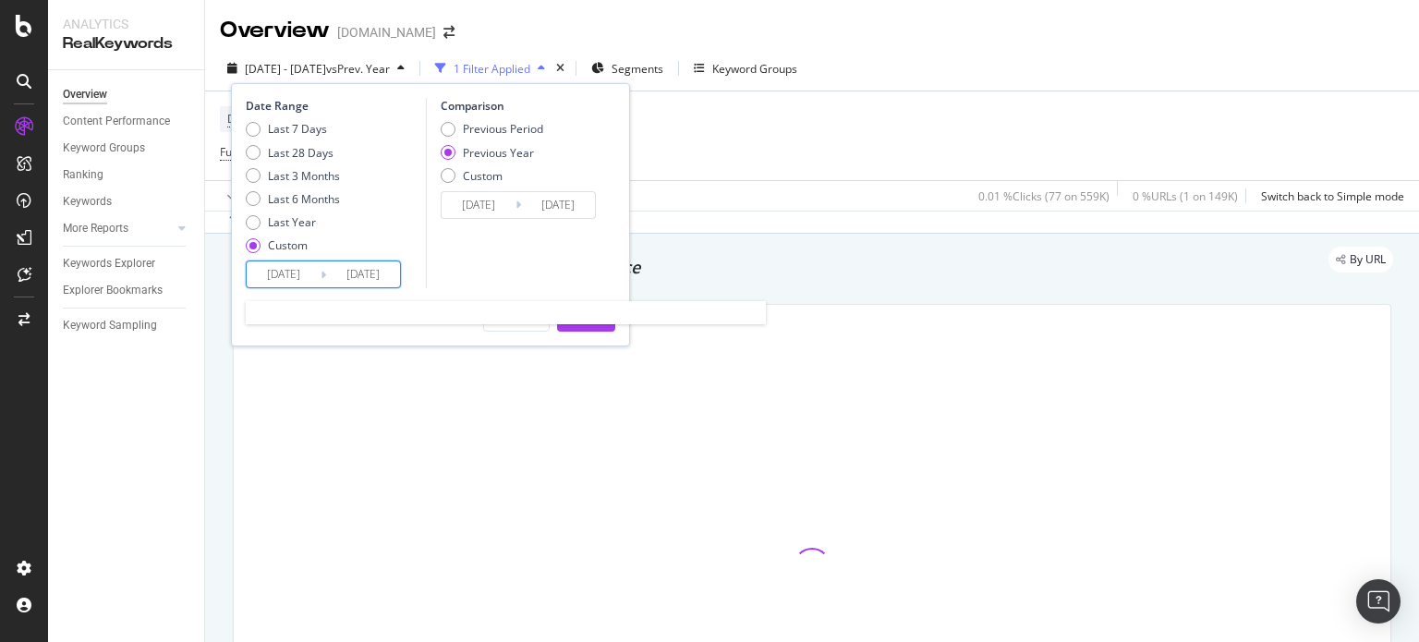
click at [275, 274] on input "[DATE]" at bounding box center [284, 275] width 74 height 26
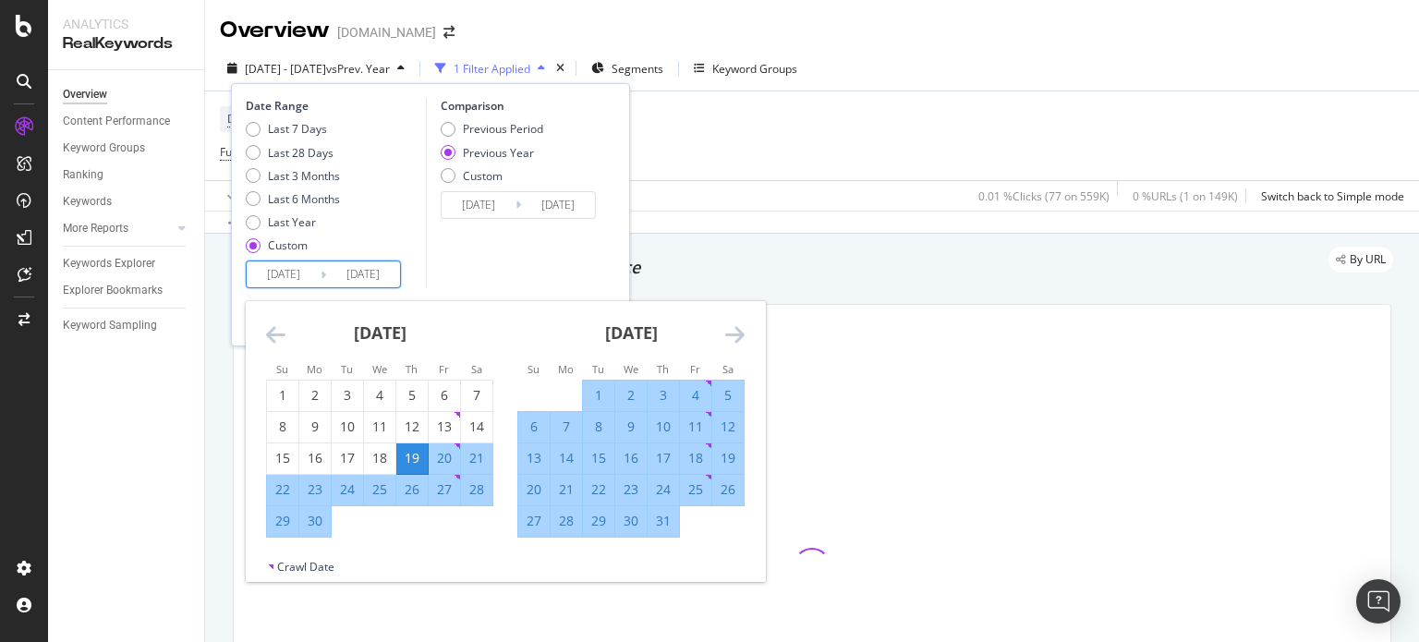
click at [278, 323] on icon "Move backward to switch to the previous month." at bounding box center [275, 334] width 19 height 22
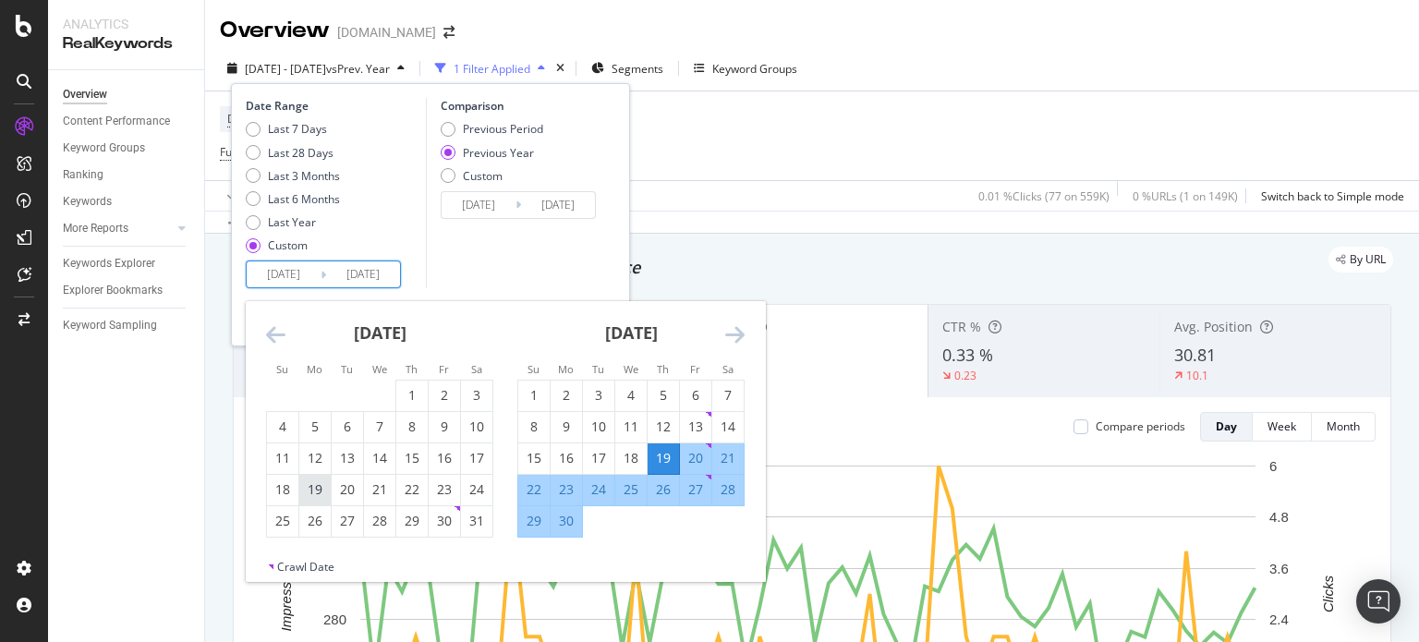
click at [322, 490] on div "19" at bounding box center [314, 490] width 31 height 18
type input "2025/05/19"
type input "2024/05/20"
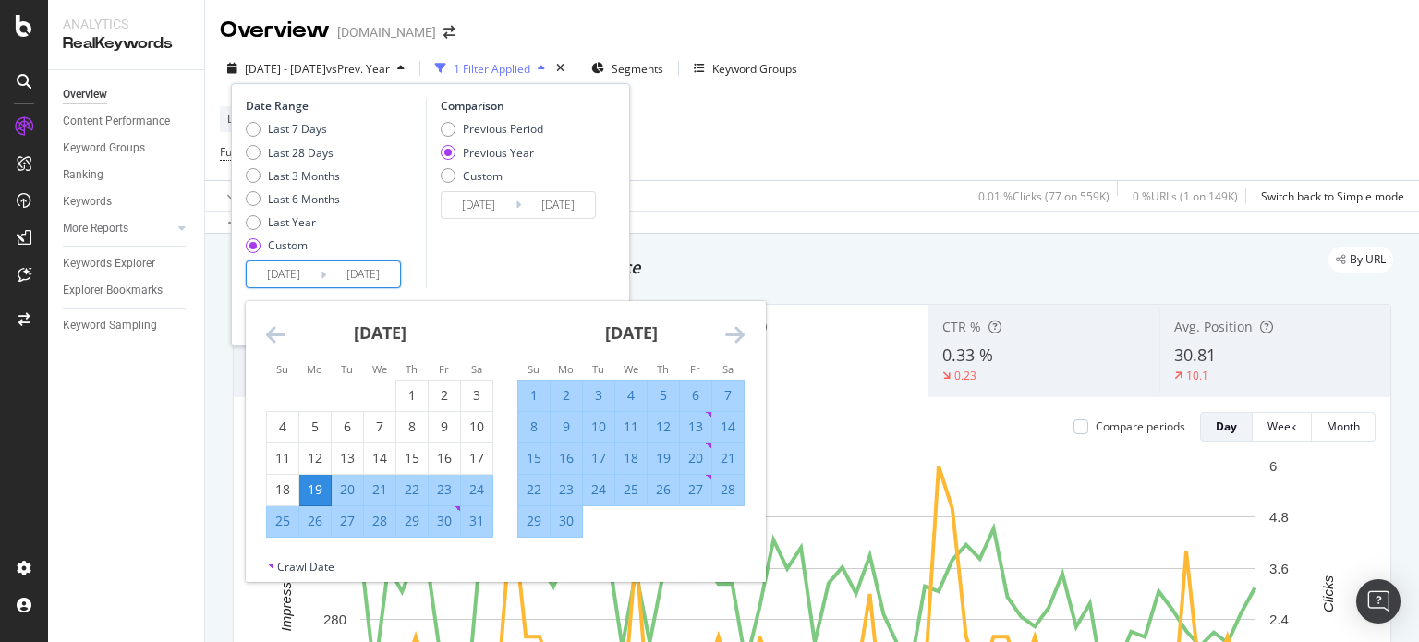
click at [282, 288] on div "Date Range Last 7 Days Last 28 Days Last 3 Months Last 6 Months Last Year Custo…" at bounding box center [430, 214] width 399 height 263
click at [281, 285] on input "2025/05/19" at bounding box center [284, 275] width 74 height 26
click at [282, 327] on icon "Move backward to switch to the previous month." at bounding box center [275, 334] width 19 height 22
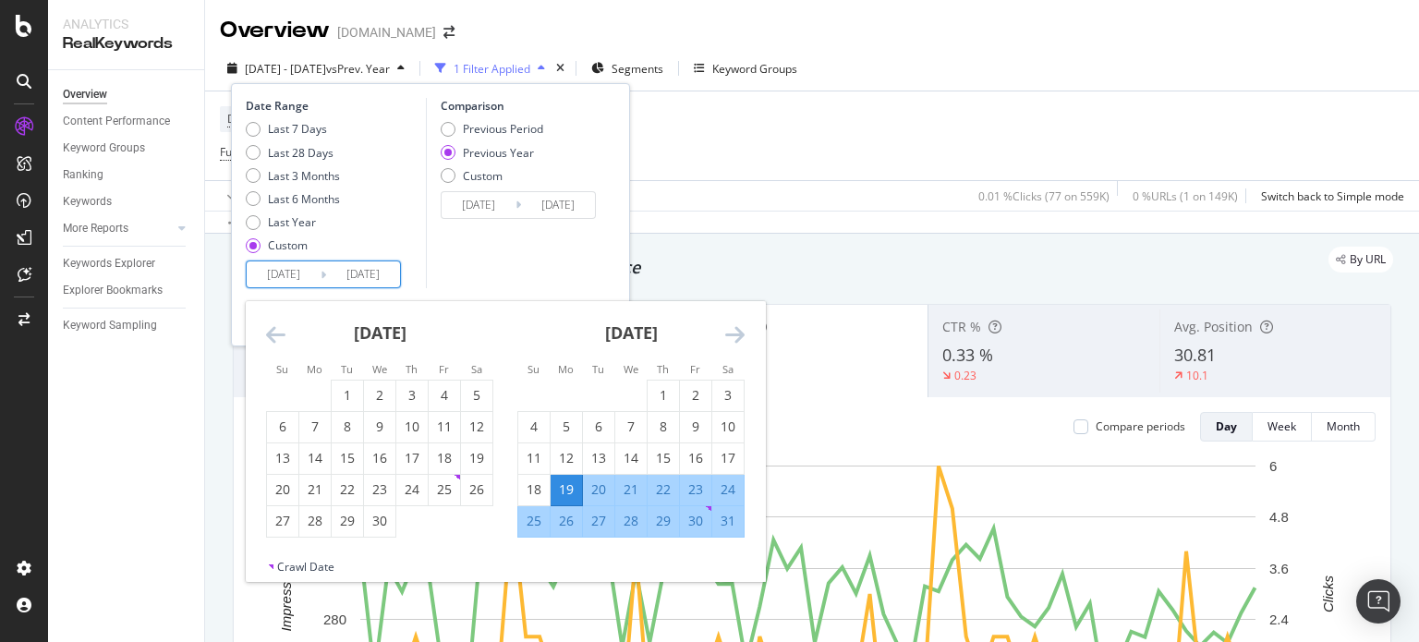
click at [282, 327] on icon "Move backward to switch to the previous month." at bounding box center [275, 334] width 19 height 22
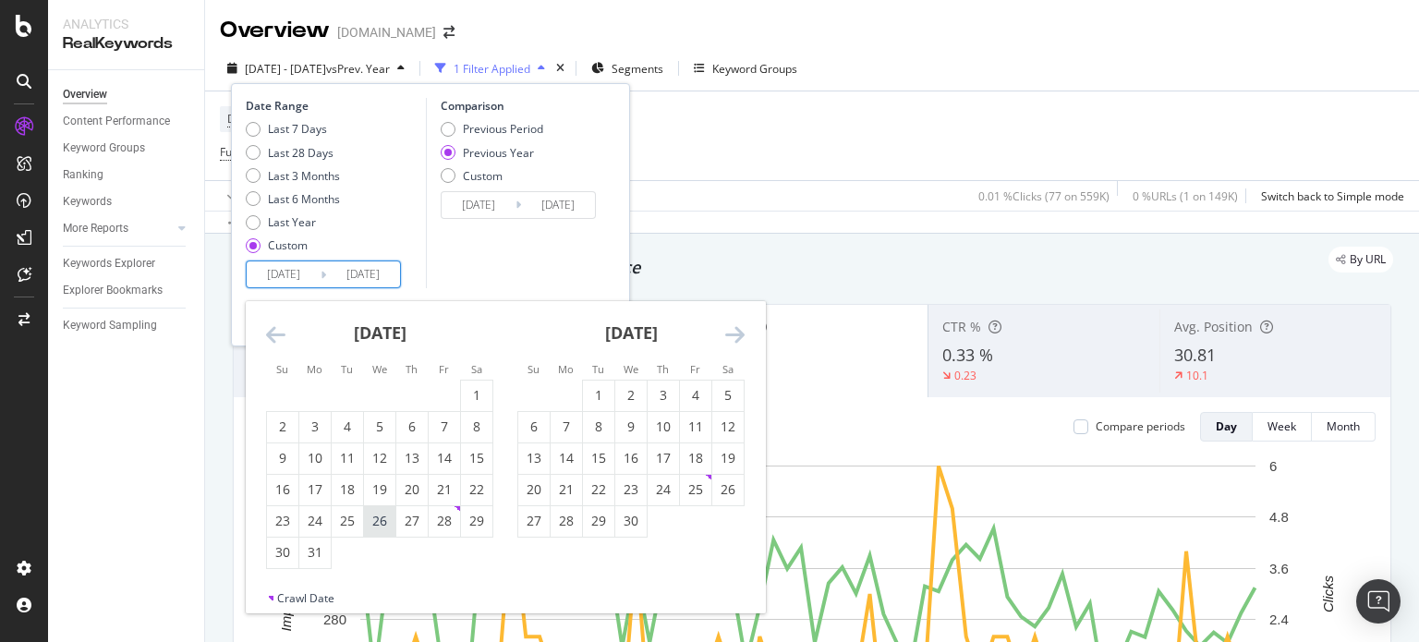
click at [393, 517] on div "26" at bounding box center [379, 521] width 31 height 18
type input "2025/03/26"
type input "2024/03/27"
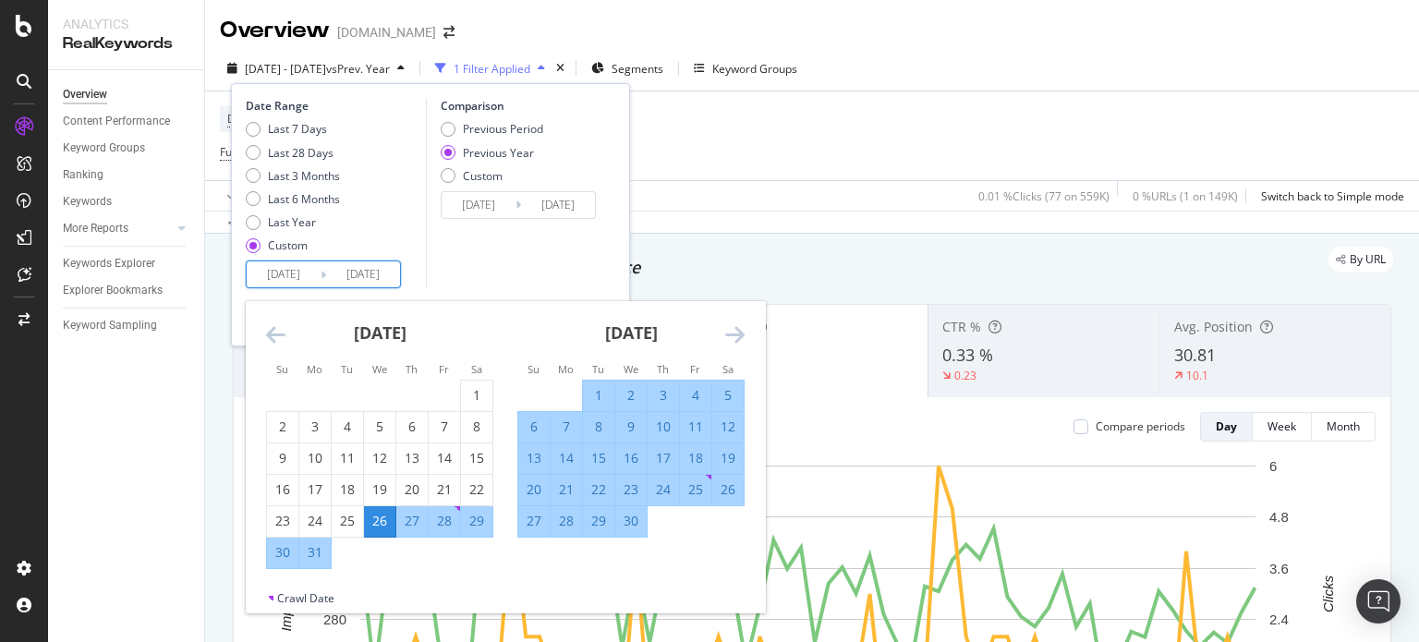
click at [738, 340] on icon "Move forward to switch to the next month." at bounding box center [734, 334] width 19 height 22
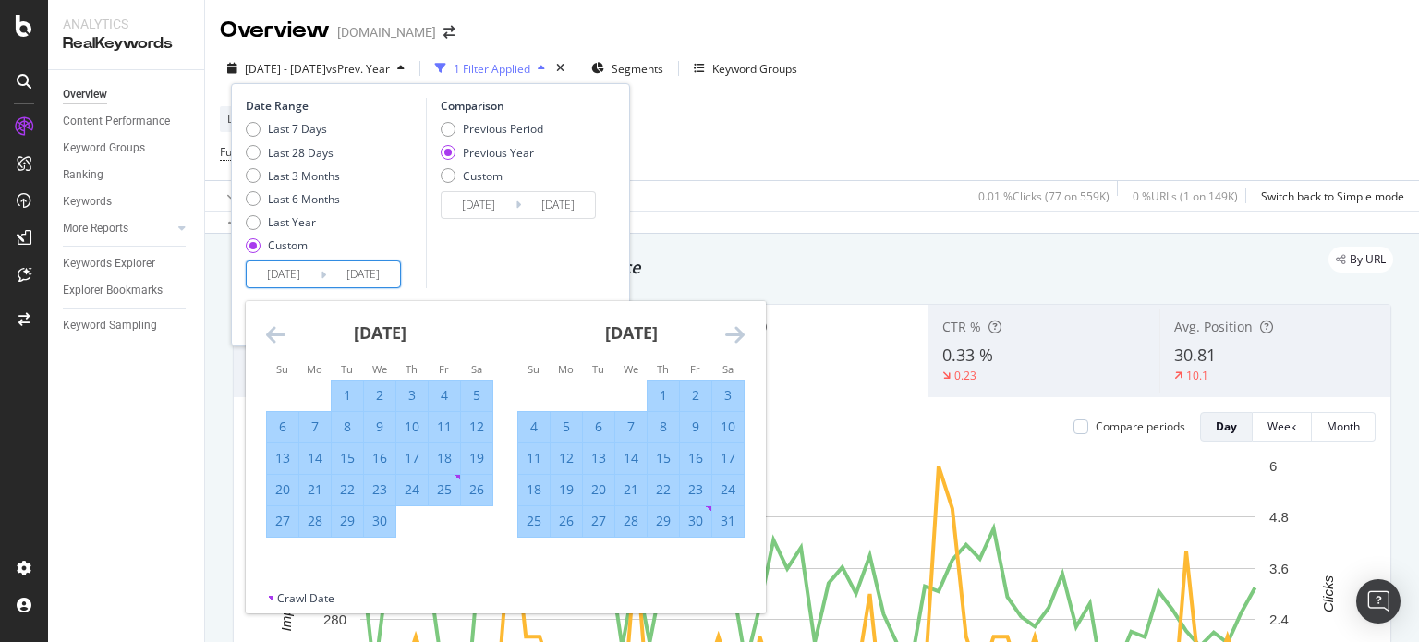
click at [725, 335] on icon "Move forward to switch to the next month." at bounding box center [734, 334] width 19 height 22
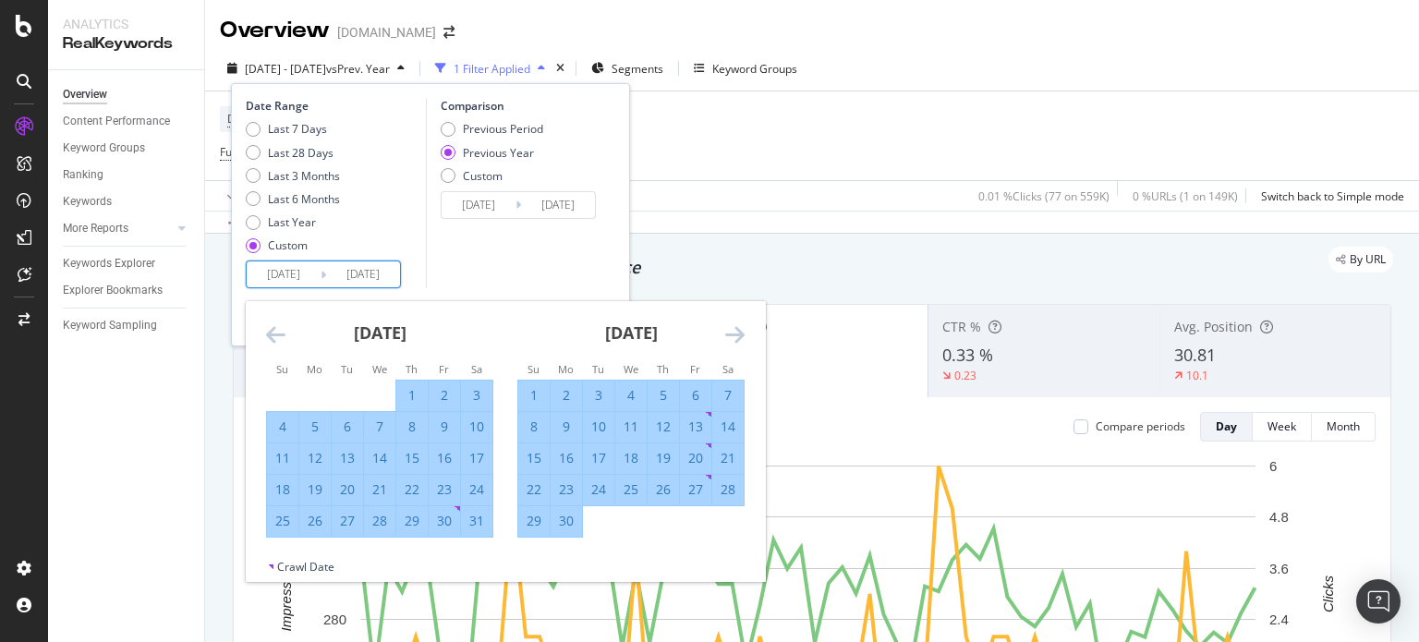
click at [572, 425] on div "9" at bounding box center [566, 427] width 31 height 18
type input "[DATE]"
type input "2024/06/10"
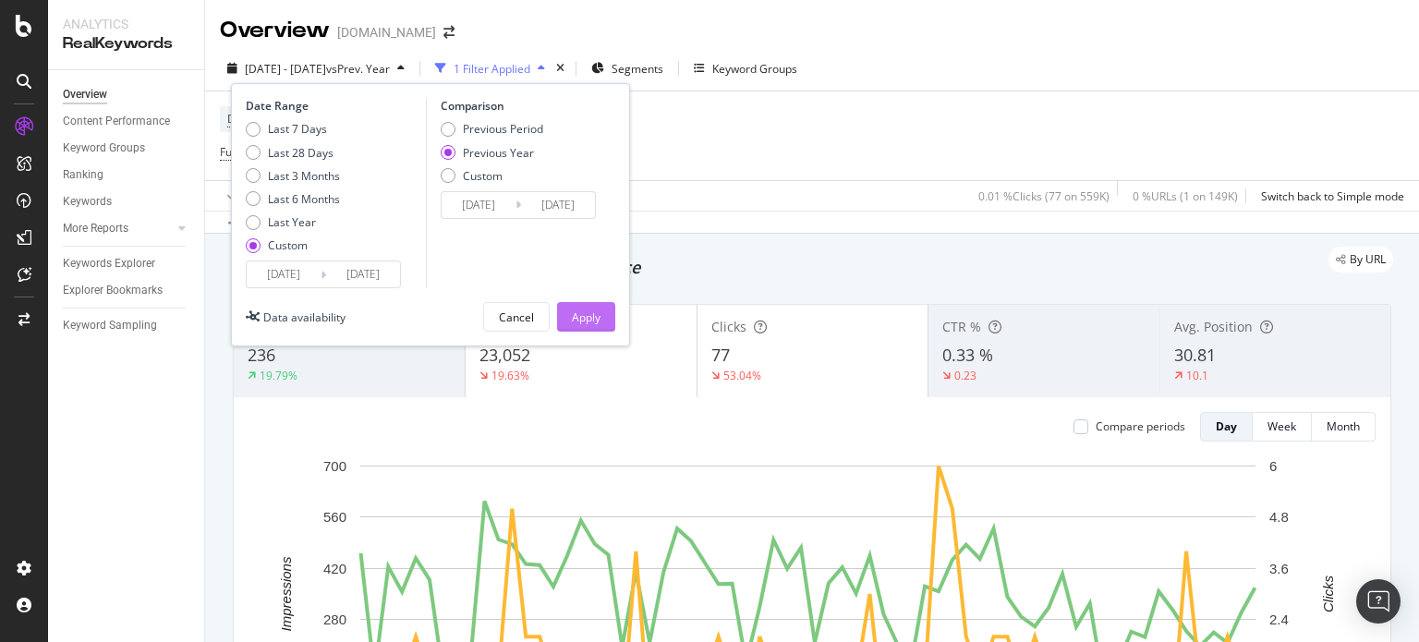
click at [606, 306] on button "Apply" at bounding box center [586, 317] width 58 height 30
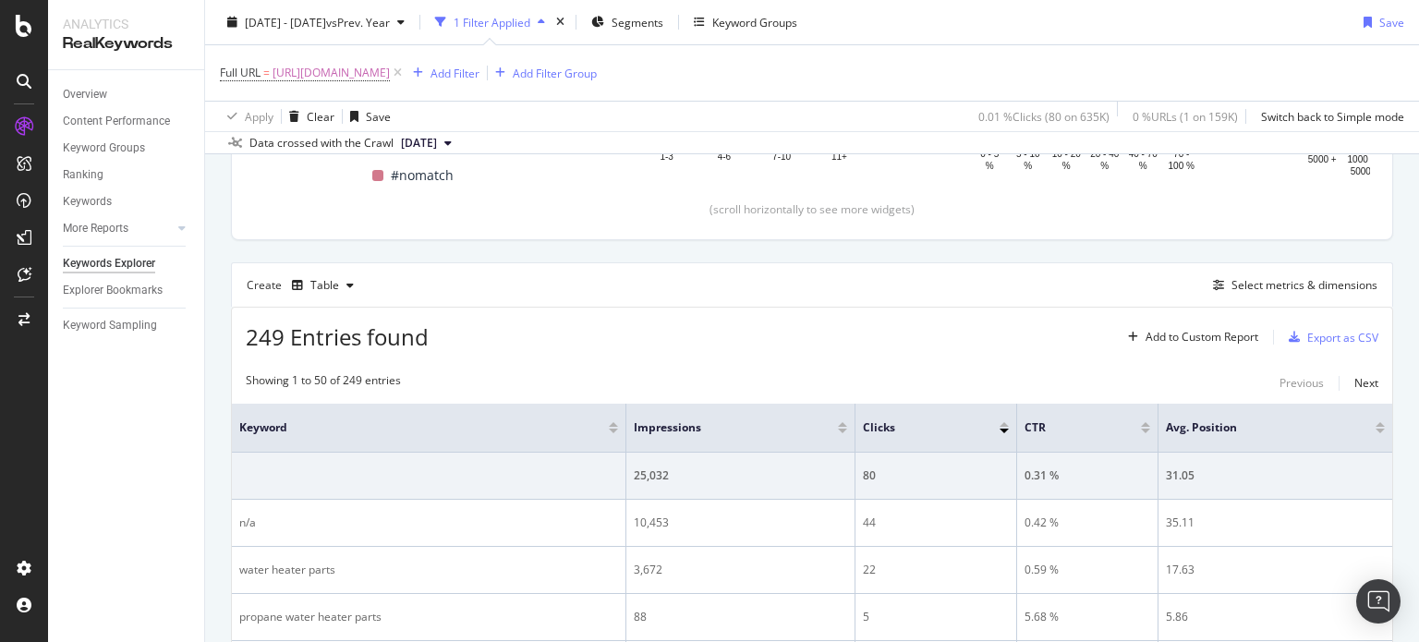
scroll to position [399, 0]
click at [1213, 288] on icon "button" at bounding box center [1218, 285] width 11 height 11
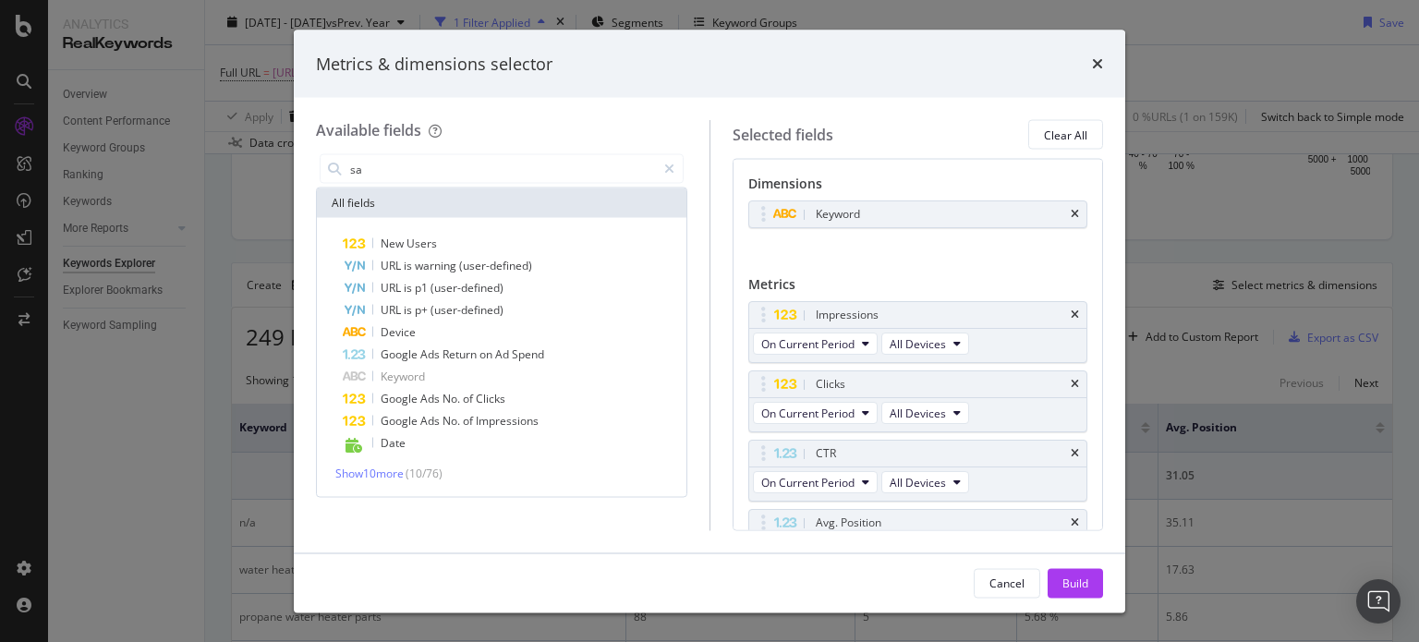
type input "s"
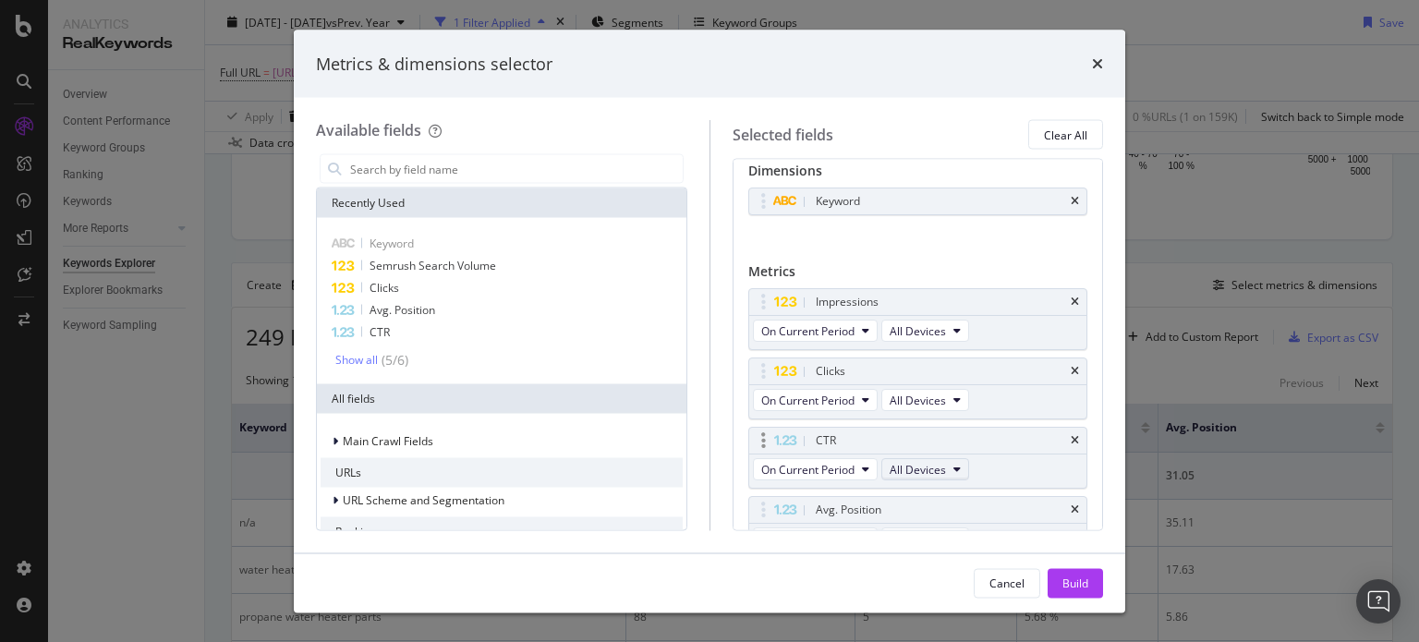
scroll to position [15, 0]
click at [1061, 435] on div "CTR" at bounding box center [918, 439] width 338 height 26
click at [1071, 371] on icon "times" at bounding box center [1075, 369] width 8 height 11
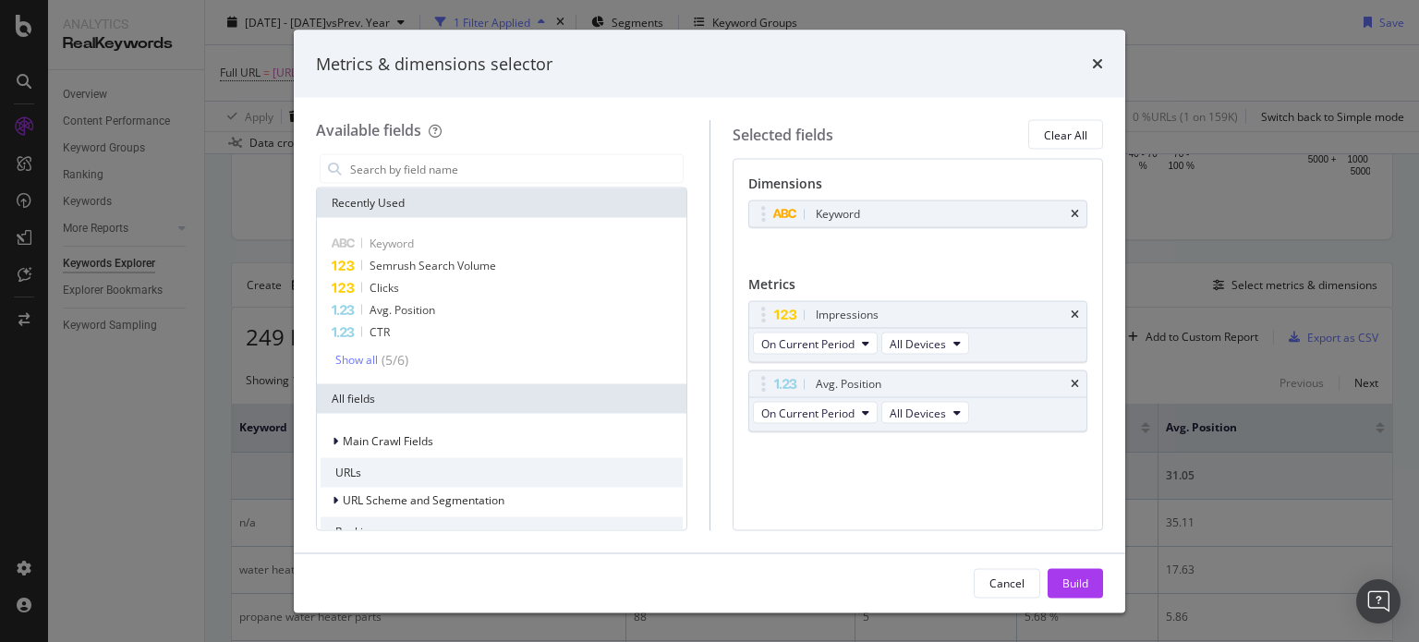
scroll to position [0, 0]
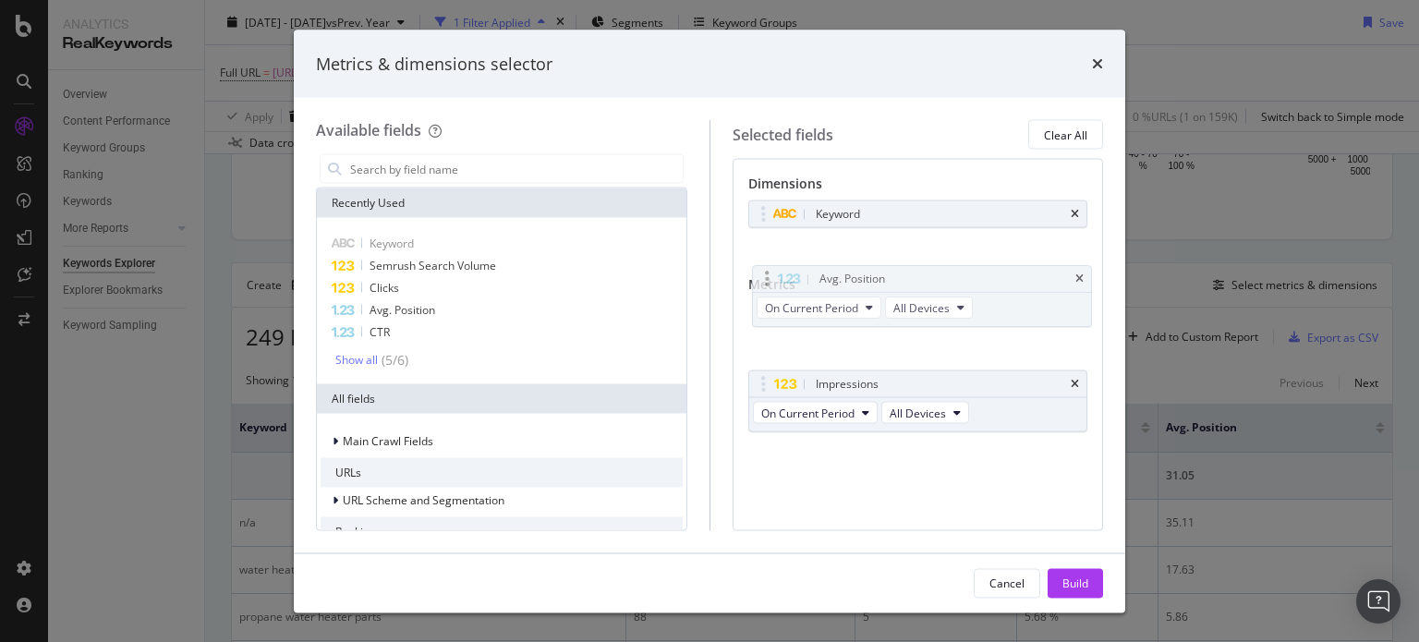
drag, startPoint x: 886, startPoint y: 374, endPoint x: 887, endPoint y: 293, distance: 81.3
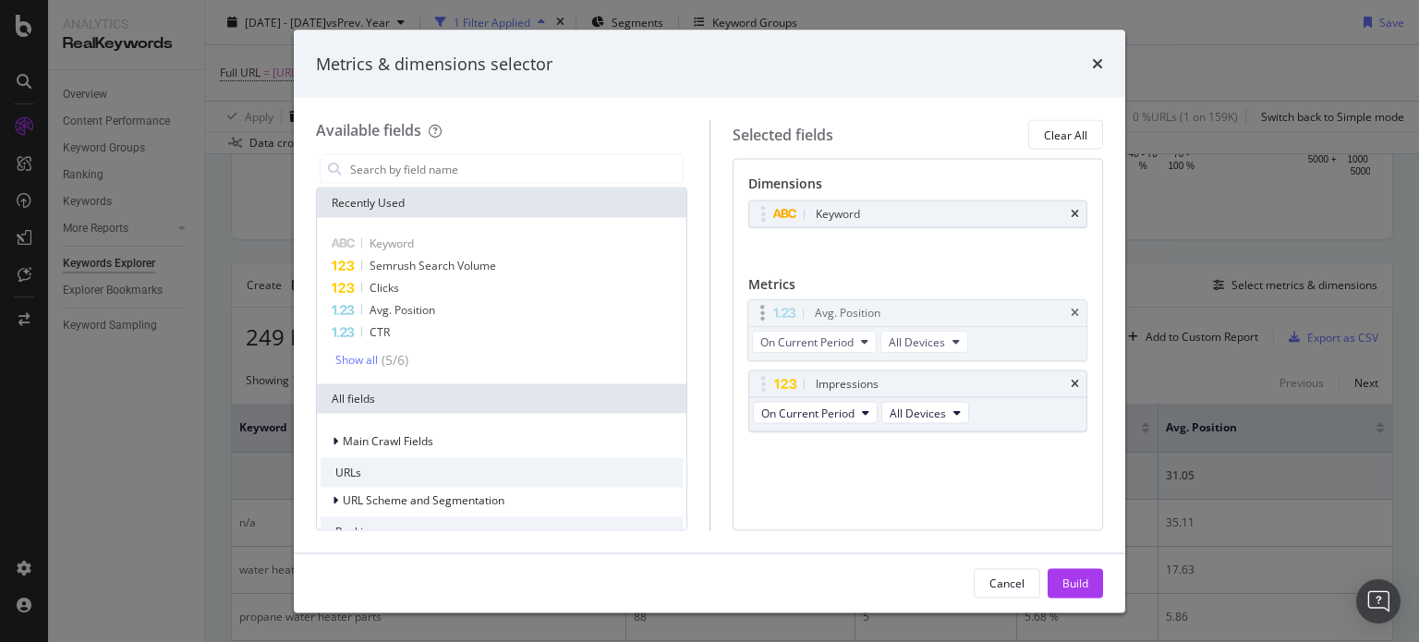
click at [887, 293] on body "Analytics RealKeywords Overview Content Performance Keyword Groups Ranking Keyw…" at bounding box center [709, 321] width 1419 height 642
click at [850, 333] on button "On Current Period" at bounding box center [815, 344] width 125 height 22
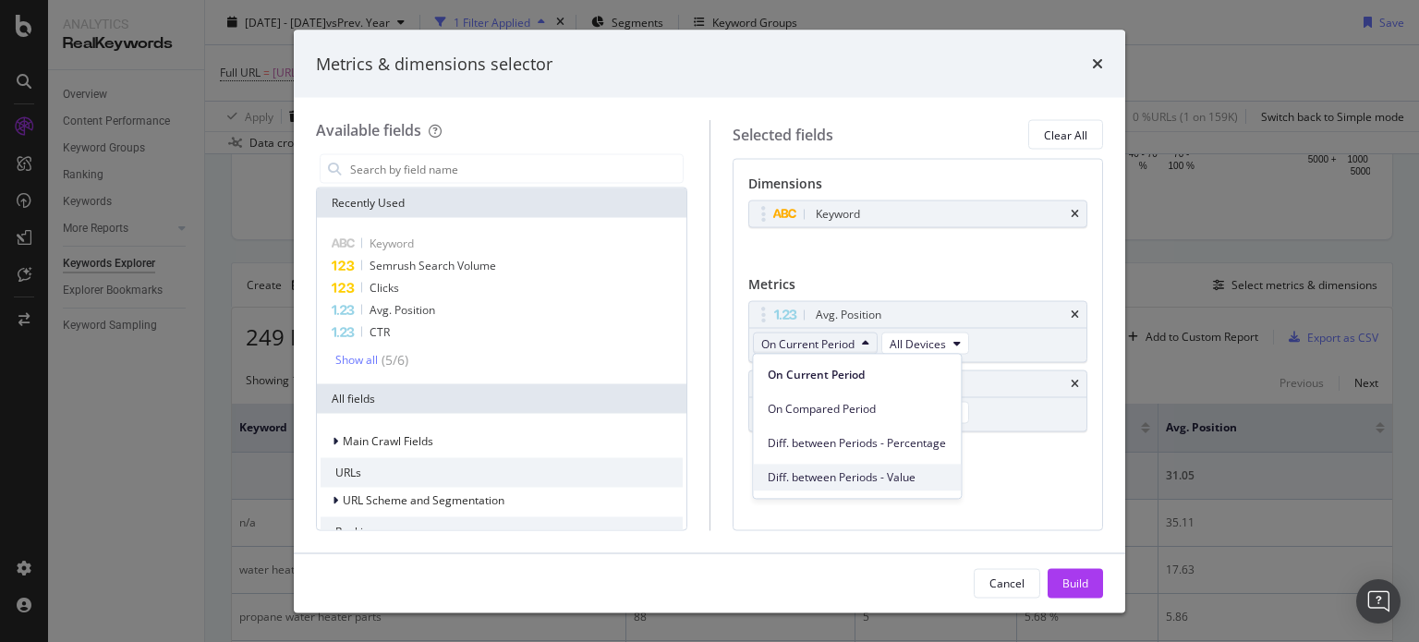
click at [834, 491] on div "On Current Period On Compared Period Diff. between Periods - Percentage Diff. b…" at bounding box center [857, 426] width 210 height 146
click at [826, 471] on span "Diff. between Periods - Value" at bounding box center [857, 477] width 178 height 17
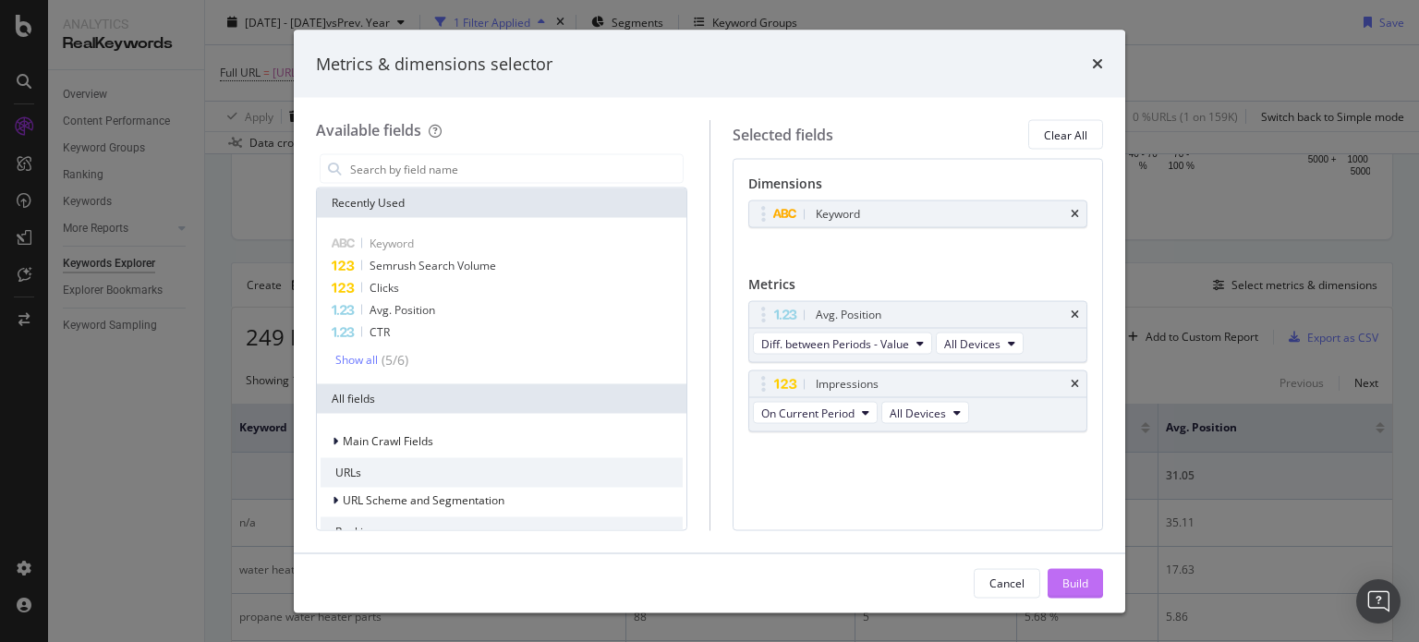
click at [1083, 578] on div "Build" at bounding box center [1076, 583] width 26 height 16
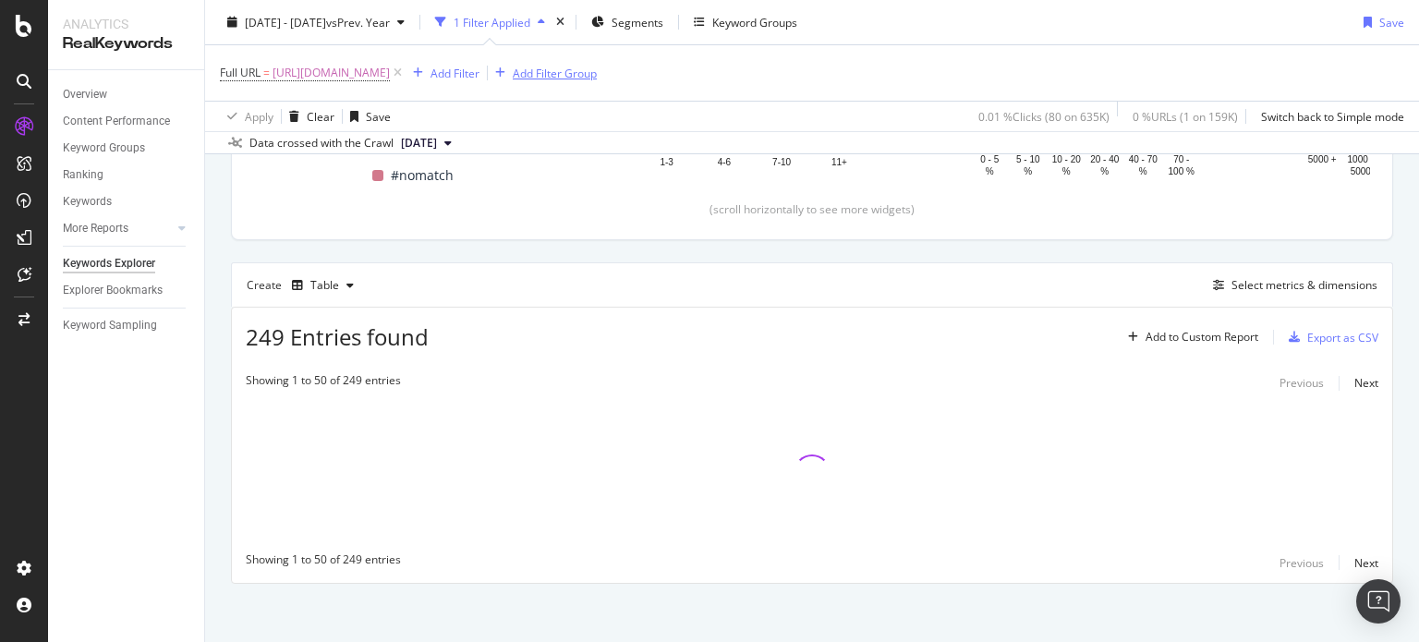
click at [597, 63] on div "Add Filter Group" at bounding box center [542, 73] width 109 height 20
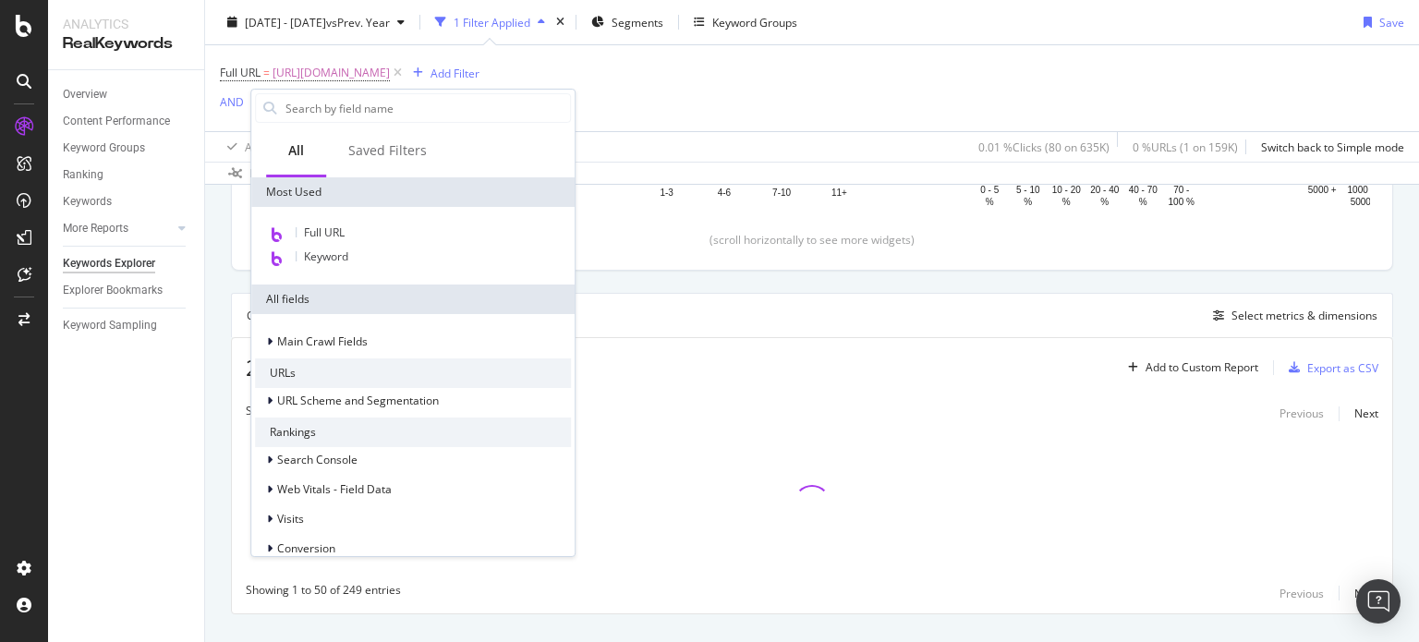
scroll to position [429, 0]
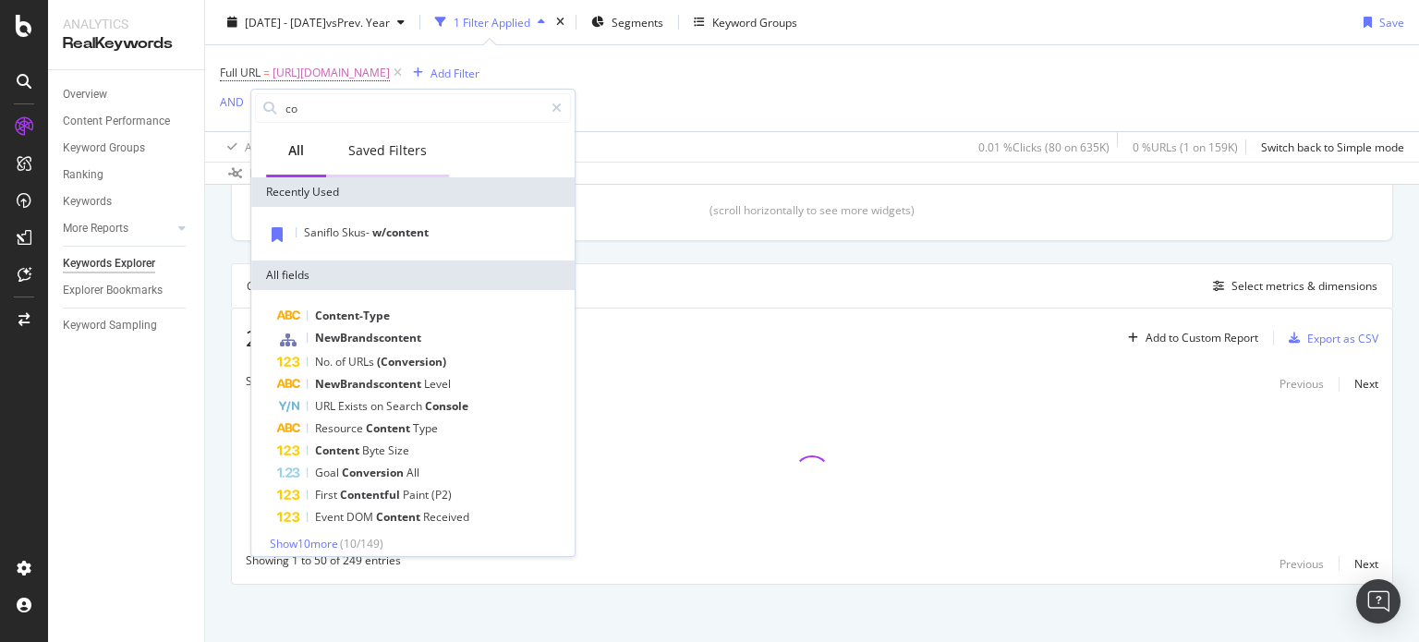
type input "c"
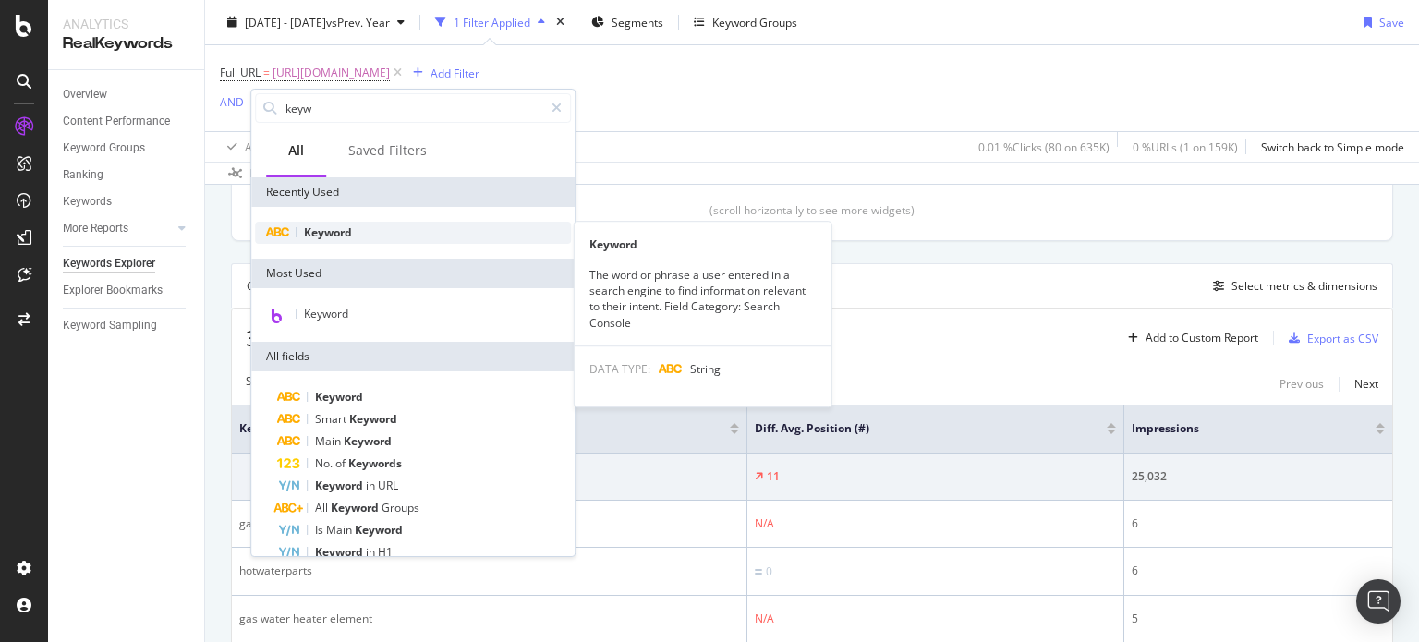
type input "keyw"
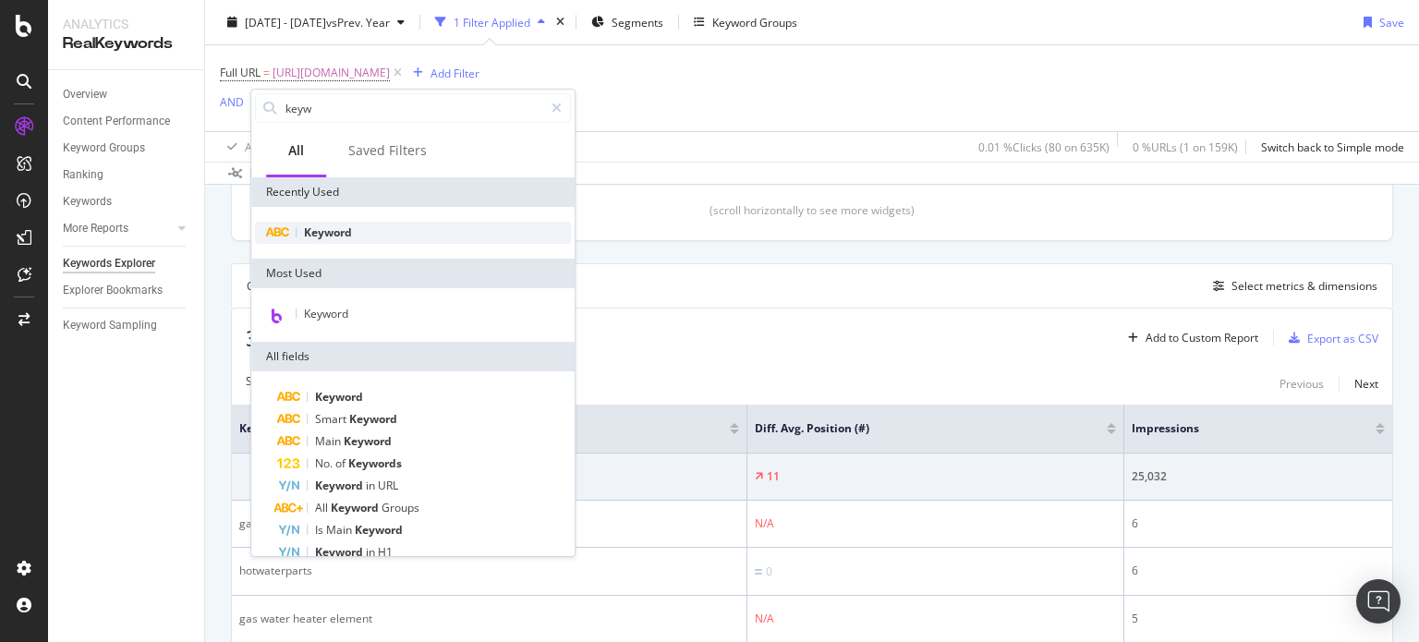
click at [370, 239] on div "Keyword" at bounding box center [413, 233] width 316 height 22
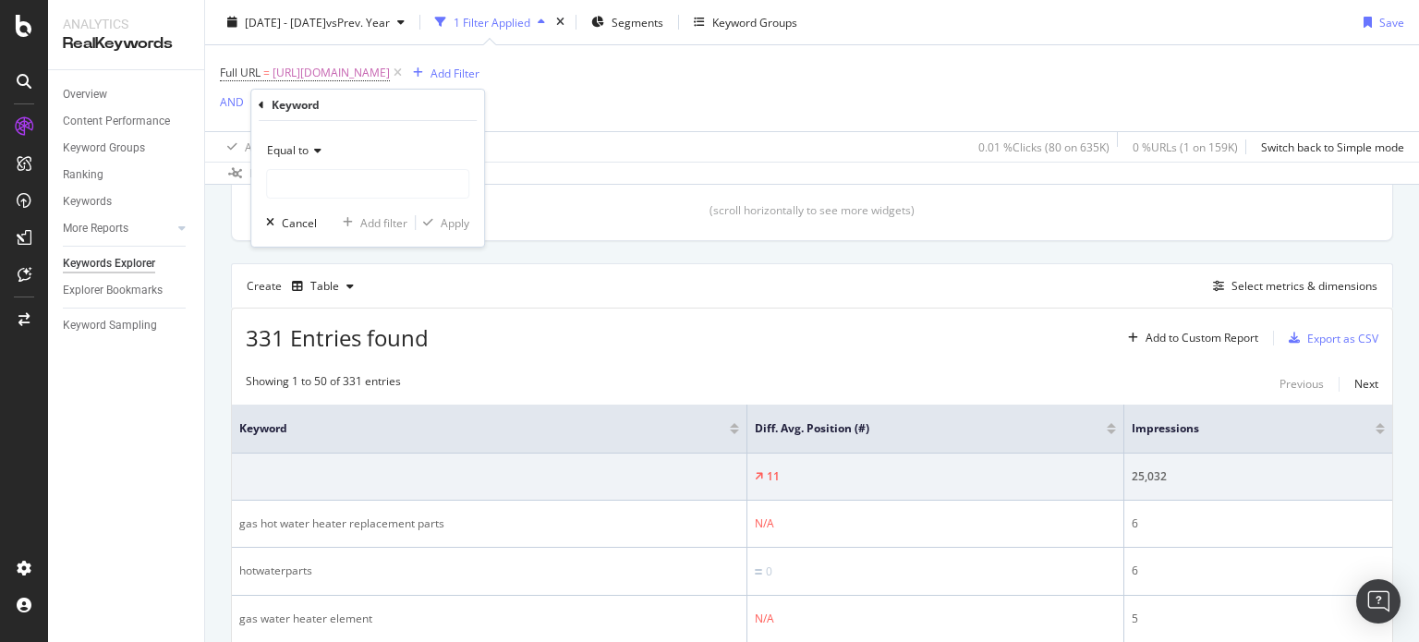
click at [302, 157] on span "Equal to" at bounding box center [288, 150] width 42 height 16
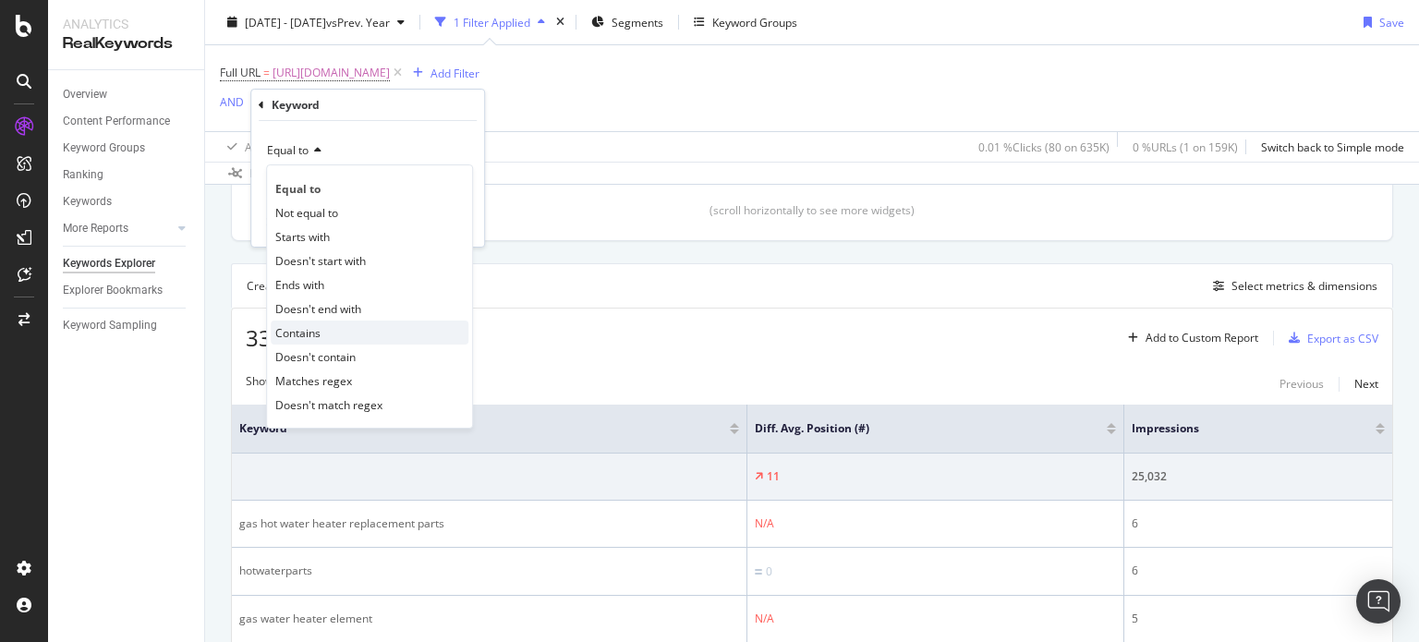
click at [306, 326] on span "Contains" at bounding box center [297, 333] width 45 height 16
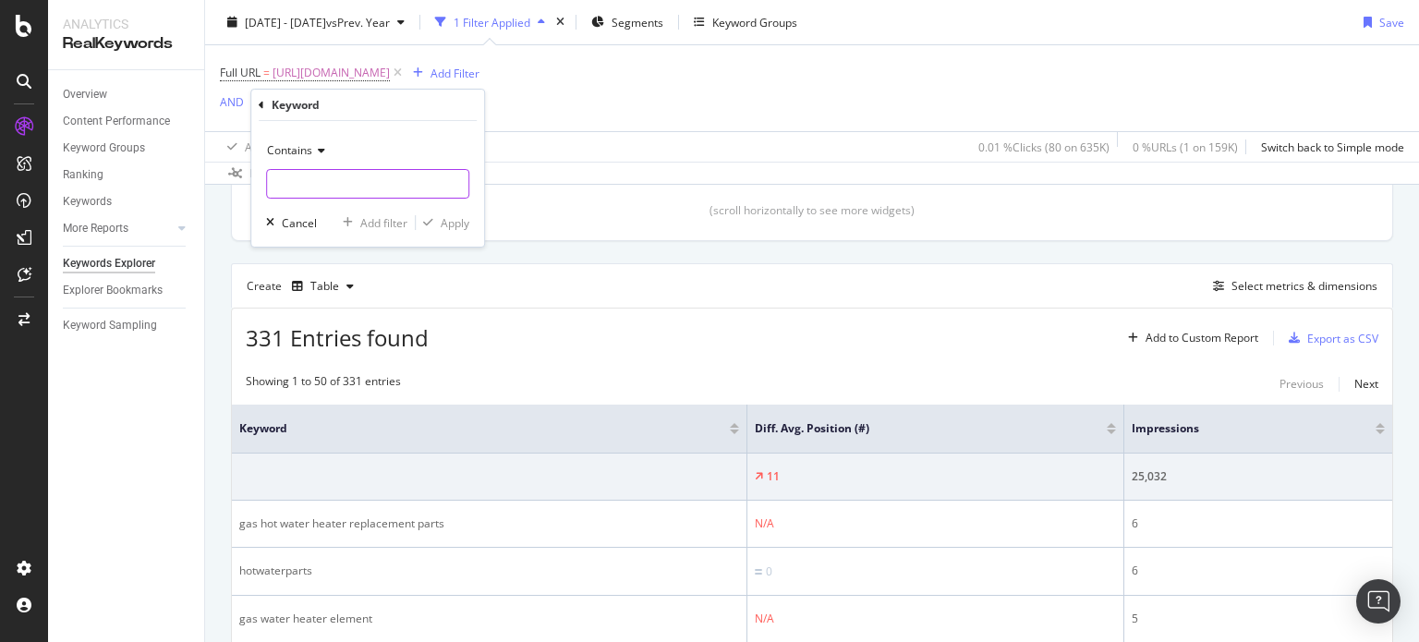
click at [292, 178] on input "text" at bounding box center [367, 184] width 201 height 30
type input "heater parts"
click at [469, 226] on div "Contains heater parts Cancel Add filter Apply" at bounding box center [367, 184] width 233 height 126
click at [466, 226] on div "Apply" at bounding box center [455, 223] width 29 height 16
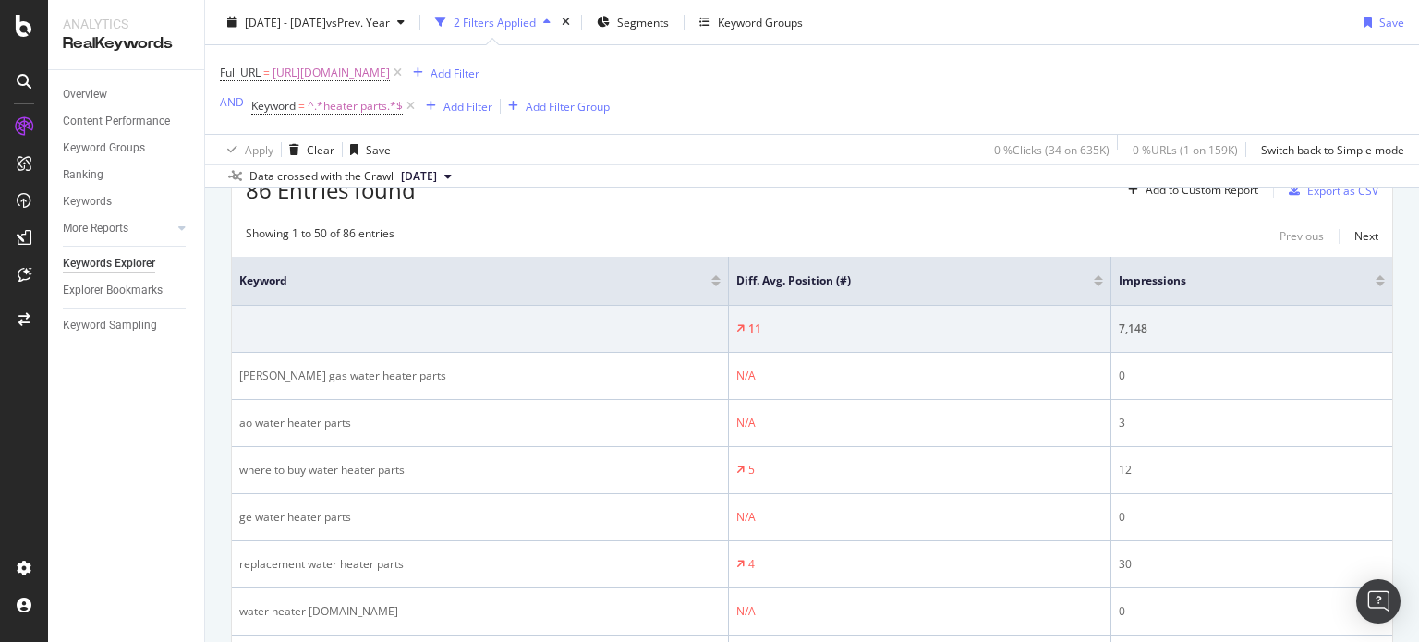
scroll to position [476, 0]
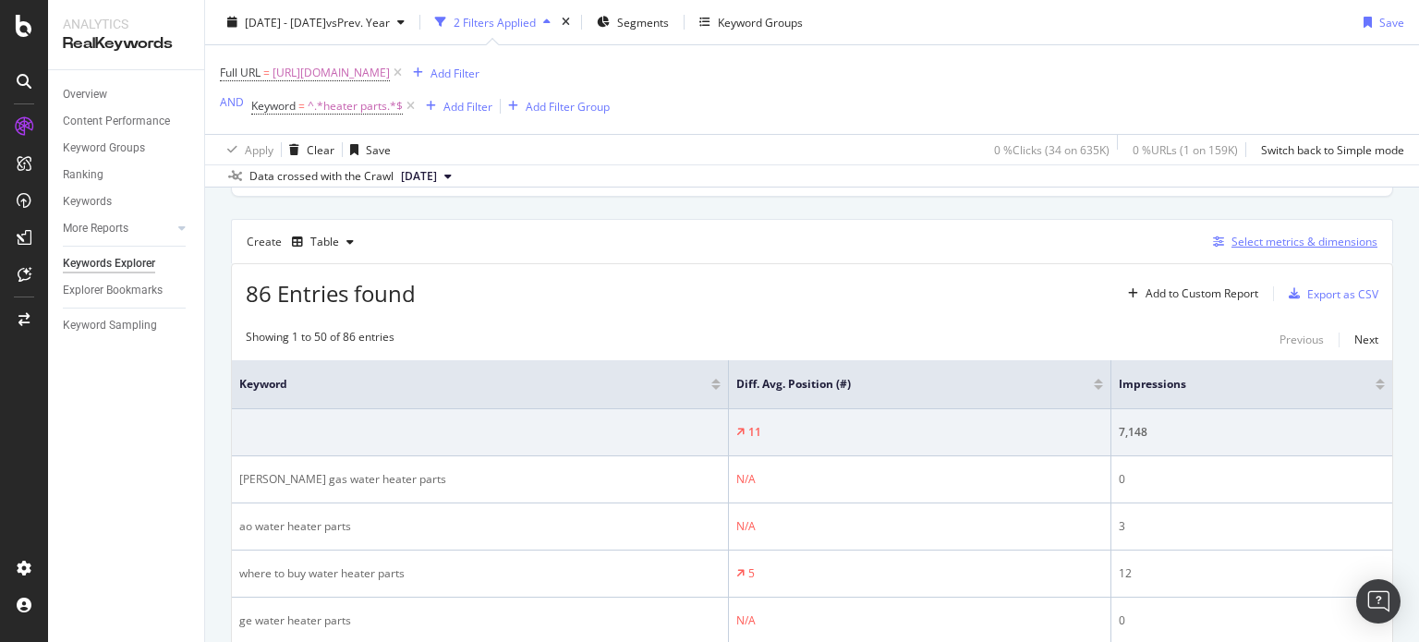
click at [1206, 248] on div "Select metrics & dimensions" at bounding box center [1292, 242] width 172 height 20
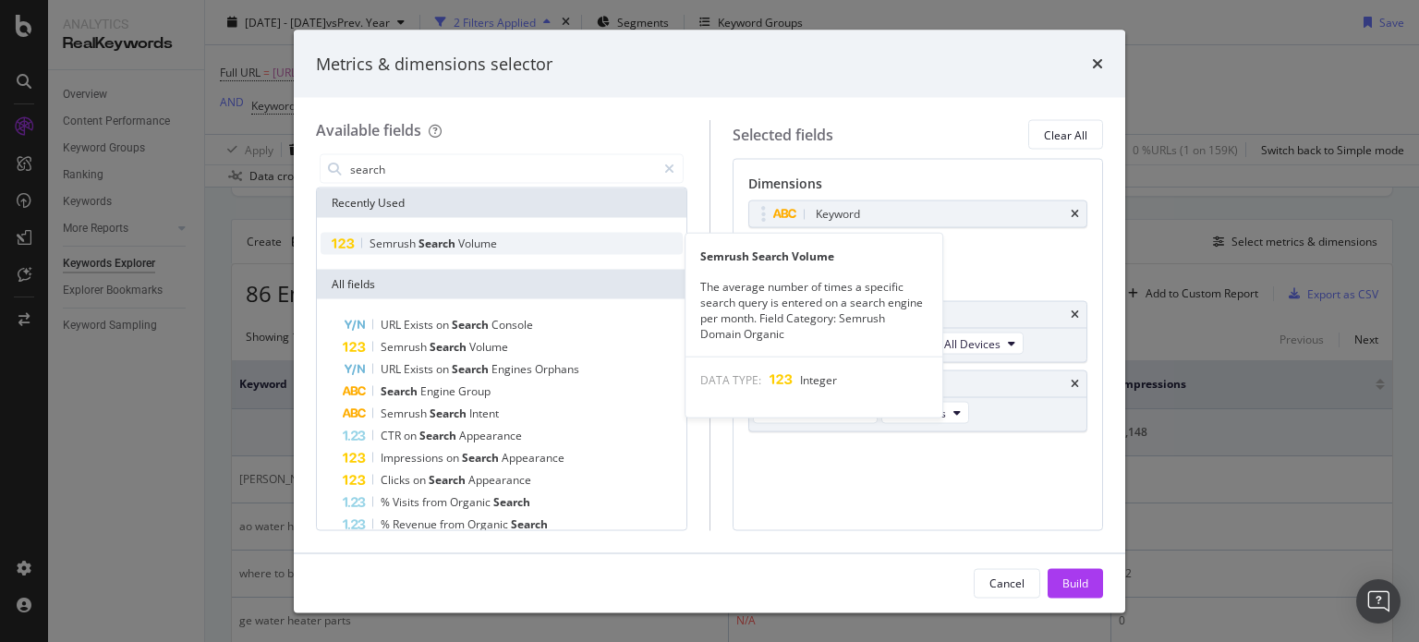
type input "search"
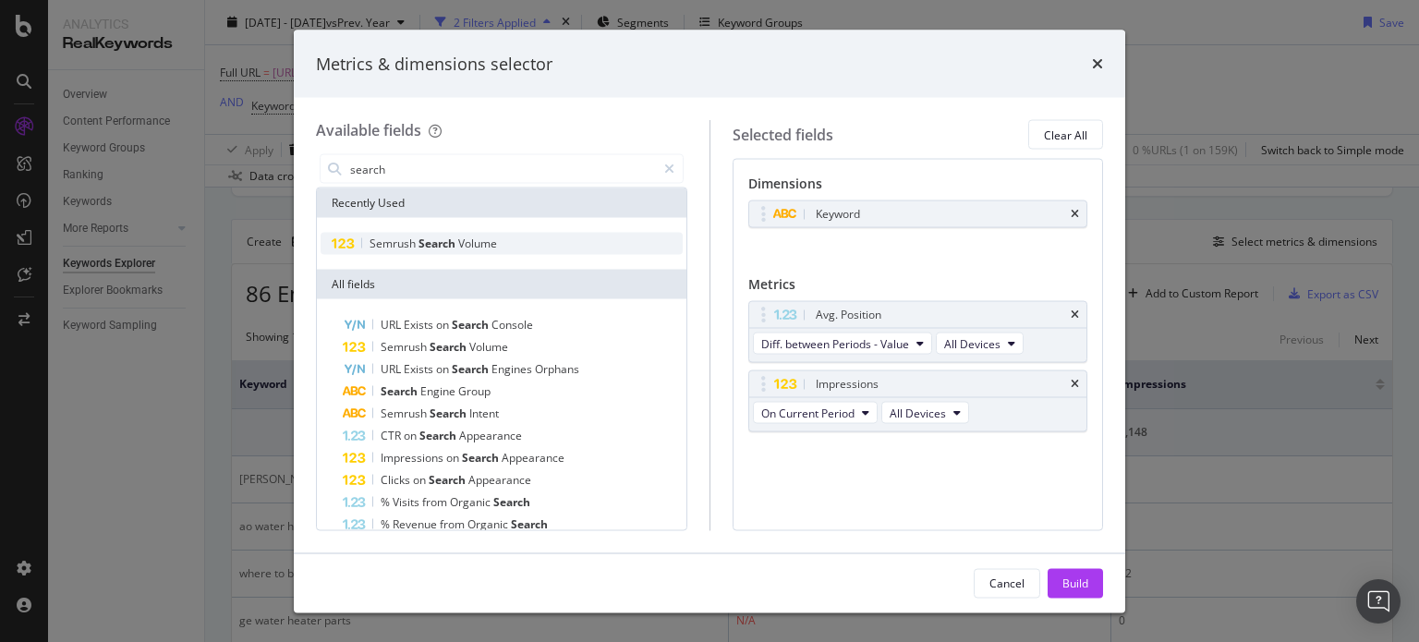
click at [481, 241] on span "Volume" at bounding box center [477, 244] width 39 height 16
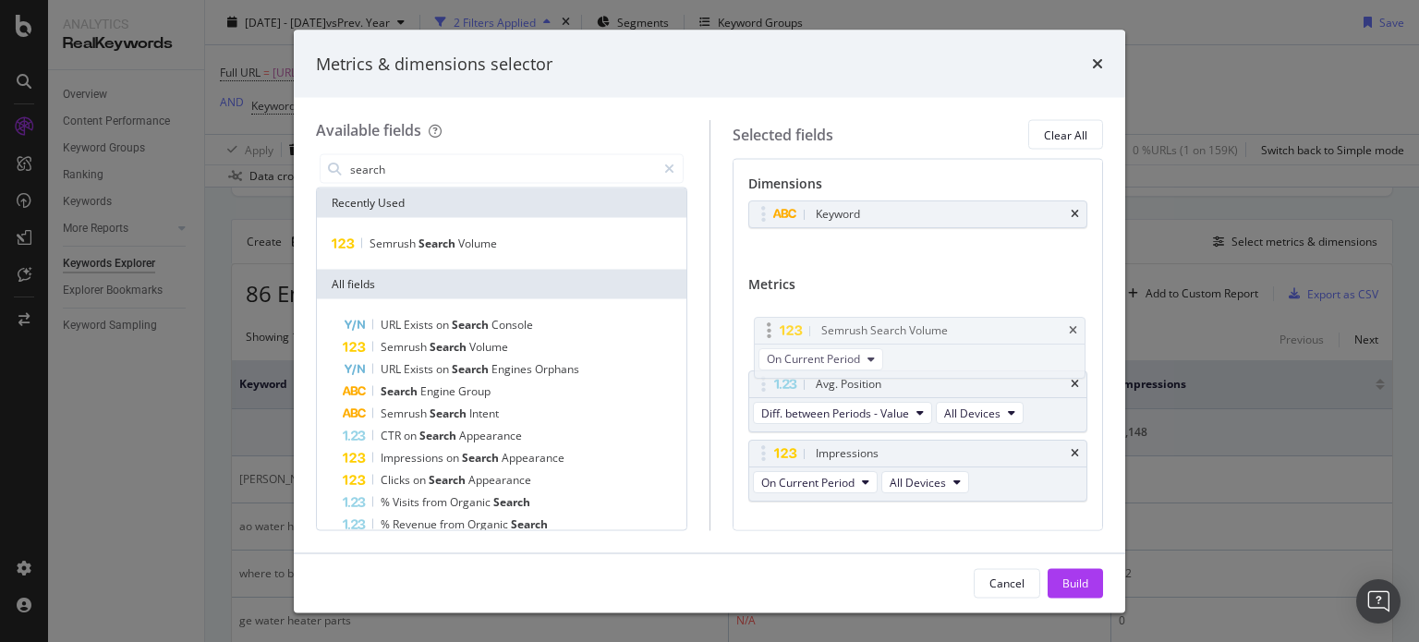
drag, startPoint x: 761, startPoint y: 456, endPoint x: 766, endPoint y: 331, distance: 125.8
click at [766, 331] on body "Analytics RealKeywords Overview Content Performance Keyword Groups Ranking Keyw…" at bounding box center [709, 321] width 1419 height 642
click at [1071, 453] on icon "times" at bounding box center [1075, 453] width 8 height 11
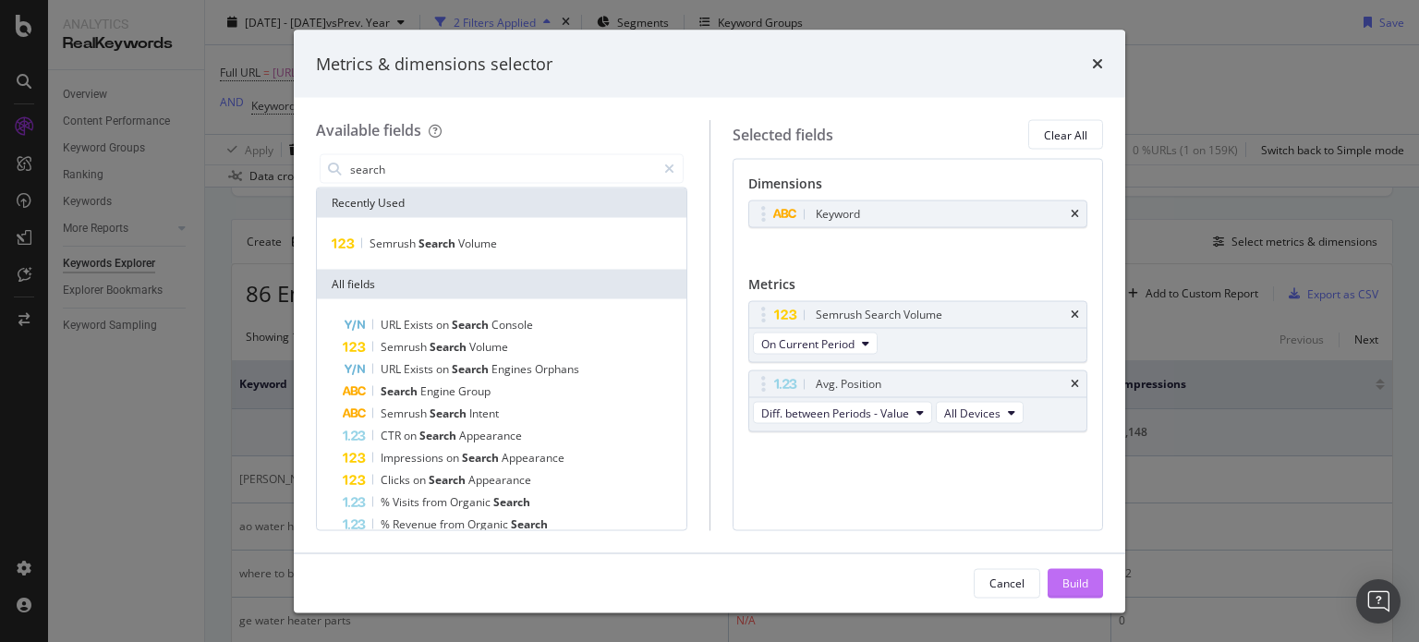
click at [1072, 574] on div "Build" at bounding box center [1076, 583] width 26 height 28
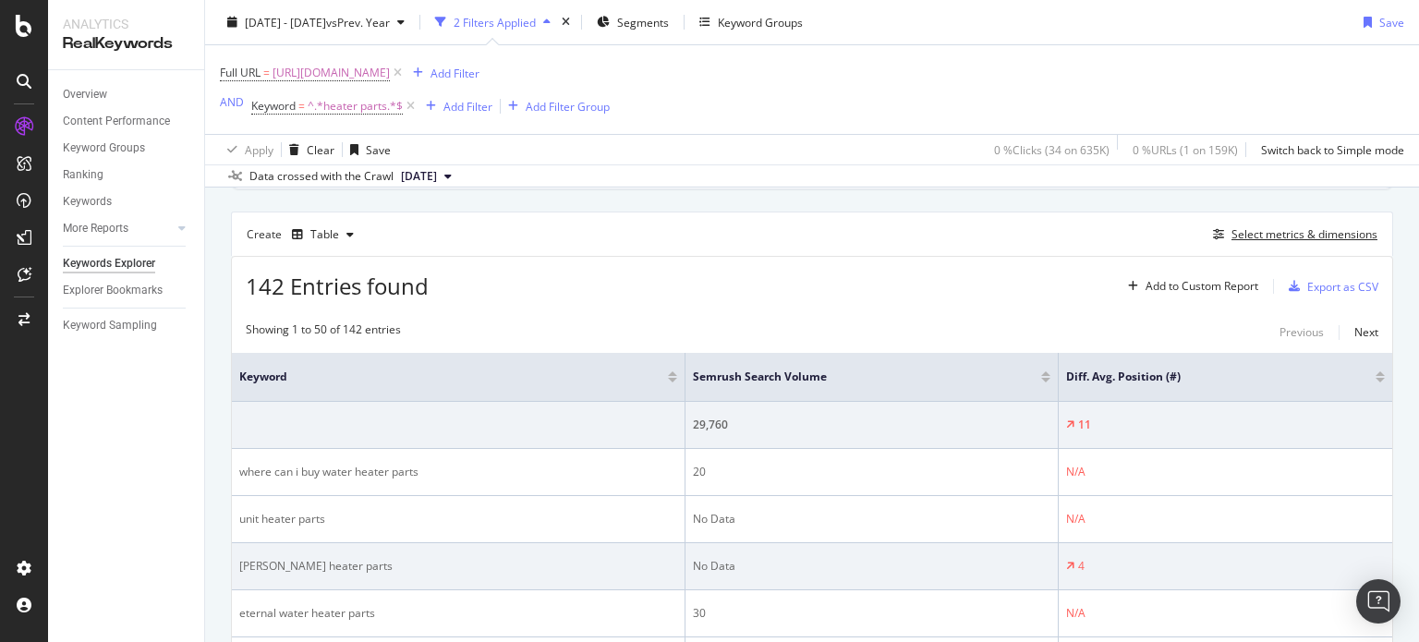
scroll to position [484, 0]
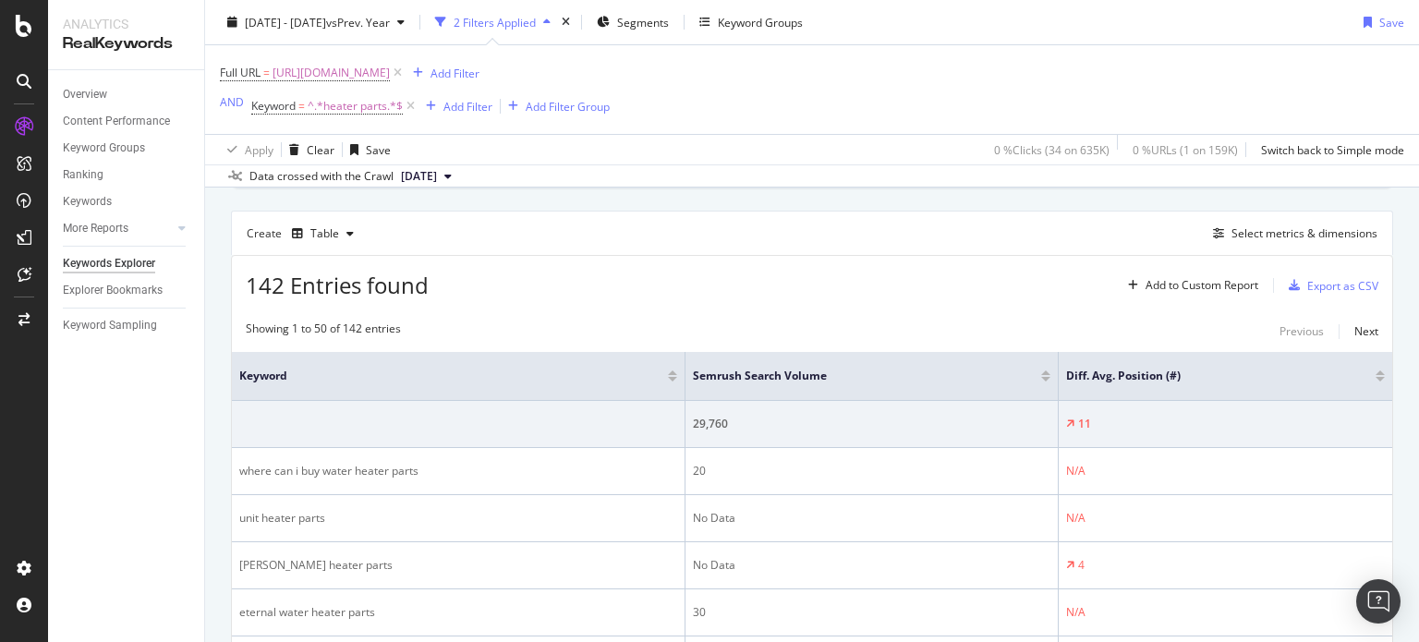
click at [1376, 377] on div at bounding box center [1380, 379] width 9 height 5
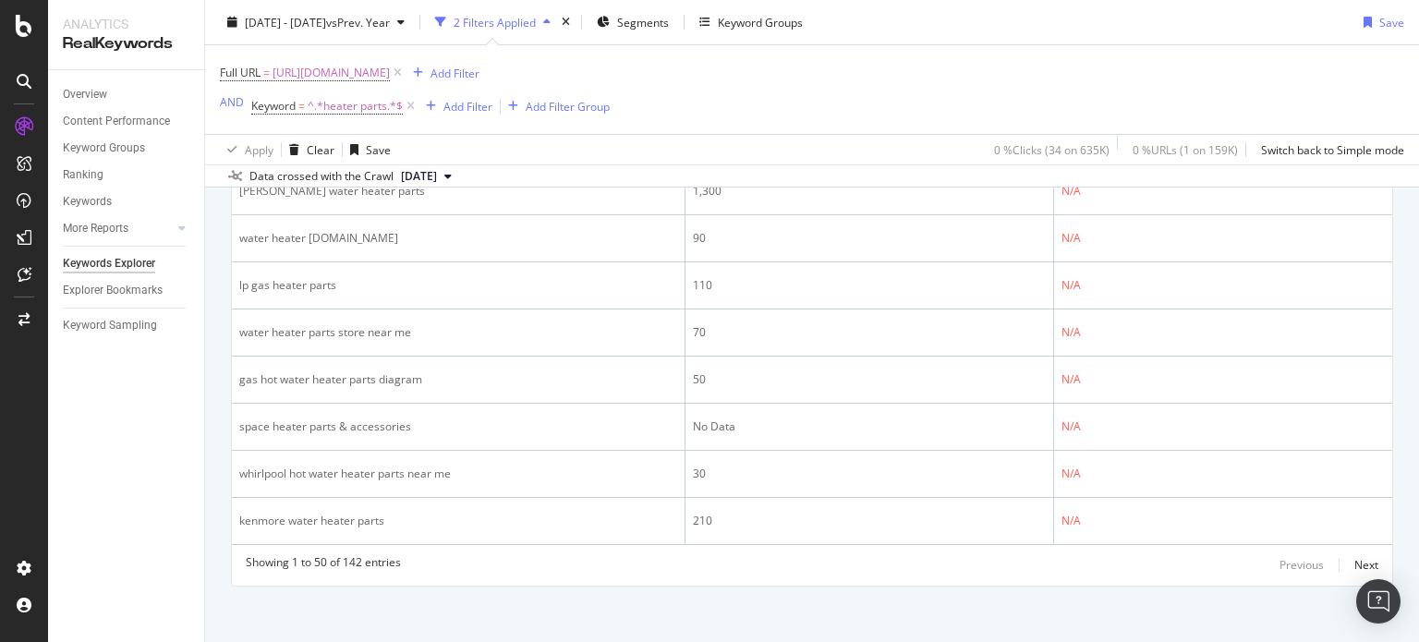
scroll to position [2745, 0]
click at [1359, 559] on div "Next" at bounding box center [1367, 563] width 24 height 16
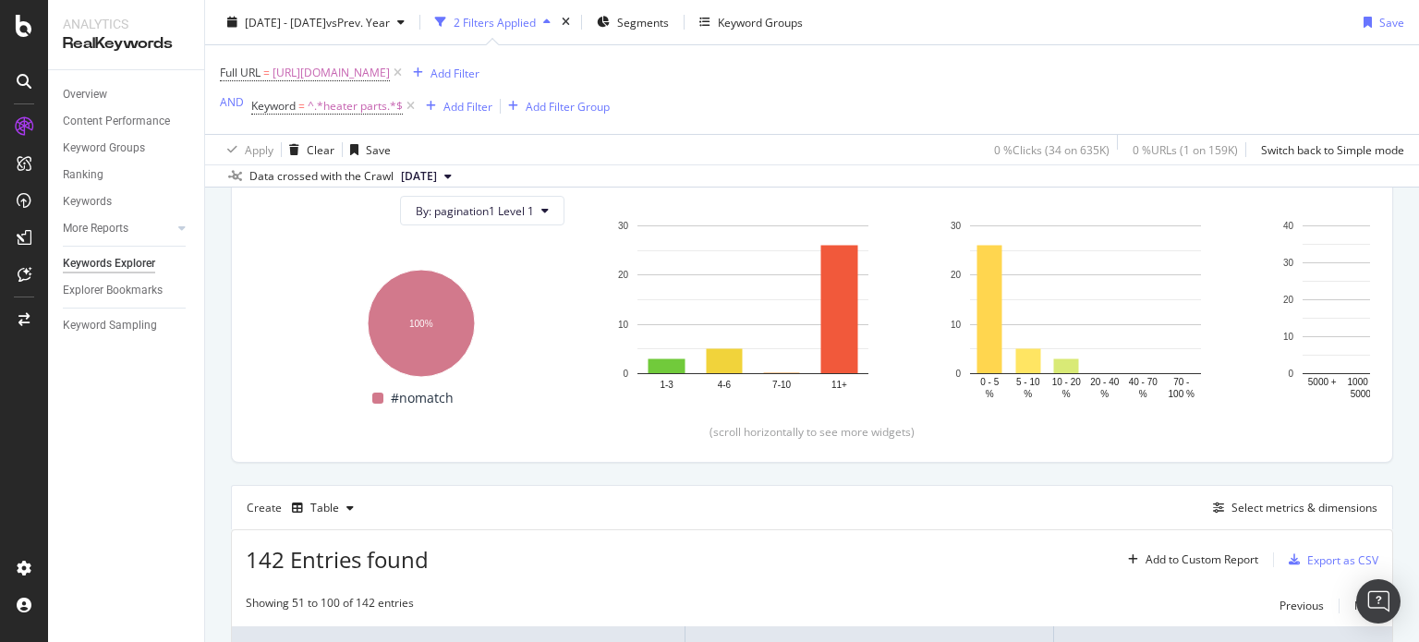
scroll to position [486, 0]
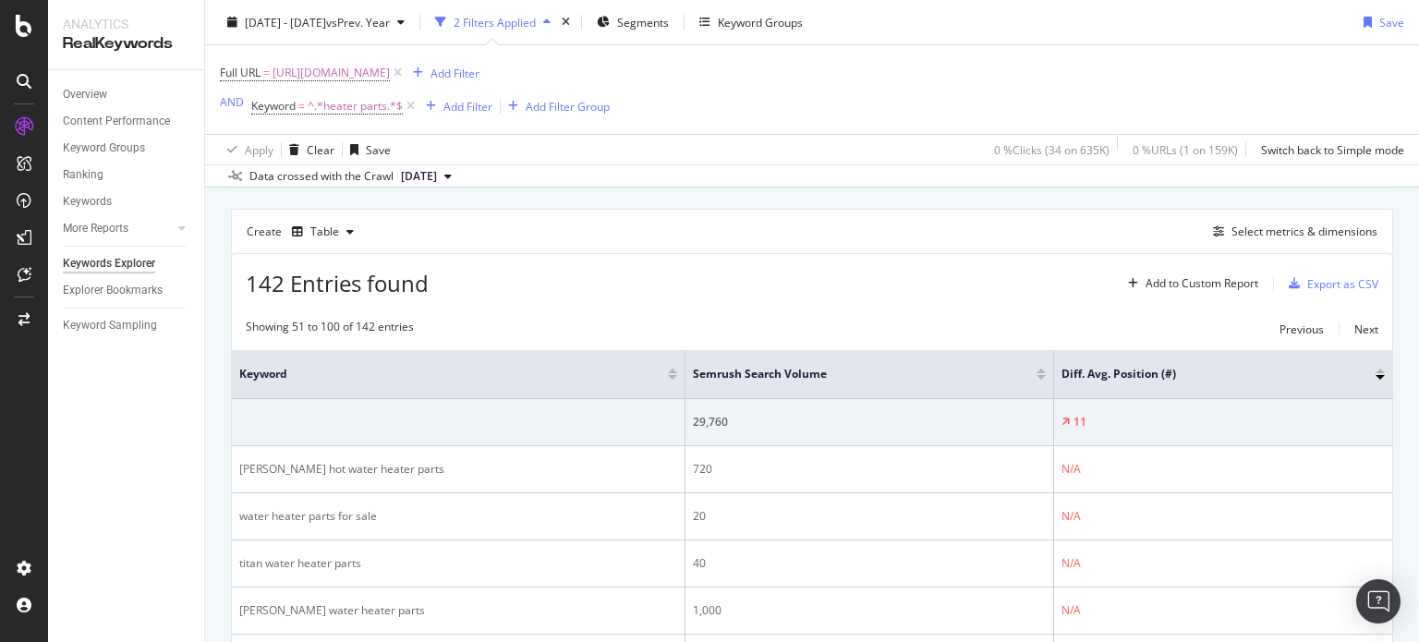
click at [1376, 369] on div at bounding box center [1380, 371] width 9 height 5
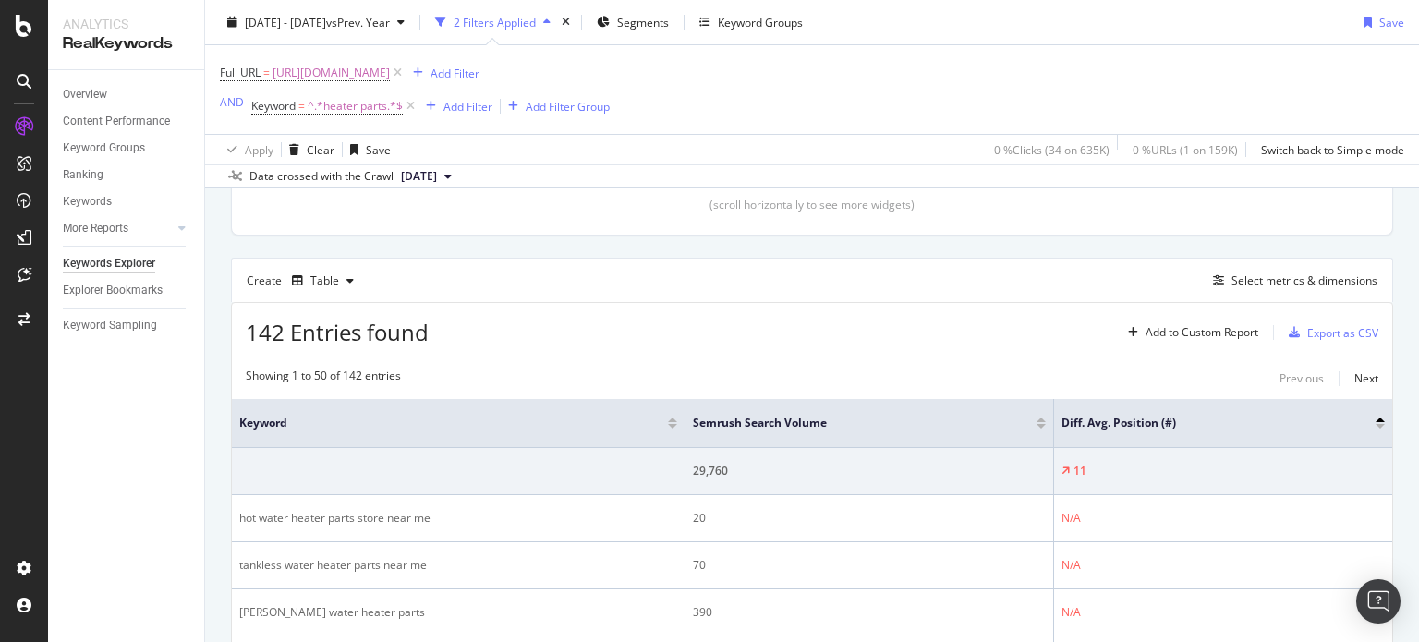
scroll to position [486, 0]
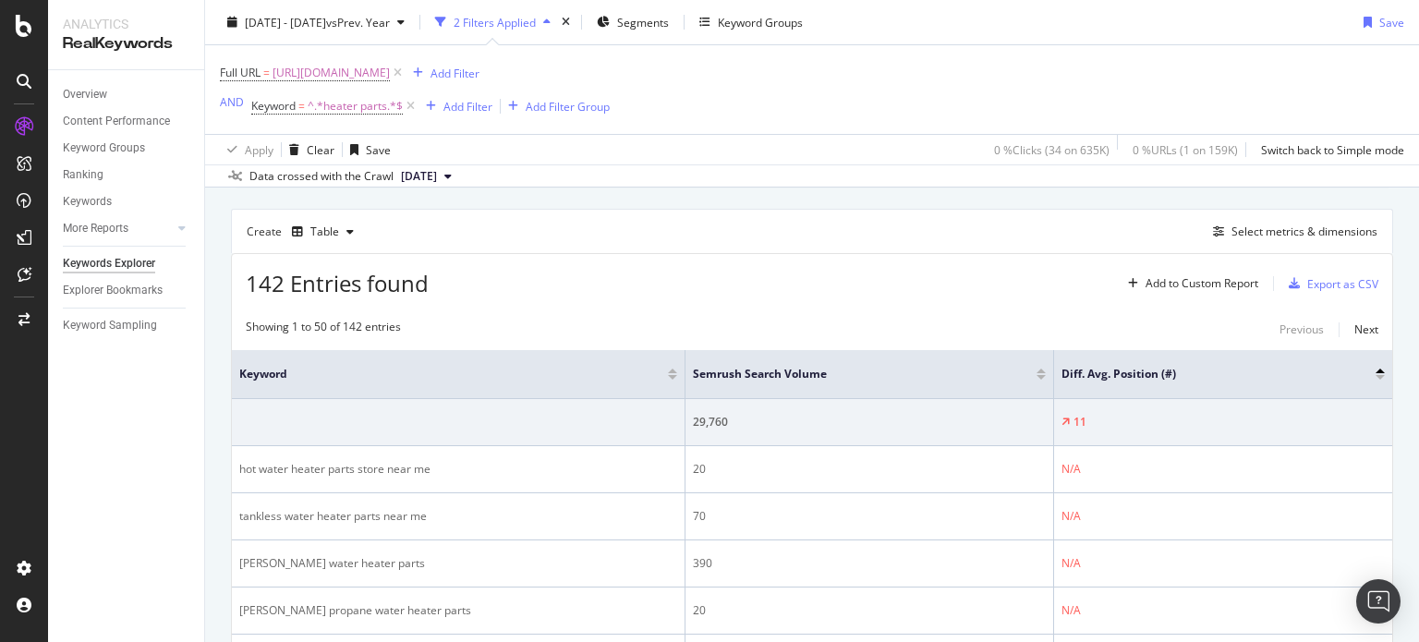
click at [1376, 375] on div at bounding box center [1380, 377] width 9 height 5
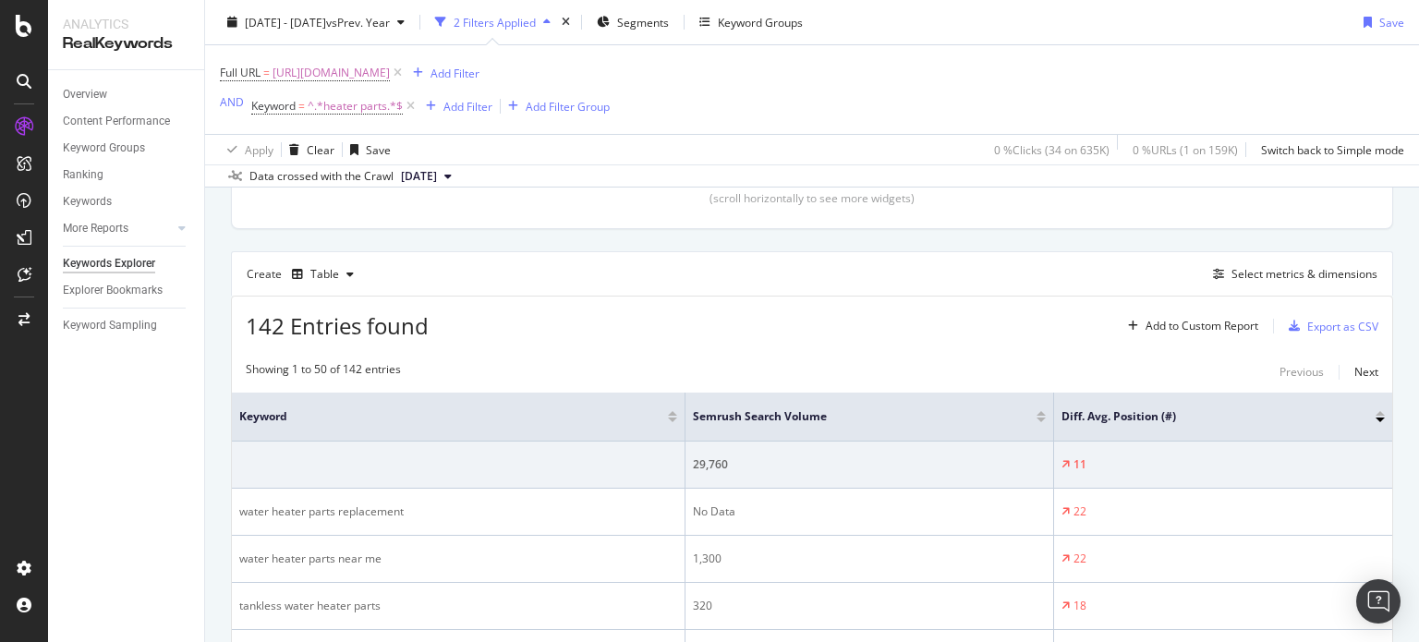
scroll to position [383, 0]
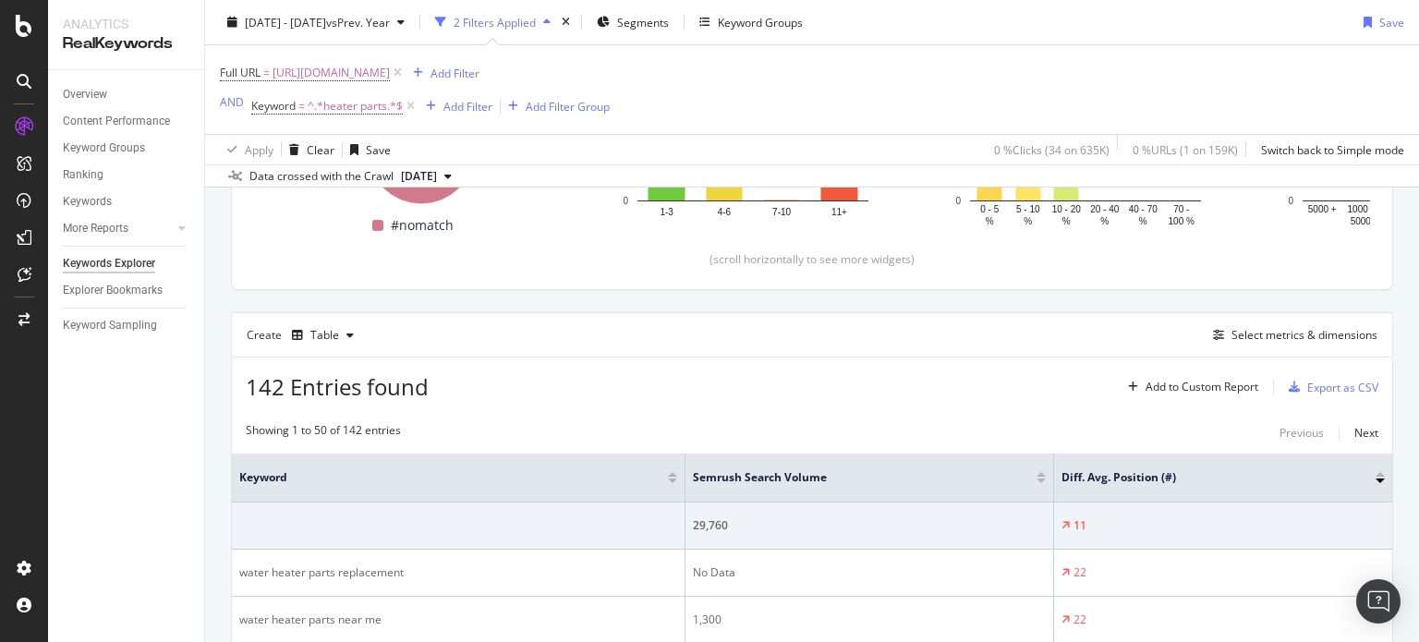
click at [1376, 472] on div at bounding box center [1380, 474] width 9 height 5
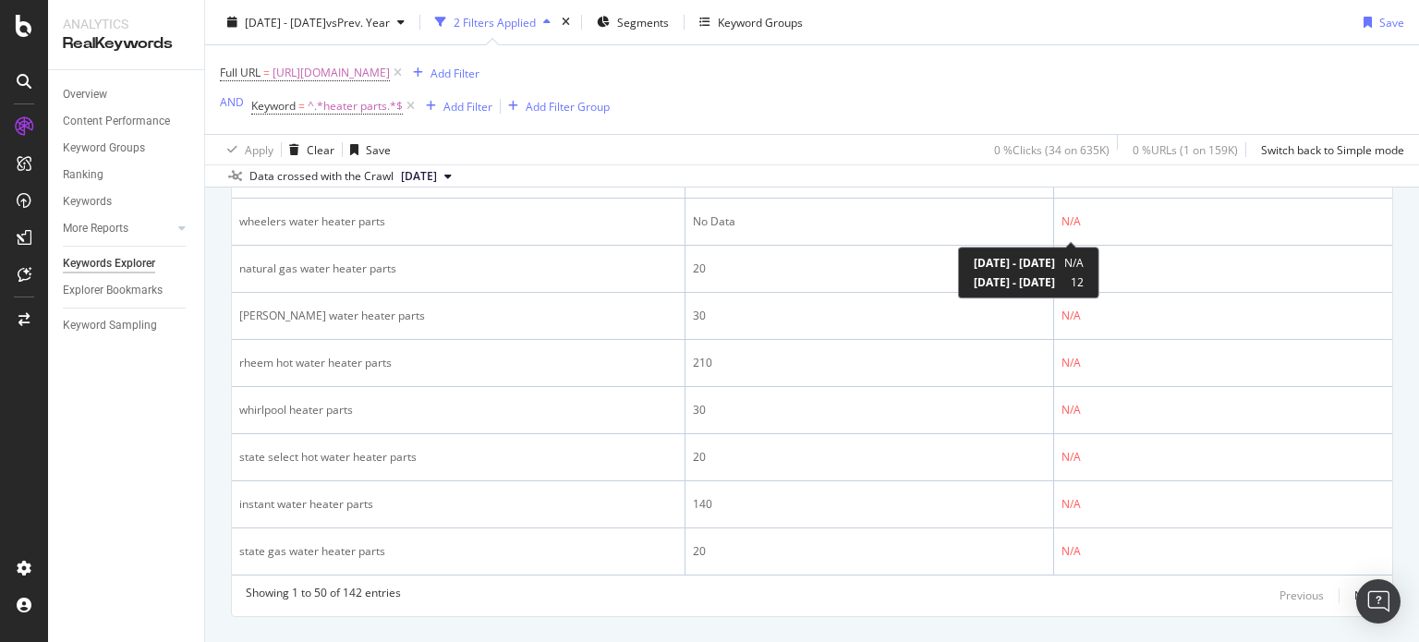
scroll to position [2741, 0]
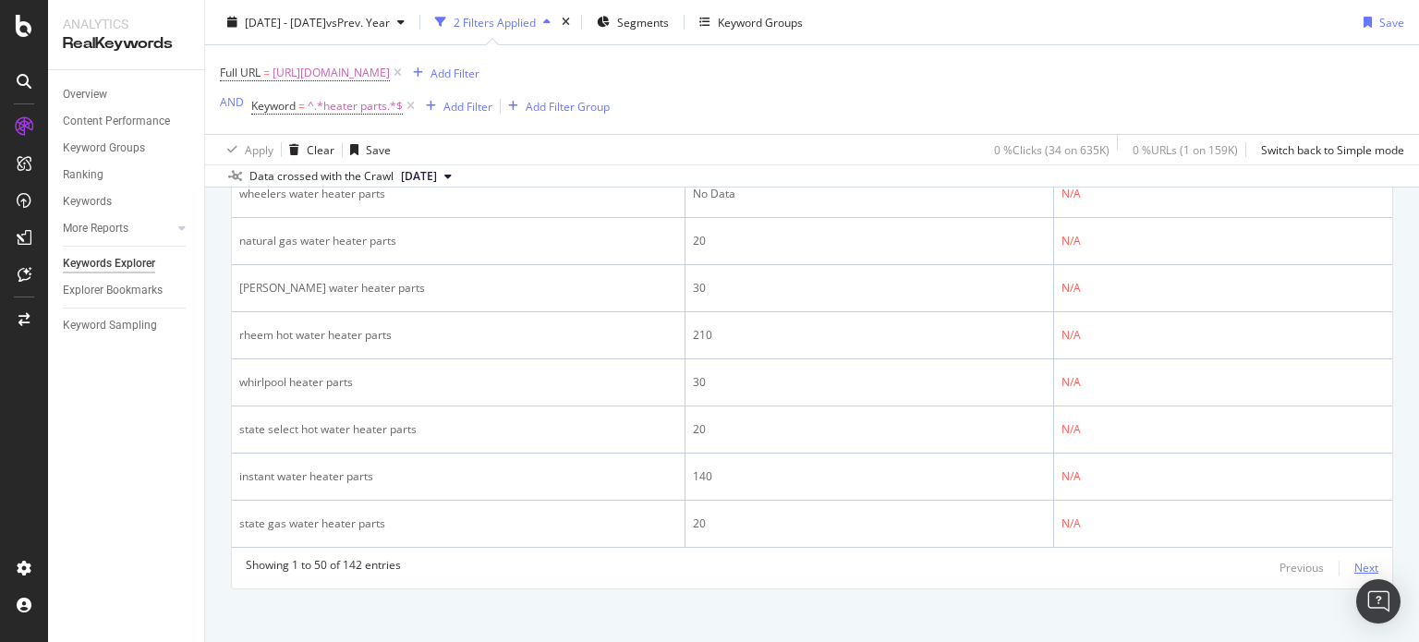
click at [1357, 560] on div "Next" at bounding box center [1367, 568] width 24 height 16
click at [416, 108] on icon at bounding box center [411, 106] width 16 height 18
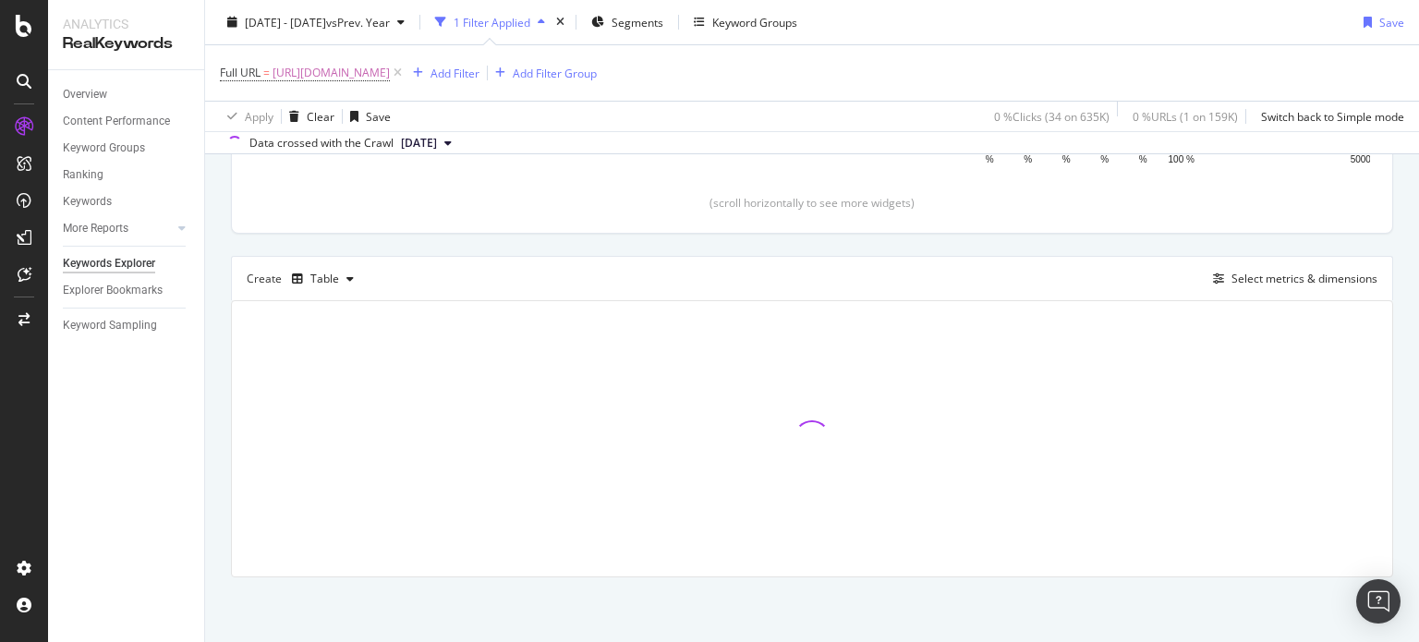
scroll to position [404, 0]
click at [480, 73] on div "Add Filter" at bounding box center [455, 73] width 49 height 16
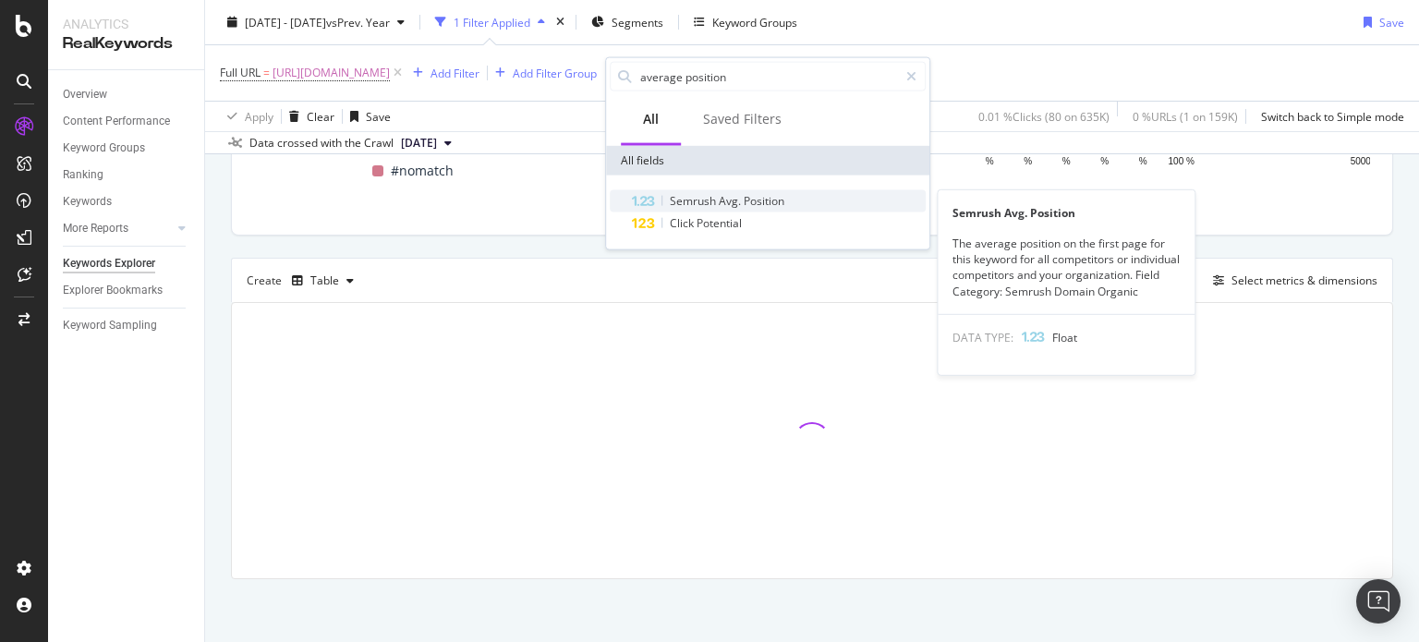
type input "average position"
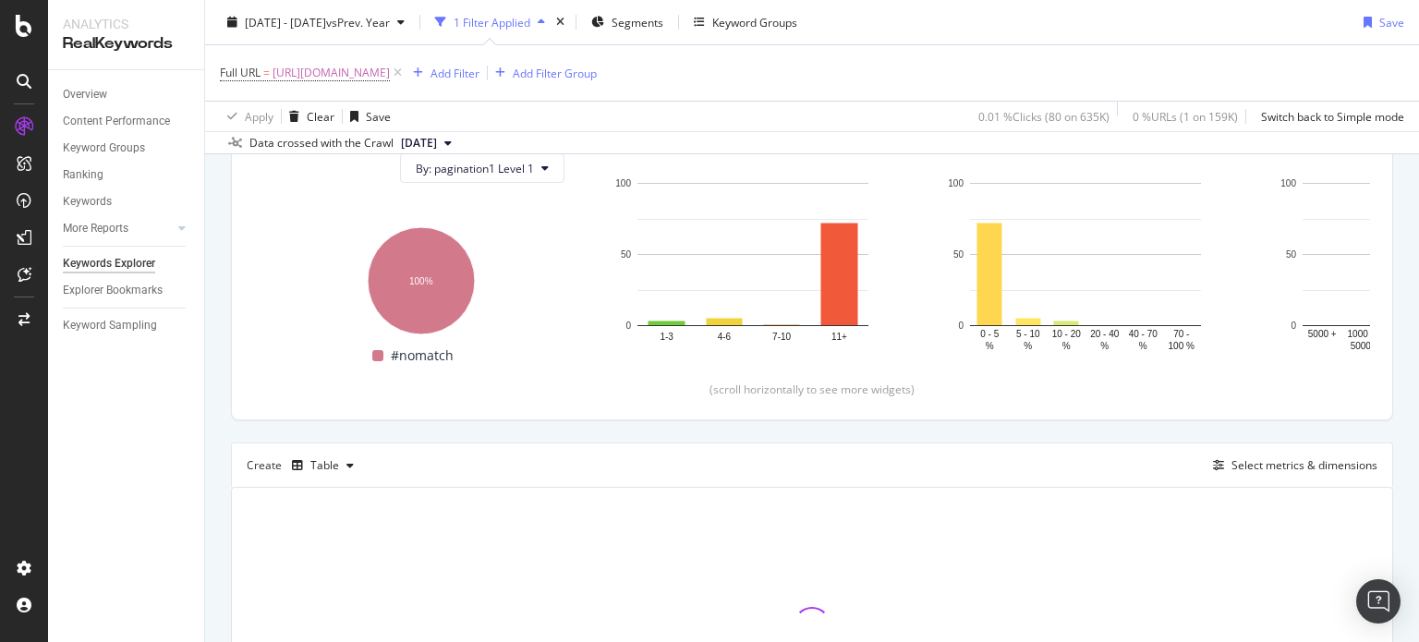
scroll to position [0, 0]
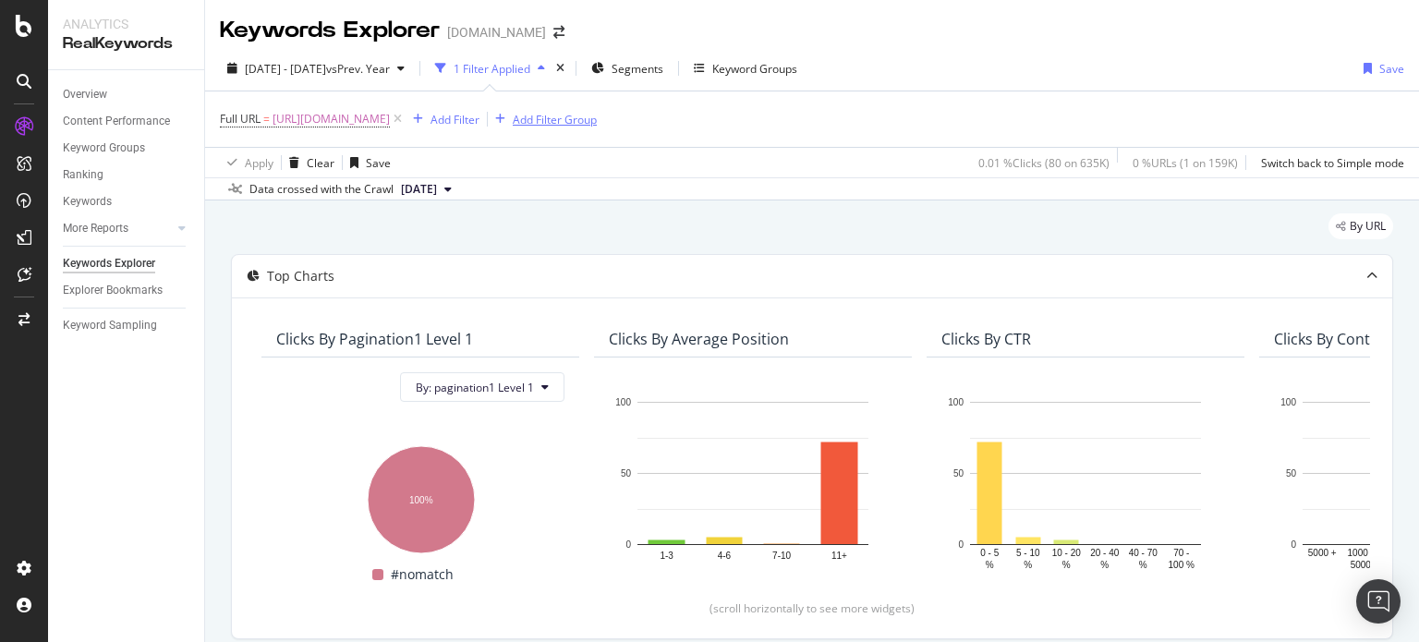
click at [597, 117] on div "Add Filter Group" at bounding box center [555, 120] width 84 height 16
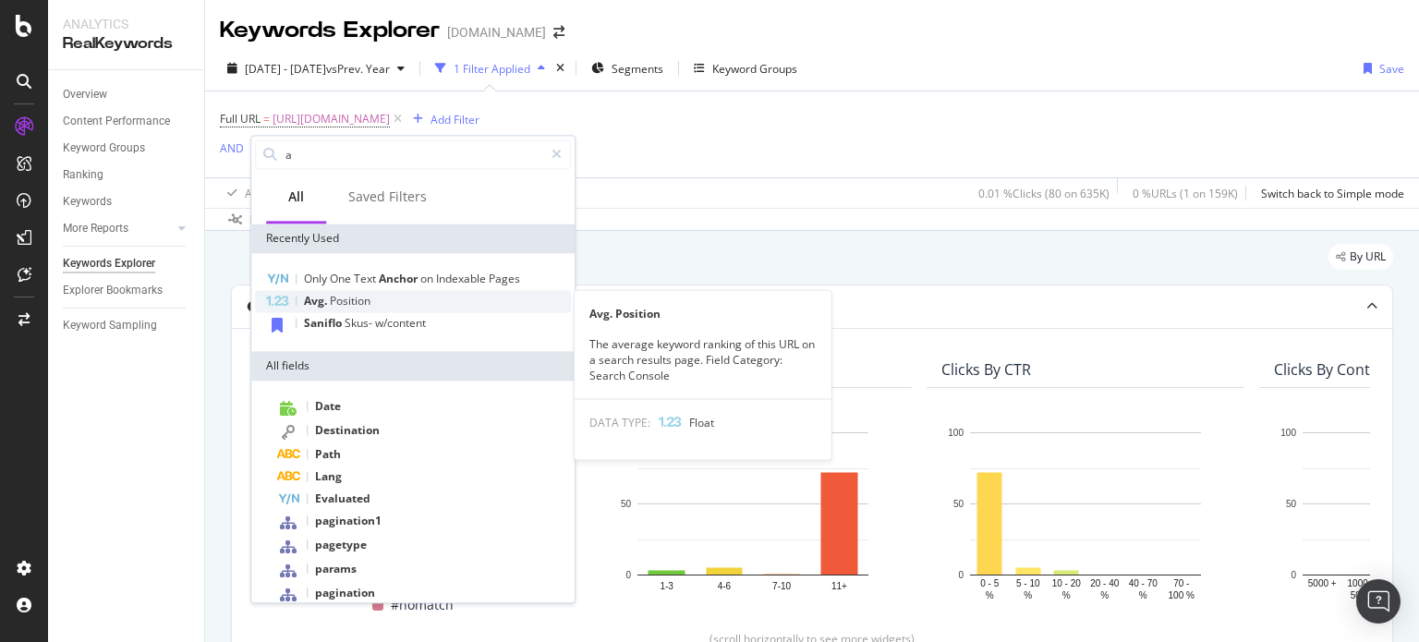
type input "a"
click at [371, 302] on span "Position" at bounding box center [350, 301] width 41 height 16
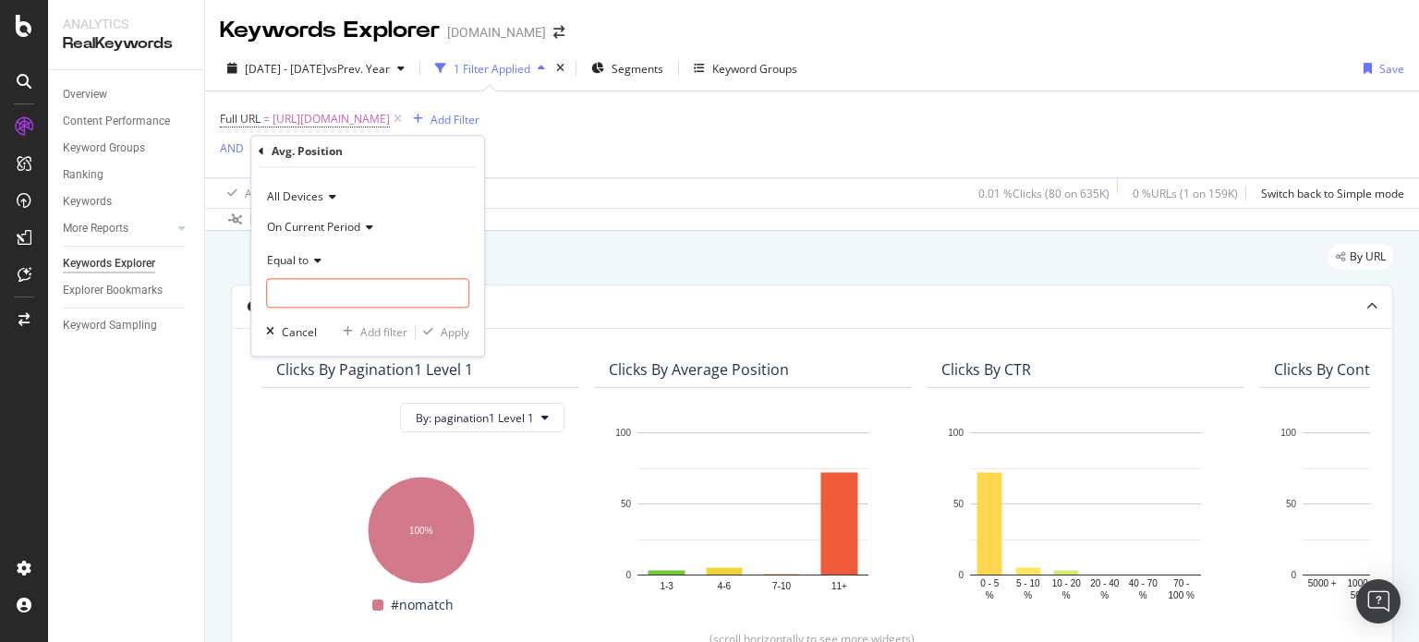
click at [301, 265] on span "Equal to" at bounding box center [288, 260] width 42 height 16
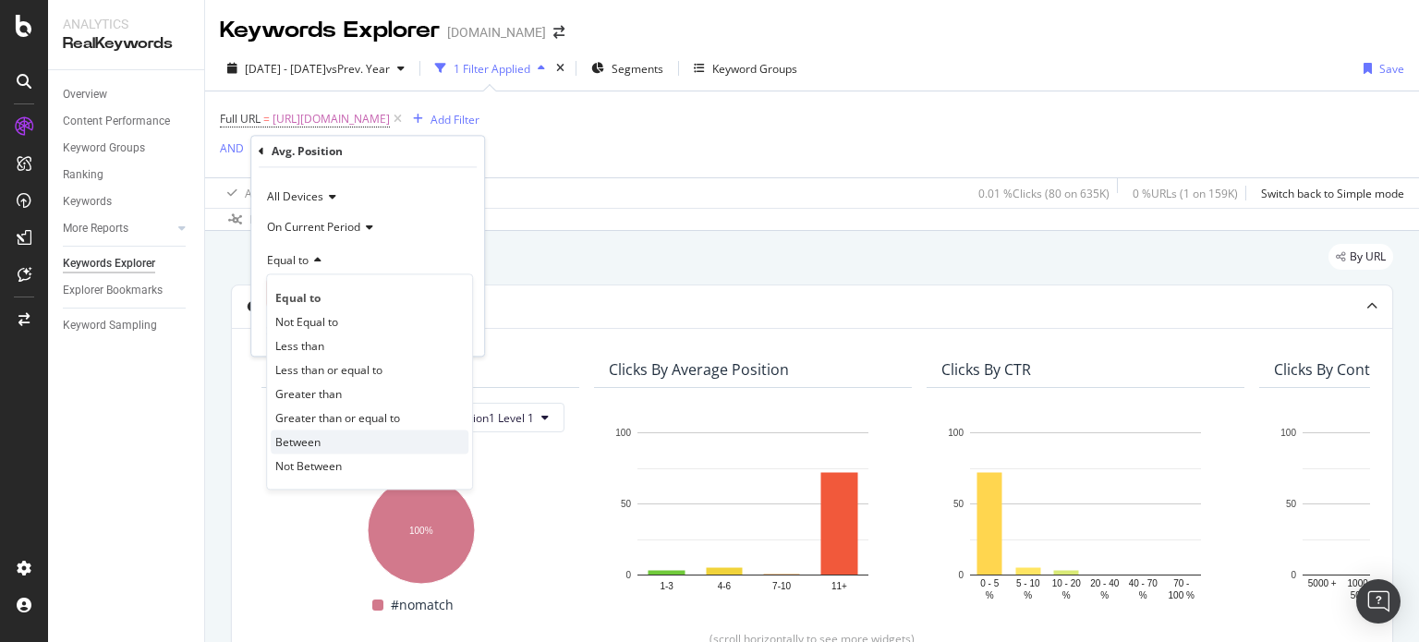
click at [305, 448] on span "Between" at bounding box center [297, 442] width 45 height 16
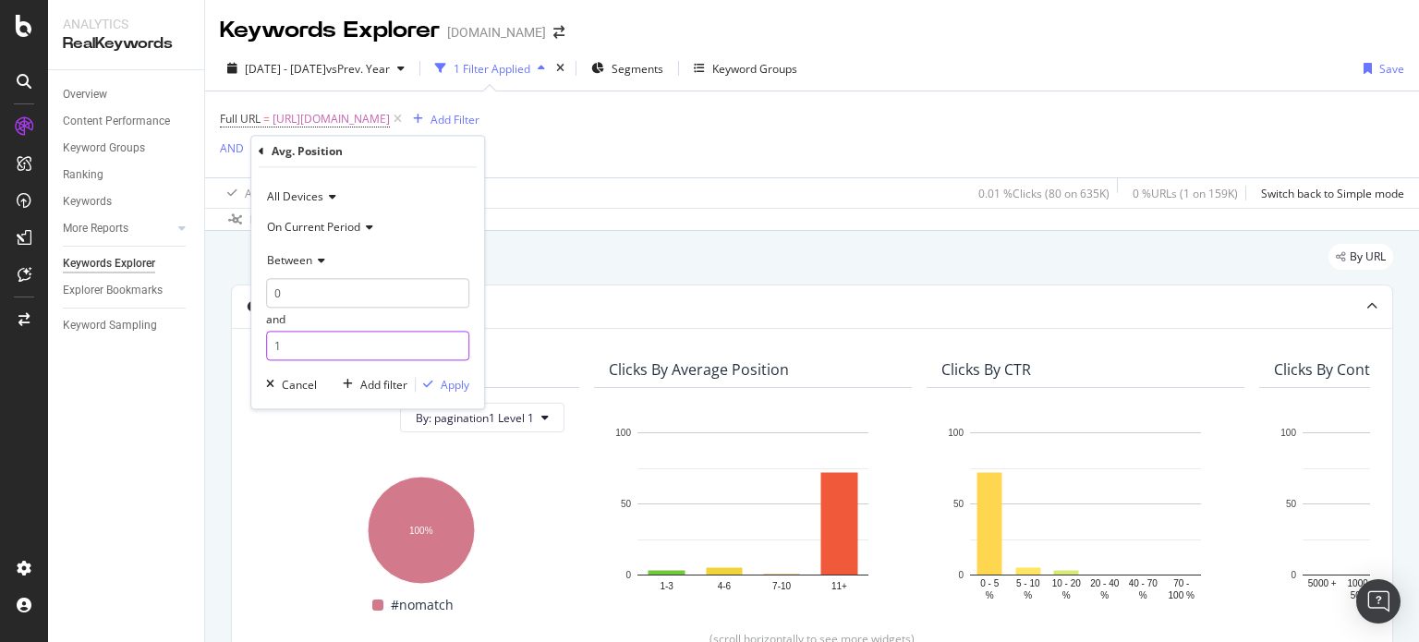
click at [331, 359] on input "1" at bounding box center [367, 347] width 203 height 30
type input "10"
click at [444, 377] on div "Apply" at bounding box center [455, 385] width 29 height 16
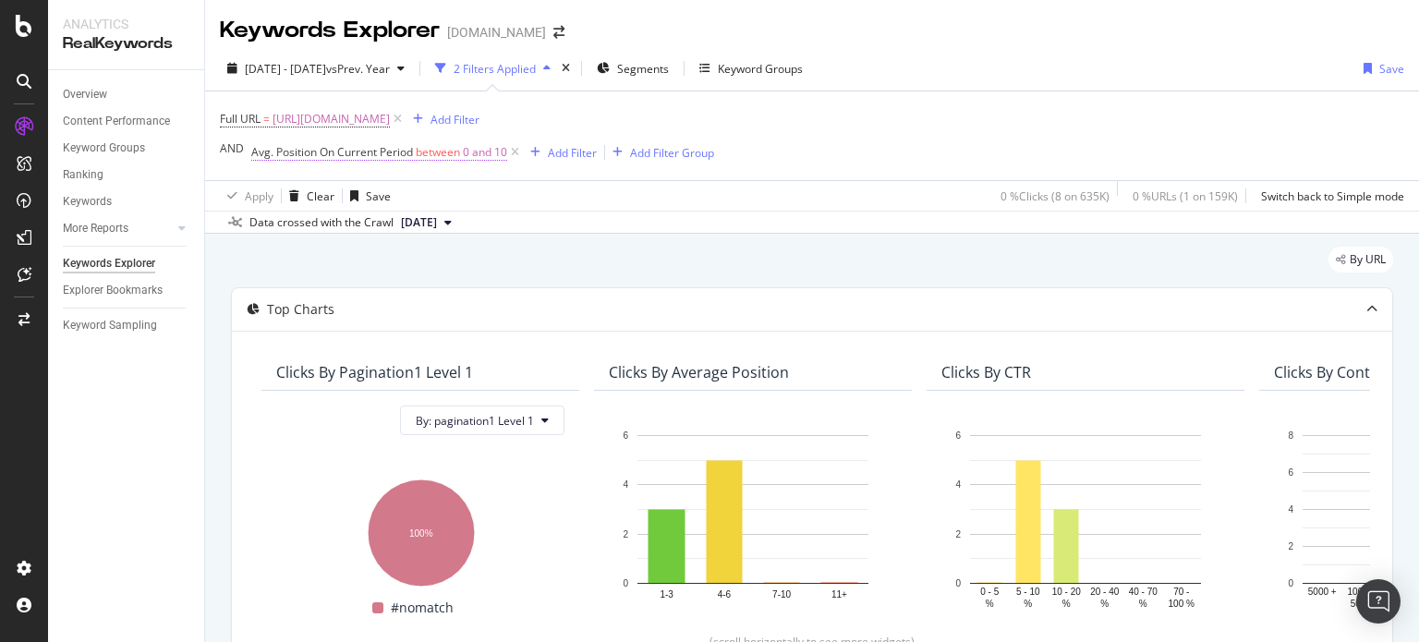
click at [428, 156] on span "between" at bounding box center [438, 152] width 44 height 16
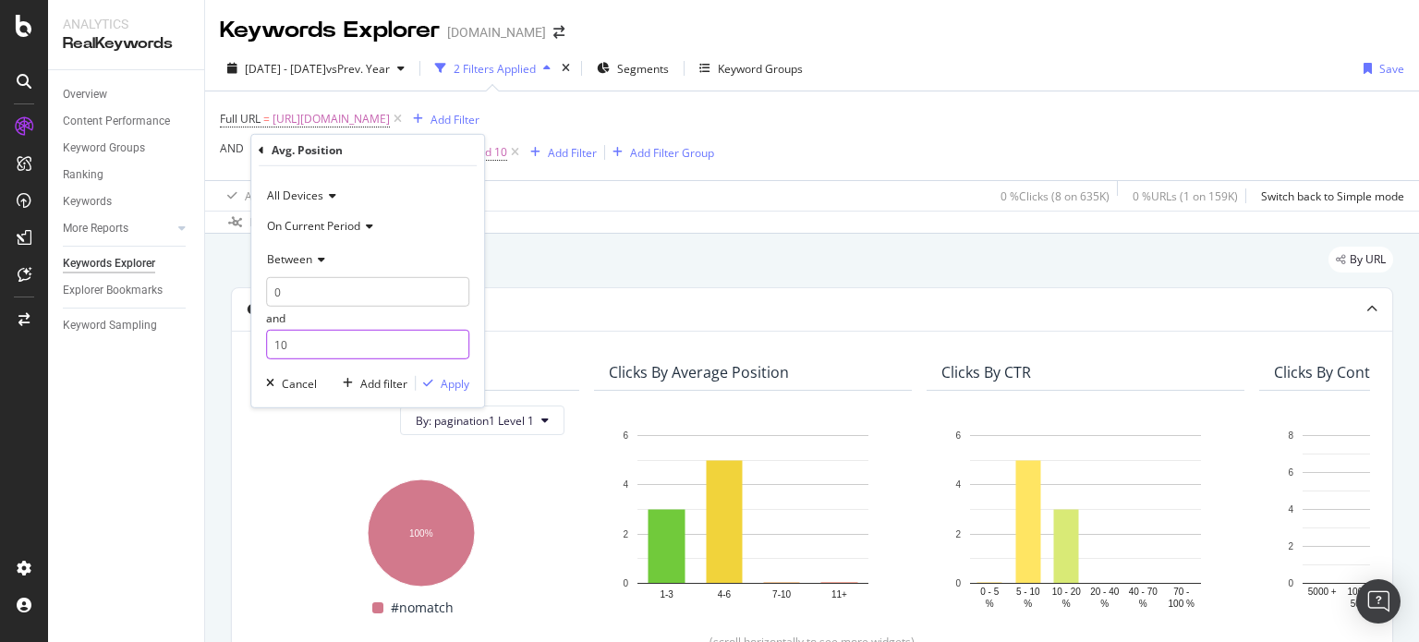
click at [310, 358] on input "10" at bounding box center [367, 345] width 203 height 30
click at [321, 214] on div "On Current Period" at bounding box center [367, 226] width 203 height 30
click at [303, 277] on div "On Compared Period" at bounding box center [370, 287] width 198 height 24
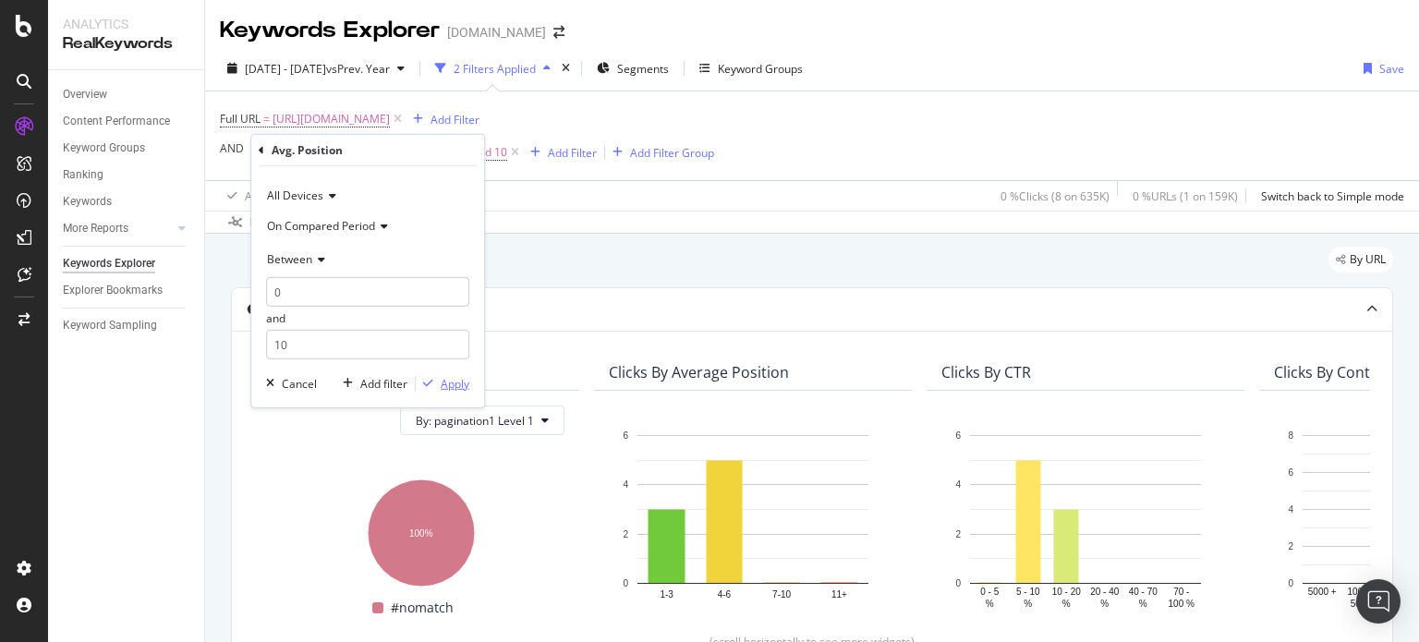
click at [441, 377] on div "Apply" at bounding box center [455, 384] width 29 height 16
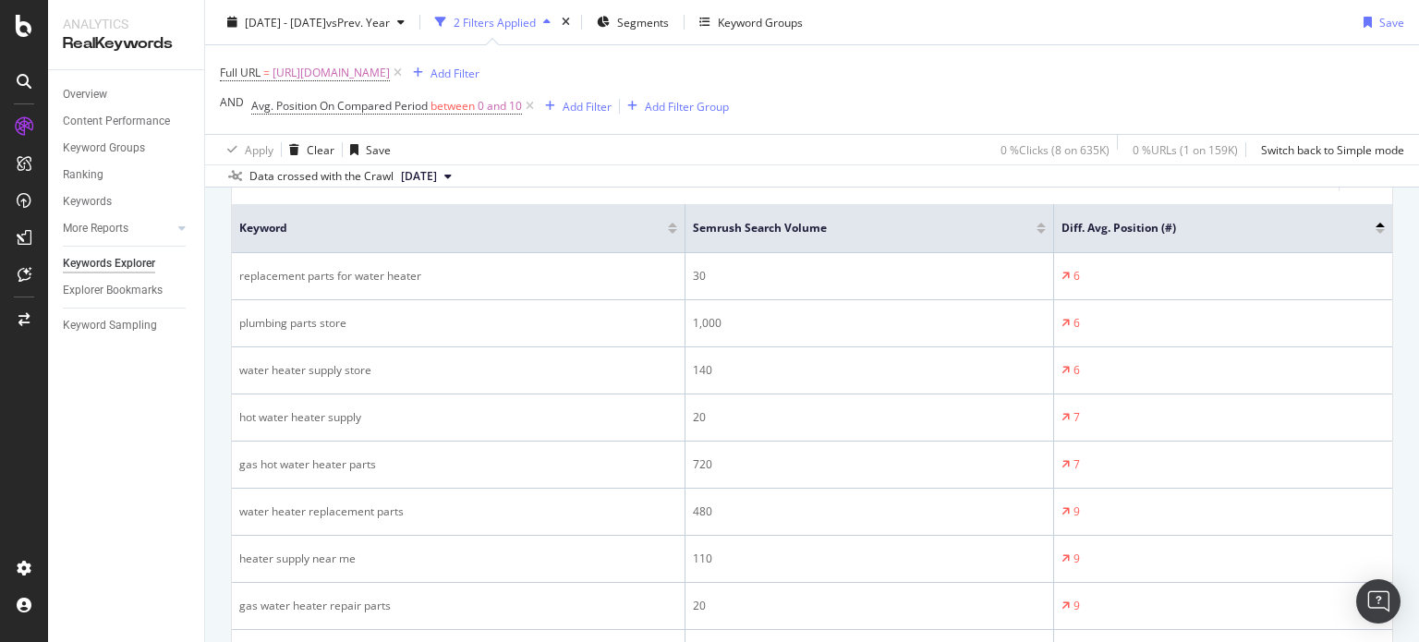
scroll to position [521, 0]
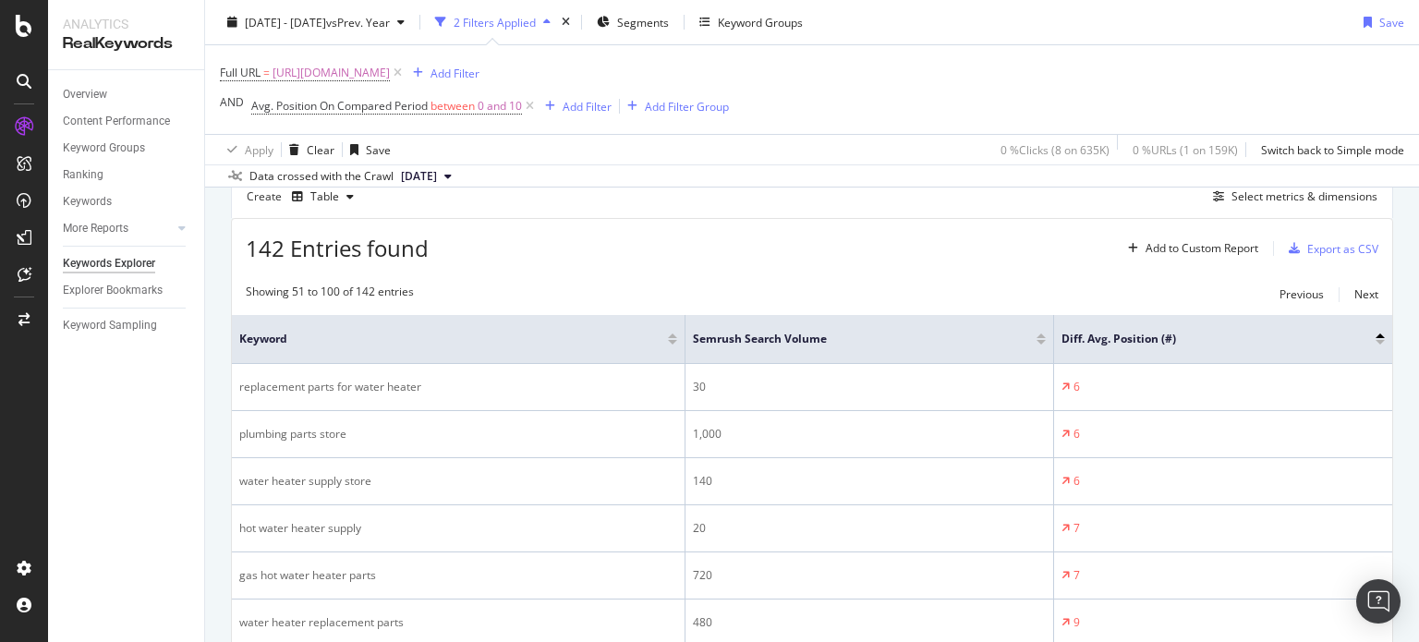
click at [1376, 340] on div at bounding box center [1380, 342] width 9 height 5
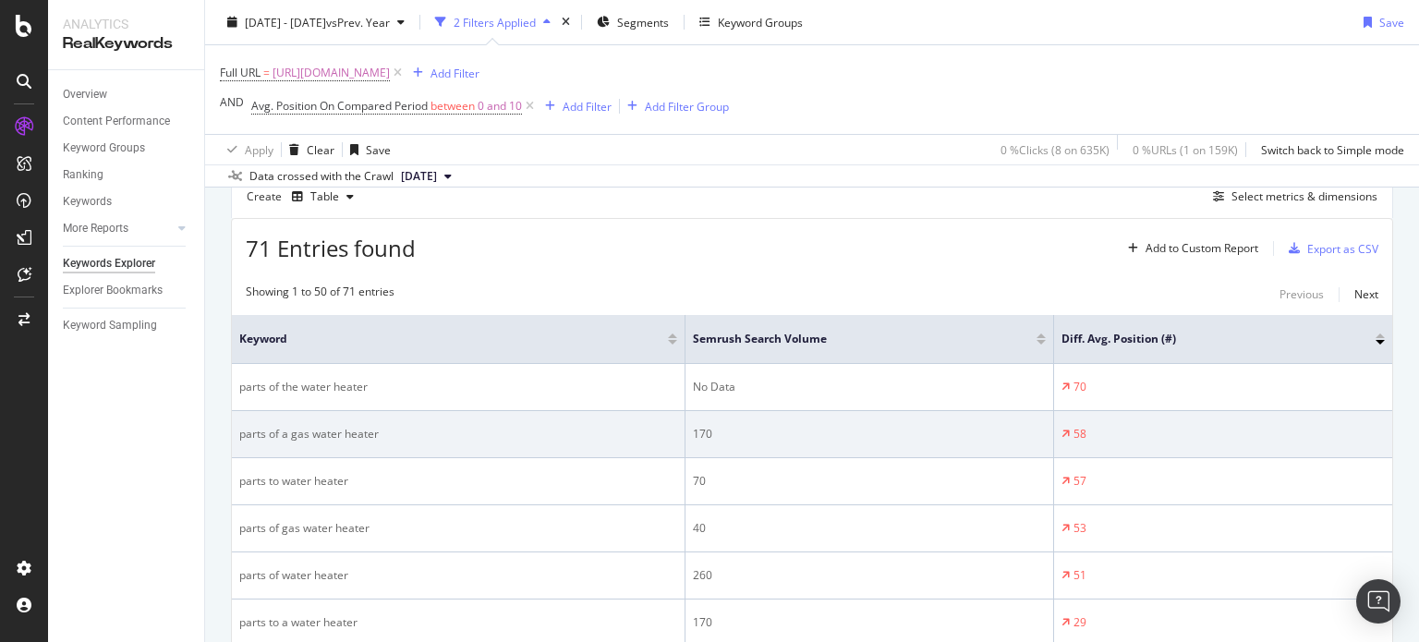
scroll to position [580, 0]
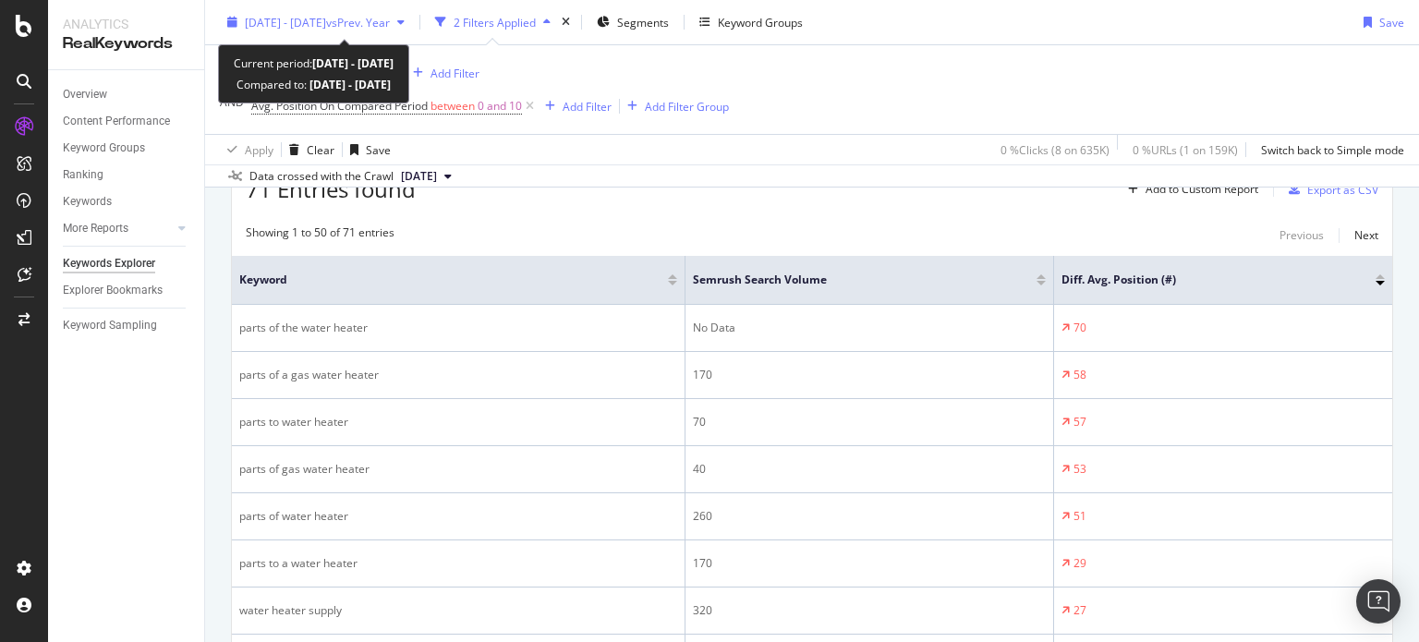
click at [390, 15] on span "vs Prev. Year" at bounding box center [358, 22] width 64 height 16
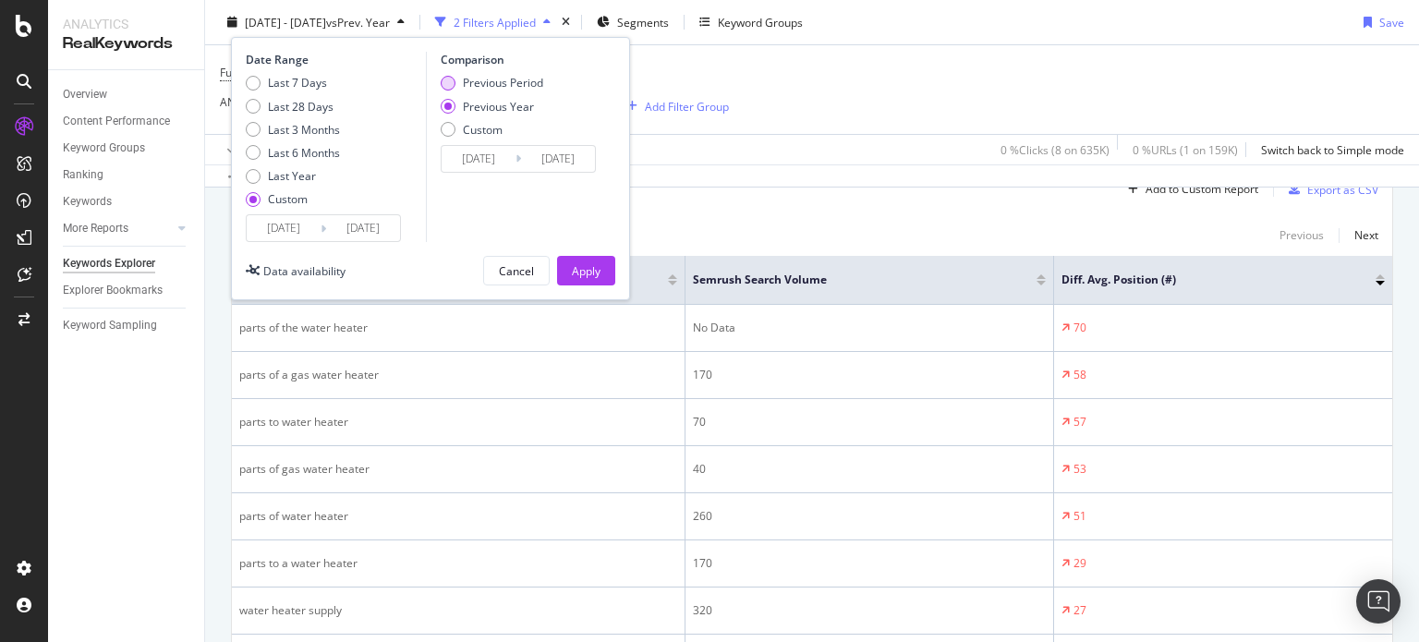
click at [444, 77] on div "Previous Period" at bounding box center [448, 83] width 15 height 15
type input "[DATE]"
click at [590, 277] on div "Apply" at bounding box center [586, 270] width 29 height 16
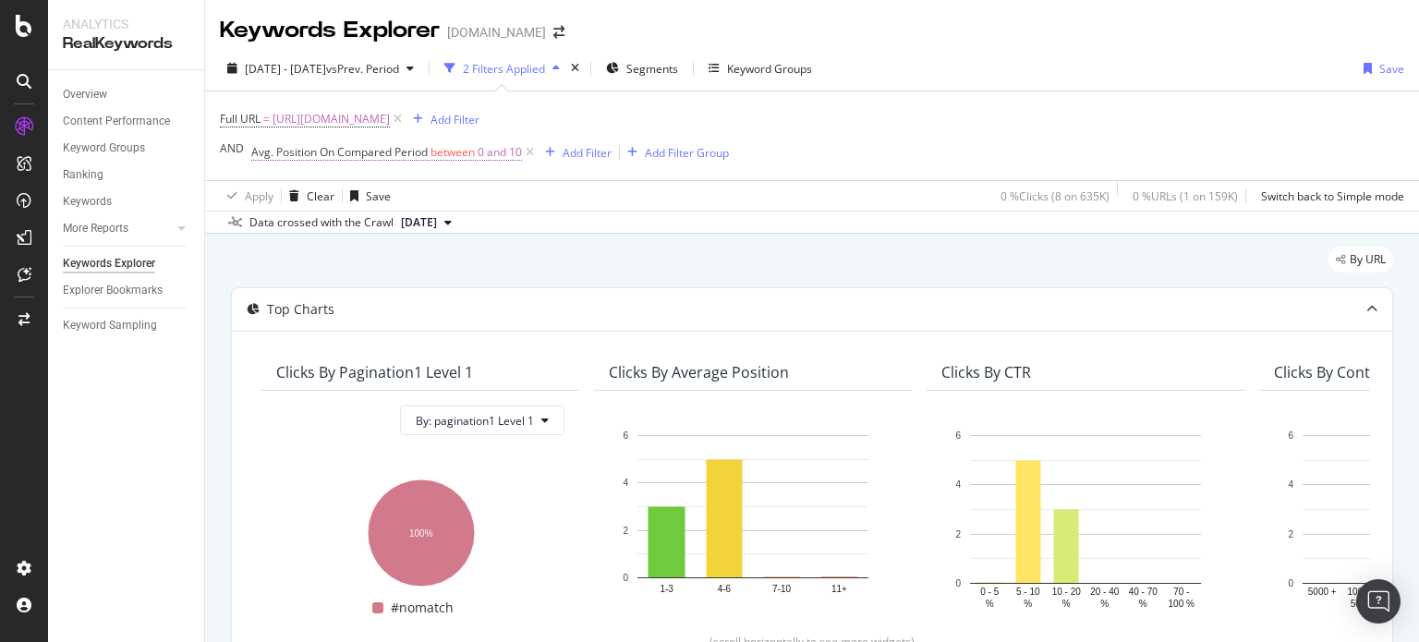
click at [424, 150] on span "Avg. Position On Compared Period" at bounding box center [339, 152] width 176 height 16
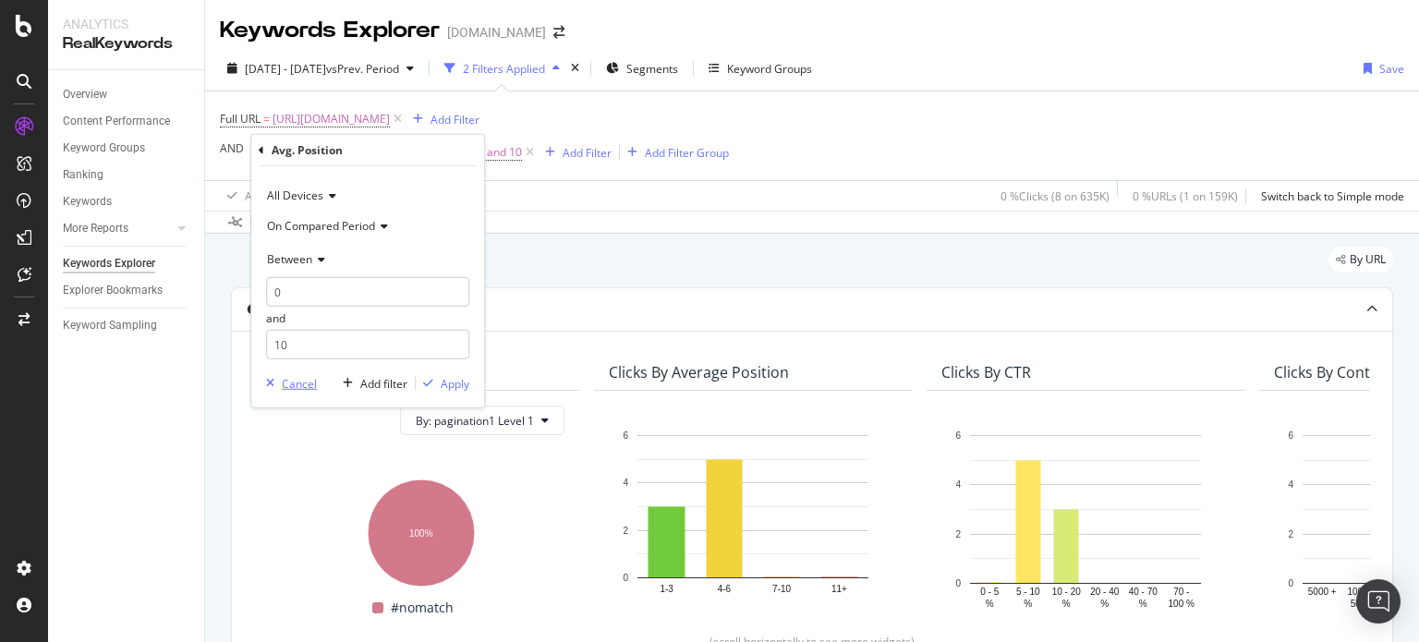
click at [288, 382] on div "Cancel" at bounding box center [299, 384] width 35 height 16
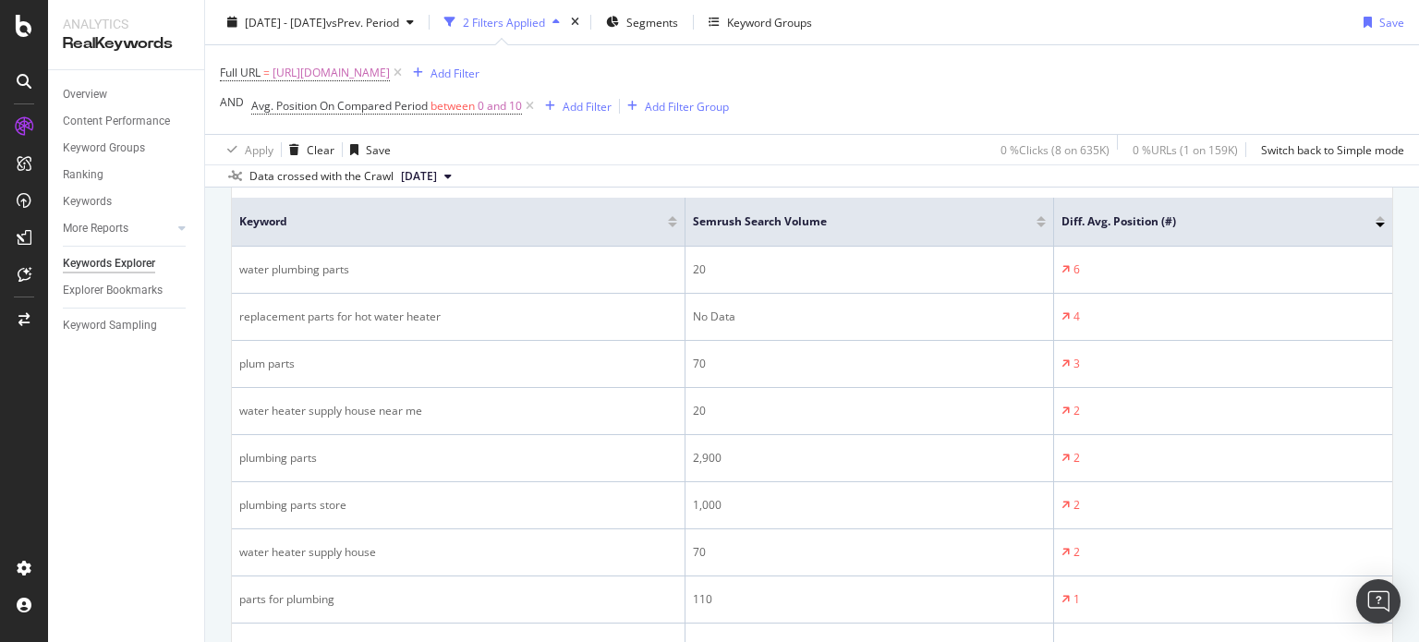
scroll to position [639, 0]
click at [521, 99] on span "0 and 10" at bounding box center [500, 106] width 44 height 26
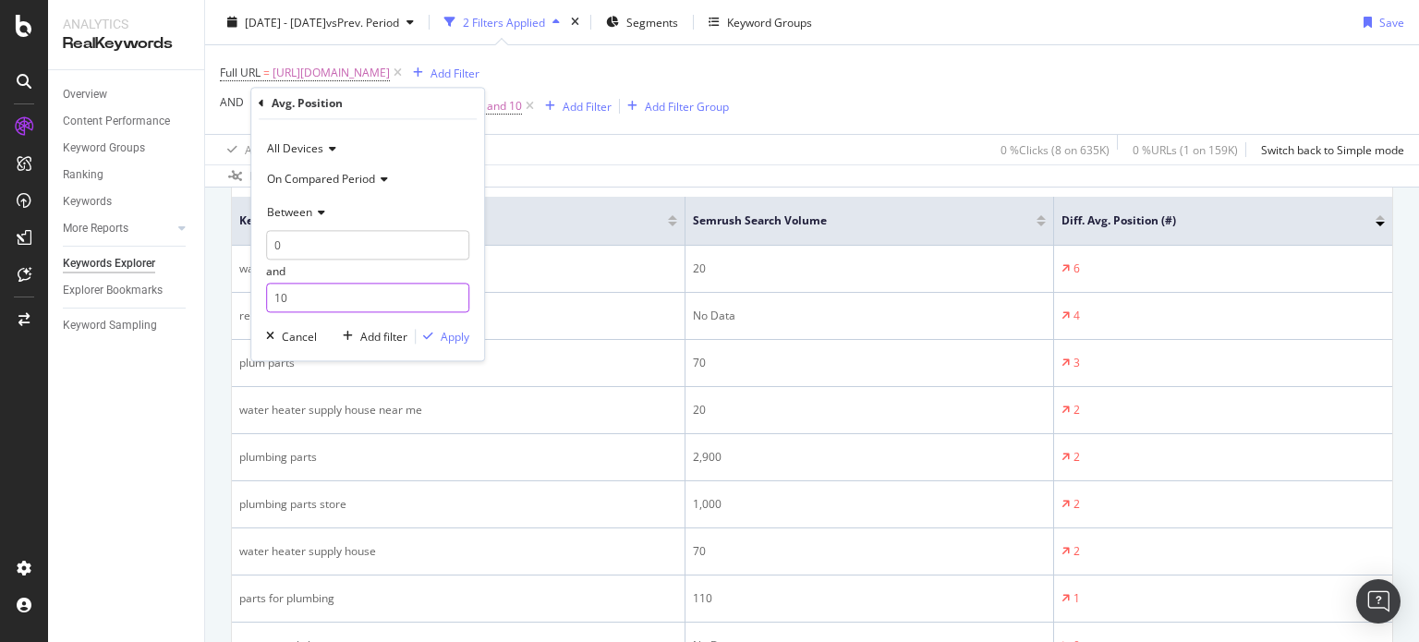
click at [322, 295] on input "10" at bounding box center [367, 299] width 203 height 30
type input "20"
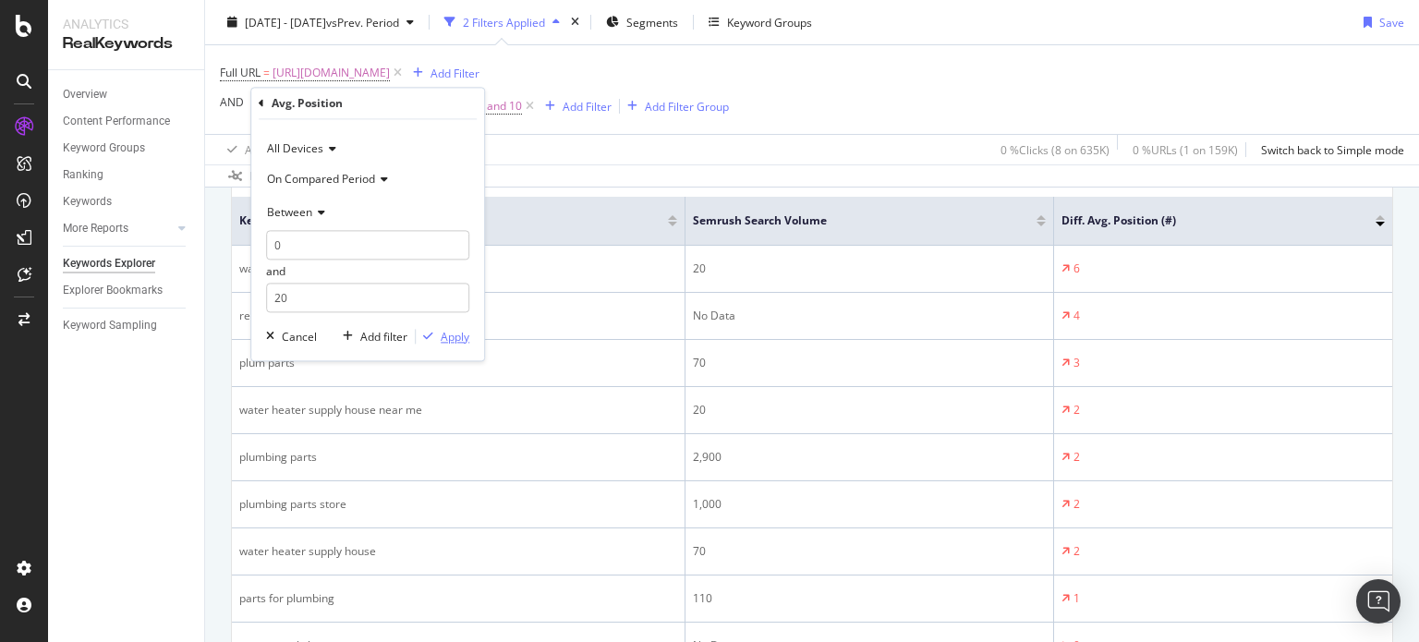
click at [451, 342] on div "Apply" at bounding box center [455, 337] width 29 height 16
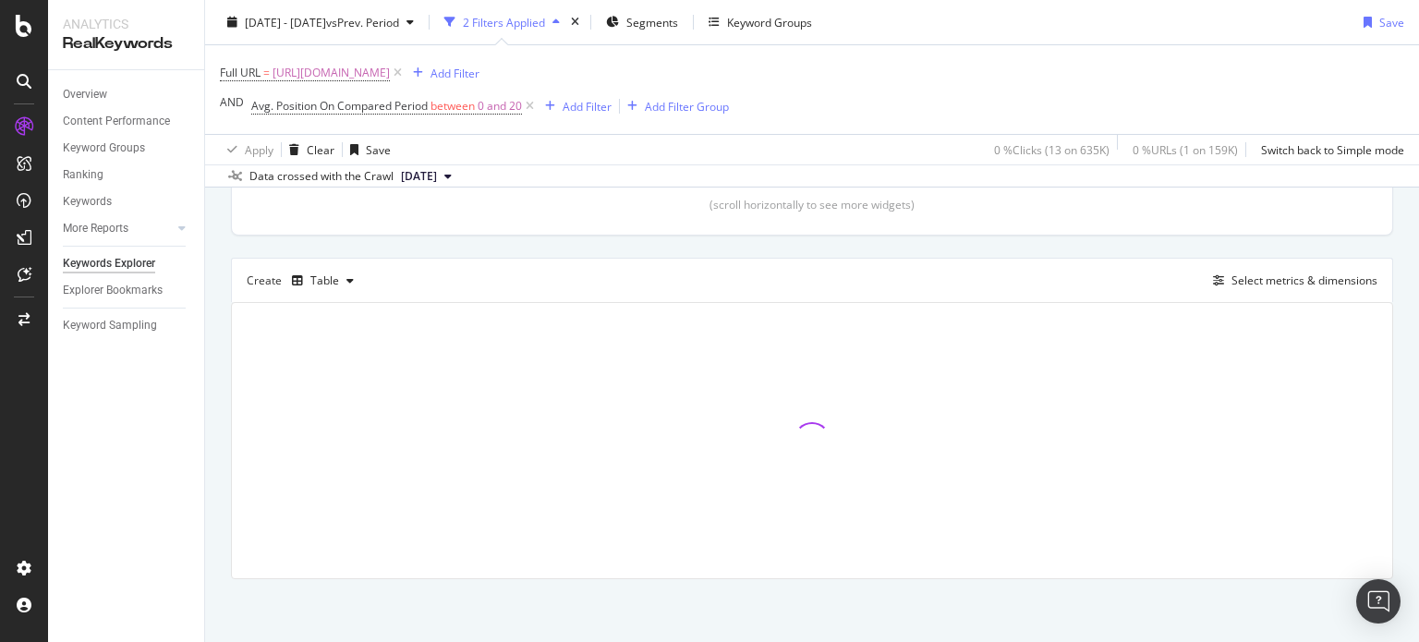
scroll to position [639, 0]
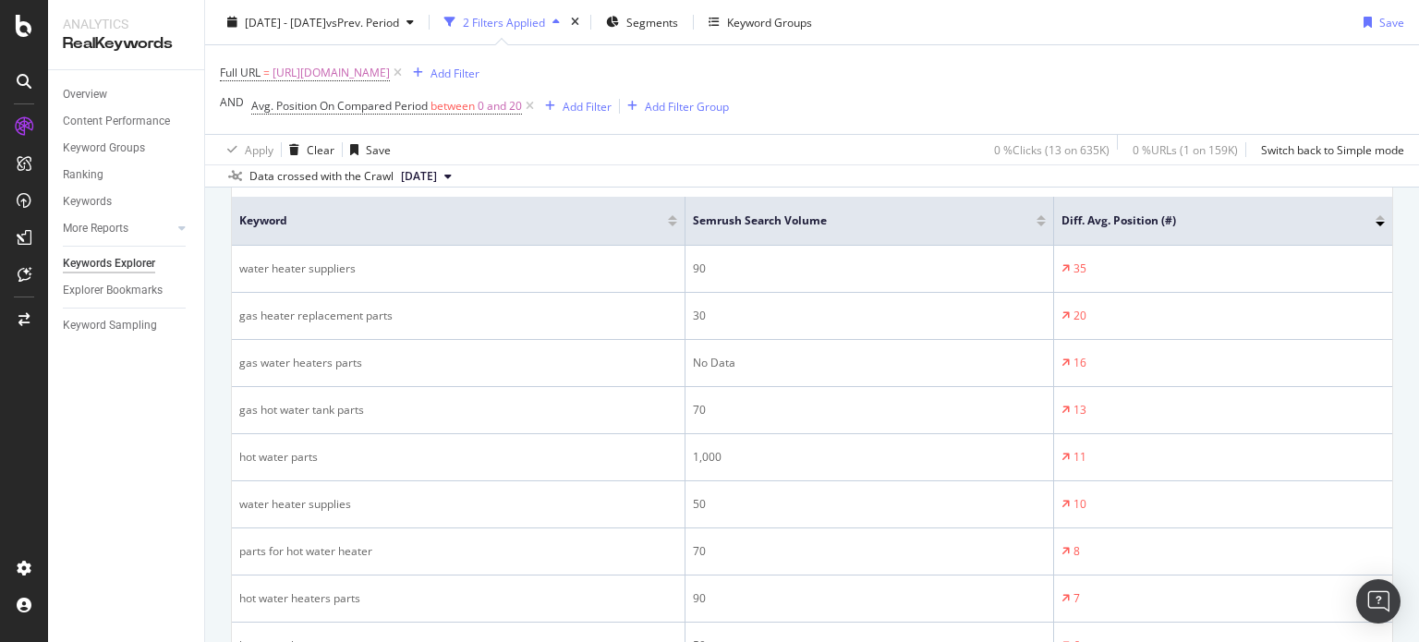
click at [1376, 216] on div at bounding box center [1380, 217] width 9 height 5
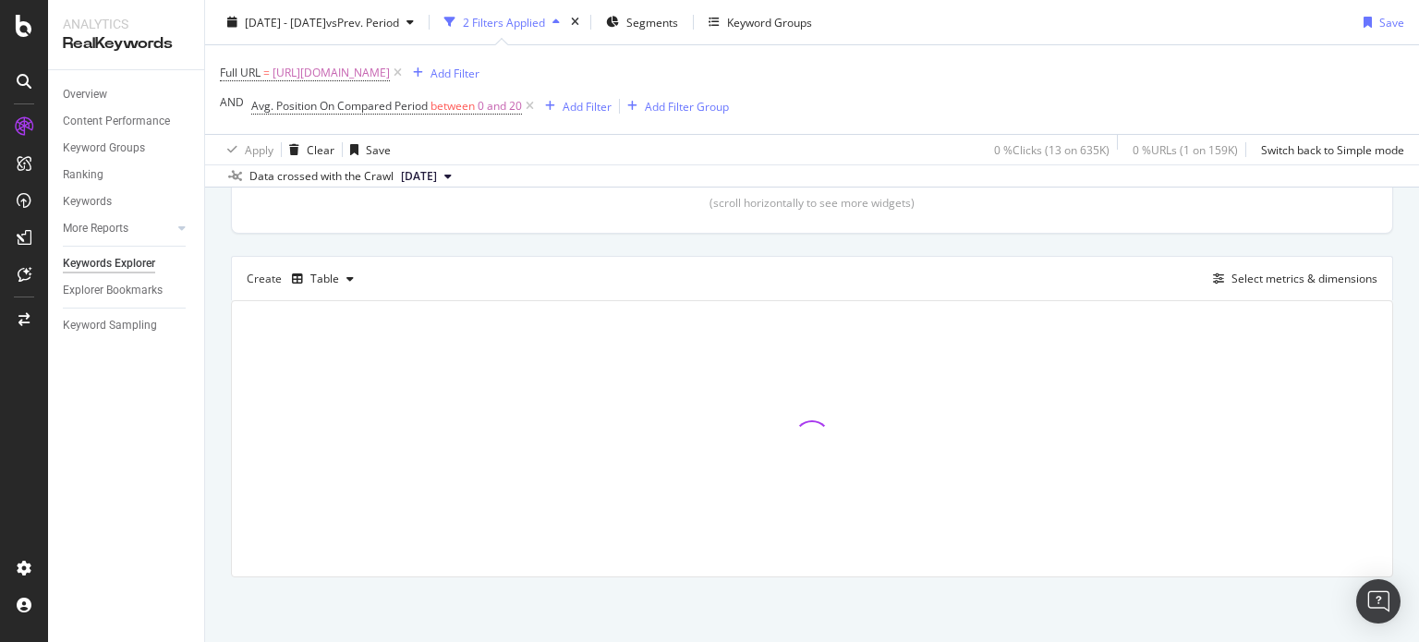
scroll to position [437, 0]
click at [440, 116] on span "Avg. Position On Compared Period between 0 and 20" at bounding box center [394, 106] width 286 height 26
click at [413, 102] on span "Avg. Position On Compared Period" at bounding box center [339, 106] width 176 height 16
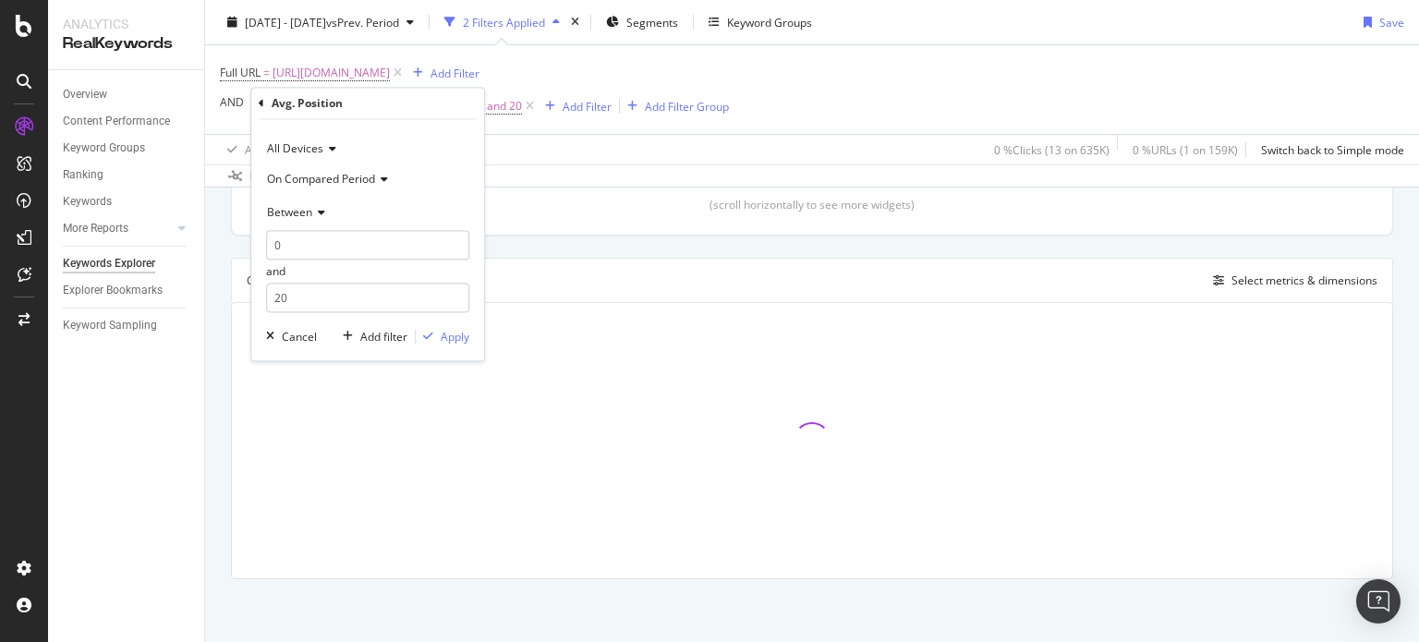
click at [332, 174] on span "On Compared Period" at bounding box center [321, 179] width 108 height 16
click at [347, 224] on span "On Current Period" at bounding box center [321, 217] width 93 height 16
click at [441, 335] on div "Apply" at bounding box center [455, 337] width 29 height 16
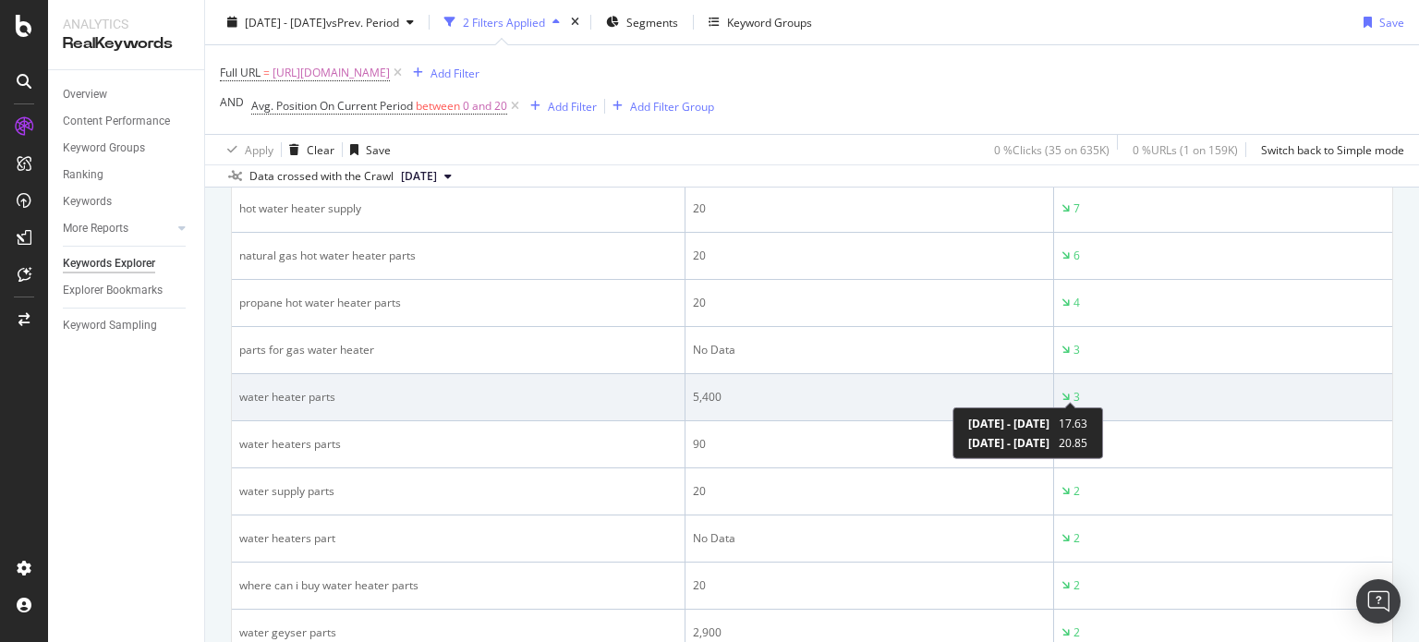
scroll to position [1878, 0]
